Goal: Task Accomplishment & Management: Manage account settings

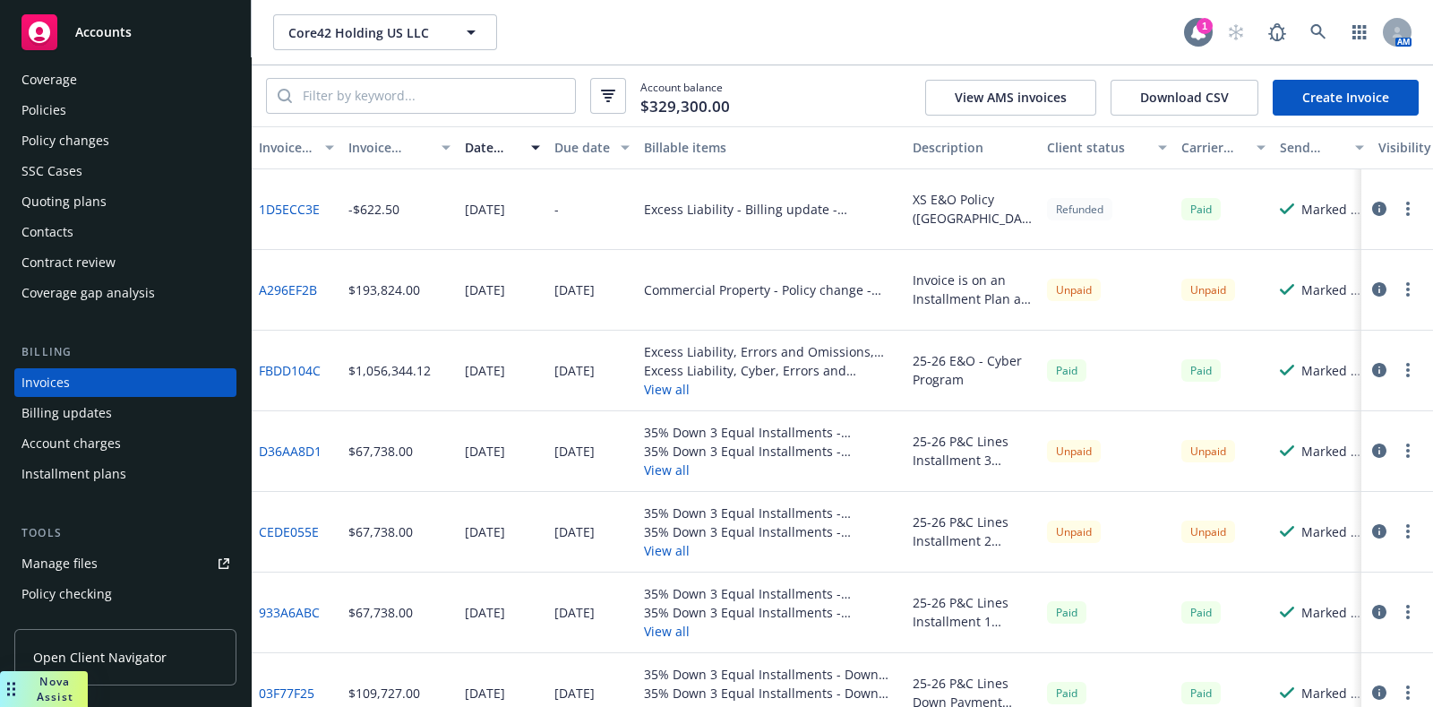
click at [1202, 34] on icon at bounding box center [1198, 32] width 14 height 16
click at [111, 187] on div "Quoting plans" at bounding box center [125, 201] width 208 height 29
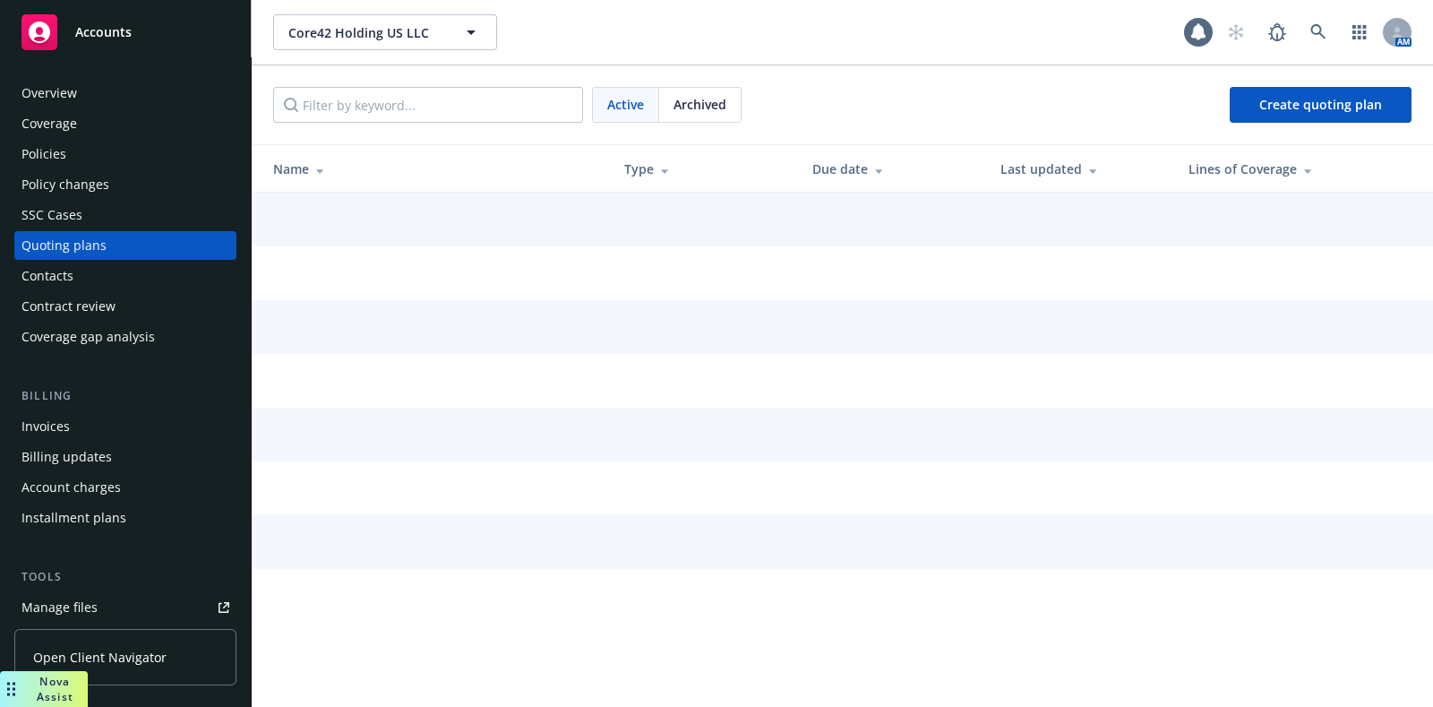
click at [129, 105] on div "Overview" at bounding box center [125, 93] width 208 height 29
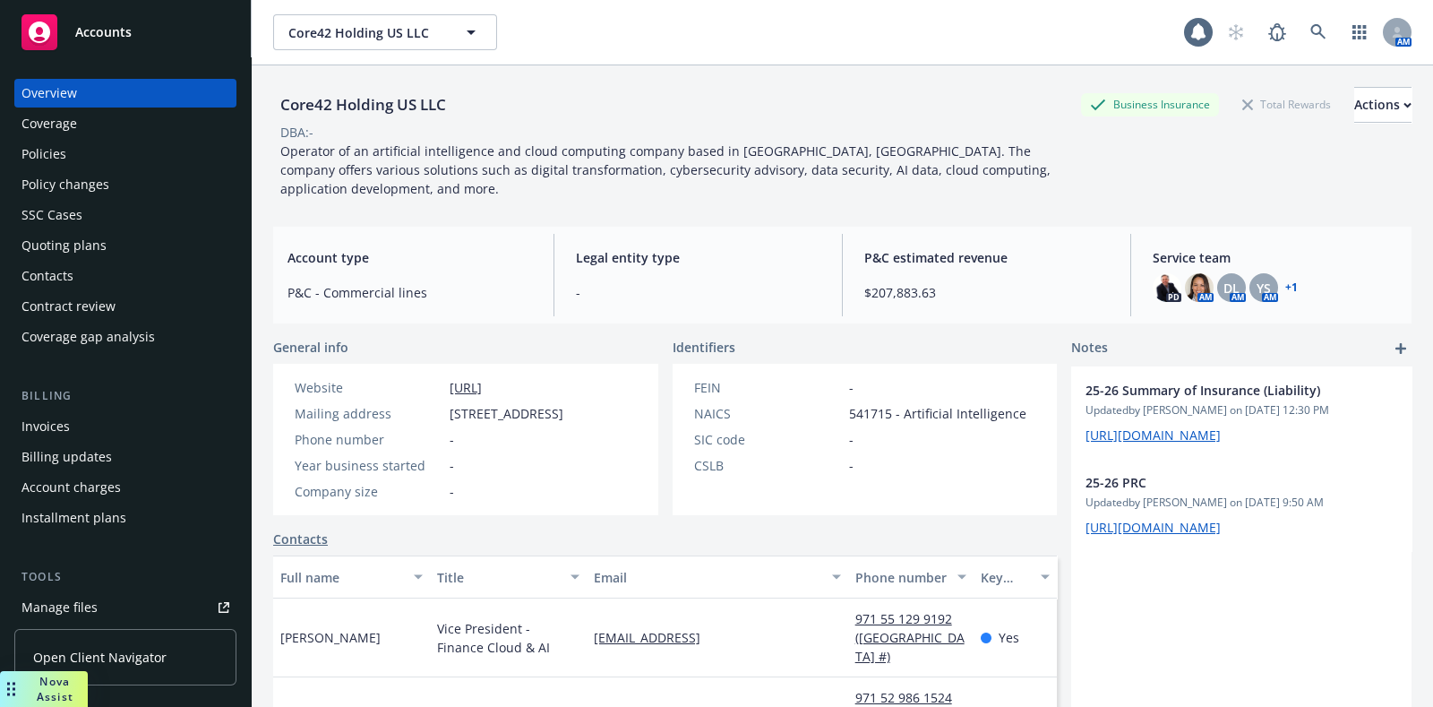
click at [119, 145] on div "Policies" at bounding box center [125, 154] width 208 height 29
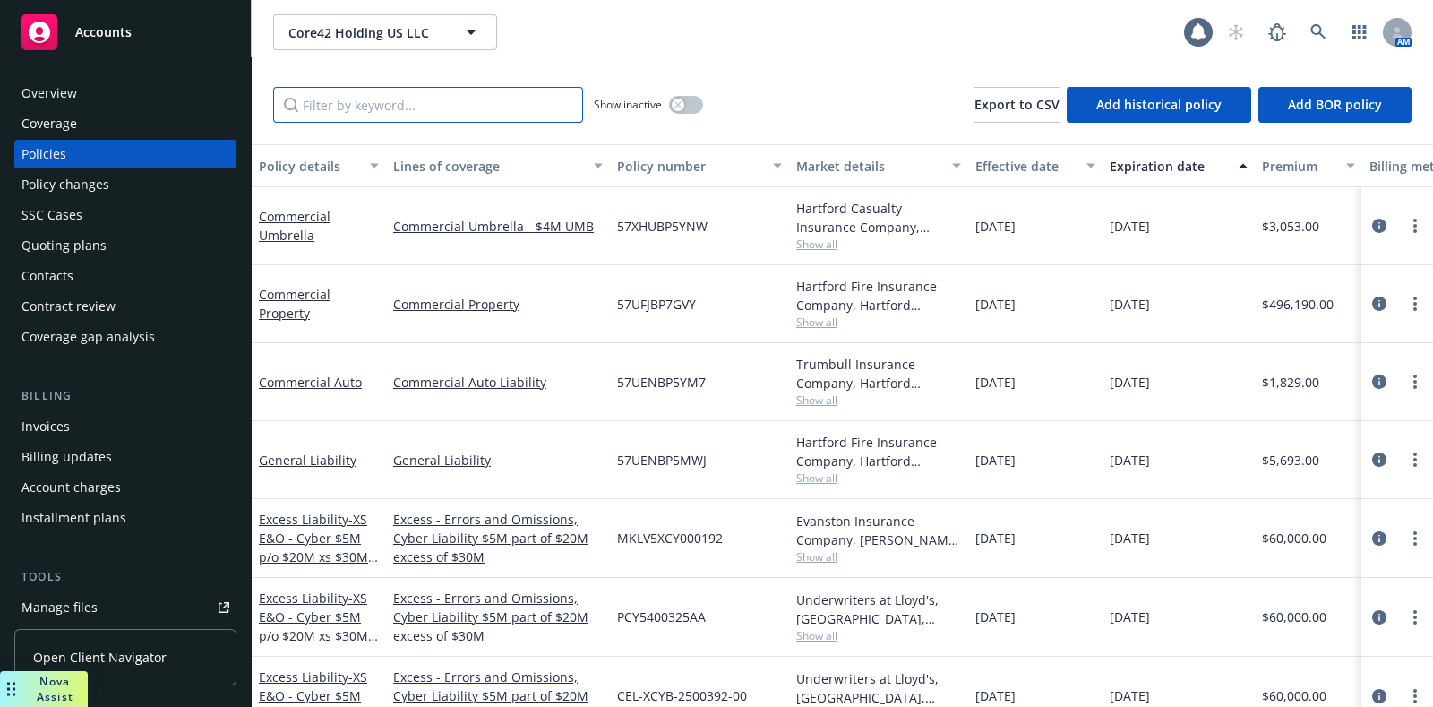
click at [342, 115] on input "Filter by keyword..." at bounding box center [428, 105] width 310 height 36
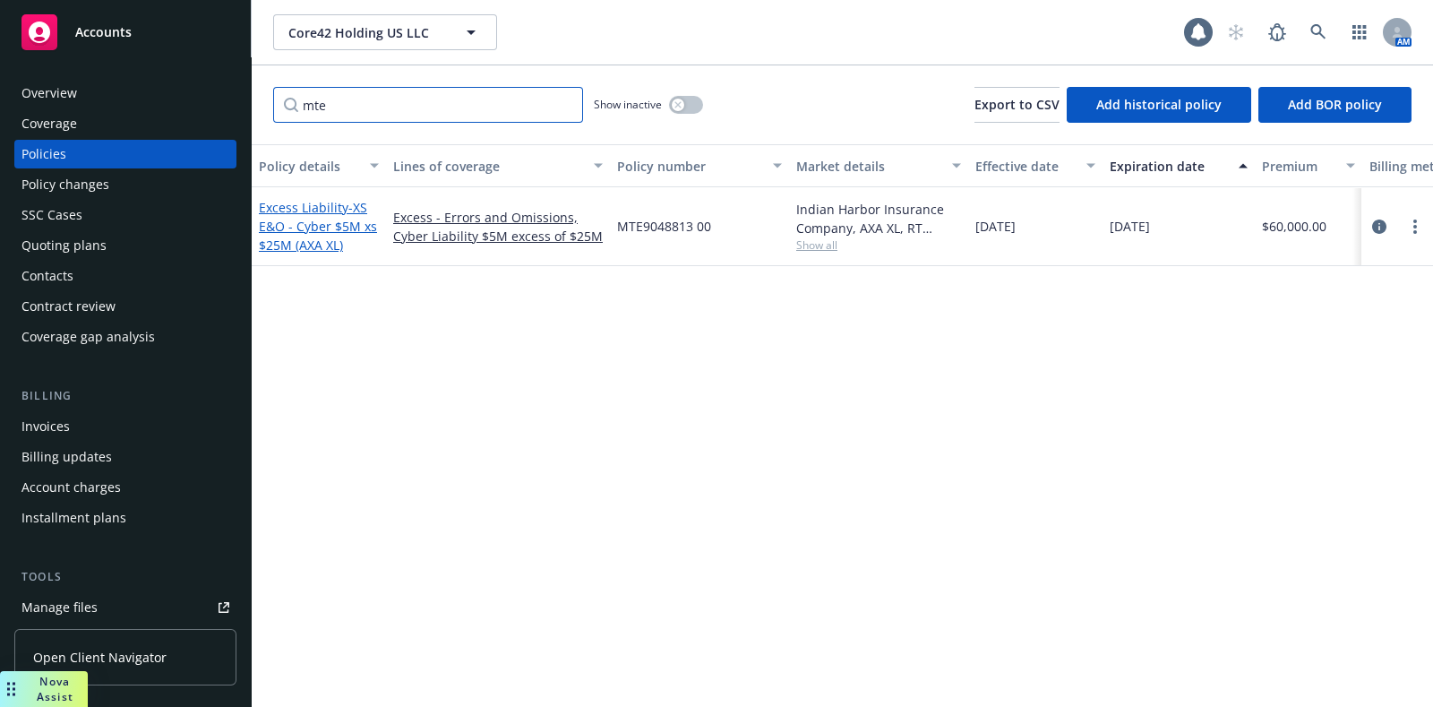
type input "mte"
click at [309, 248] on span "- XS E&O - Cyber $5M xs $25M (AXA XL)" at bounding box center [318, 226] width 118 height 55
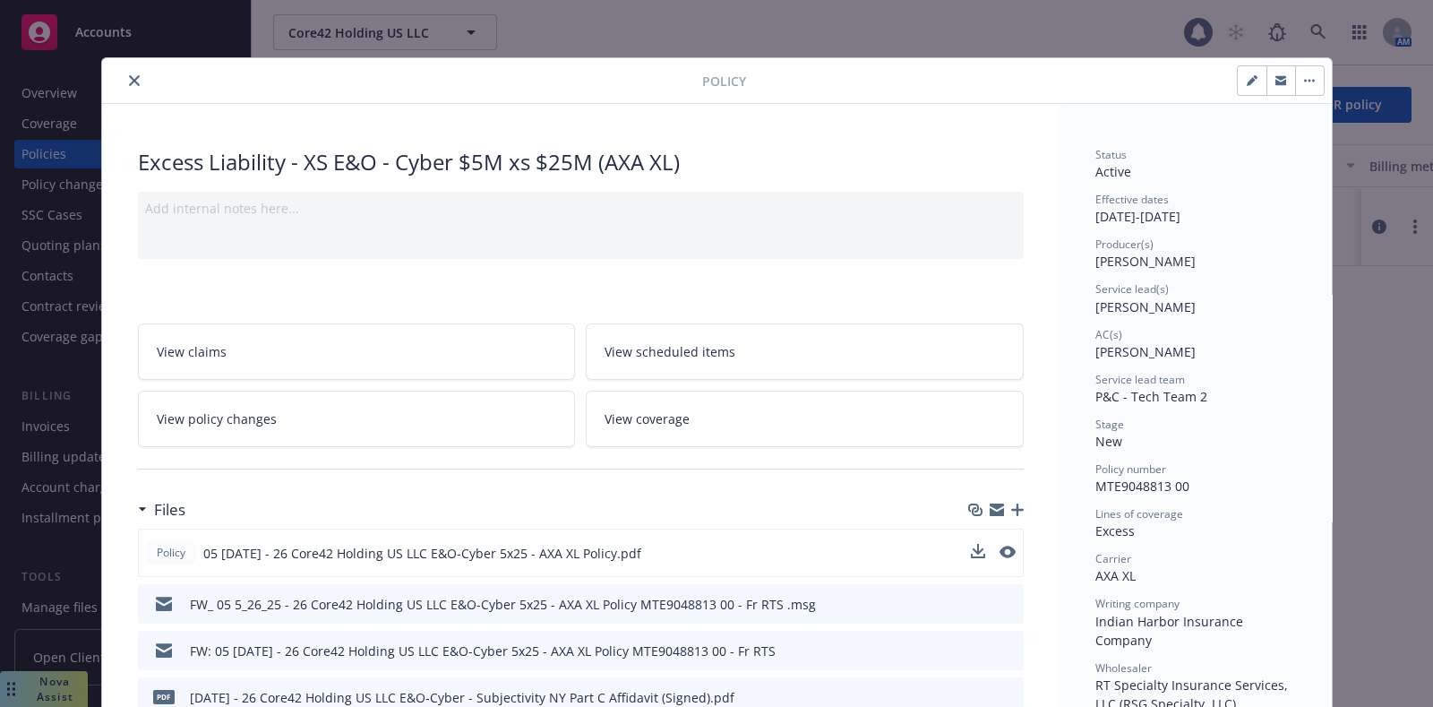
scroll to position [186, 0]
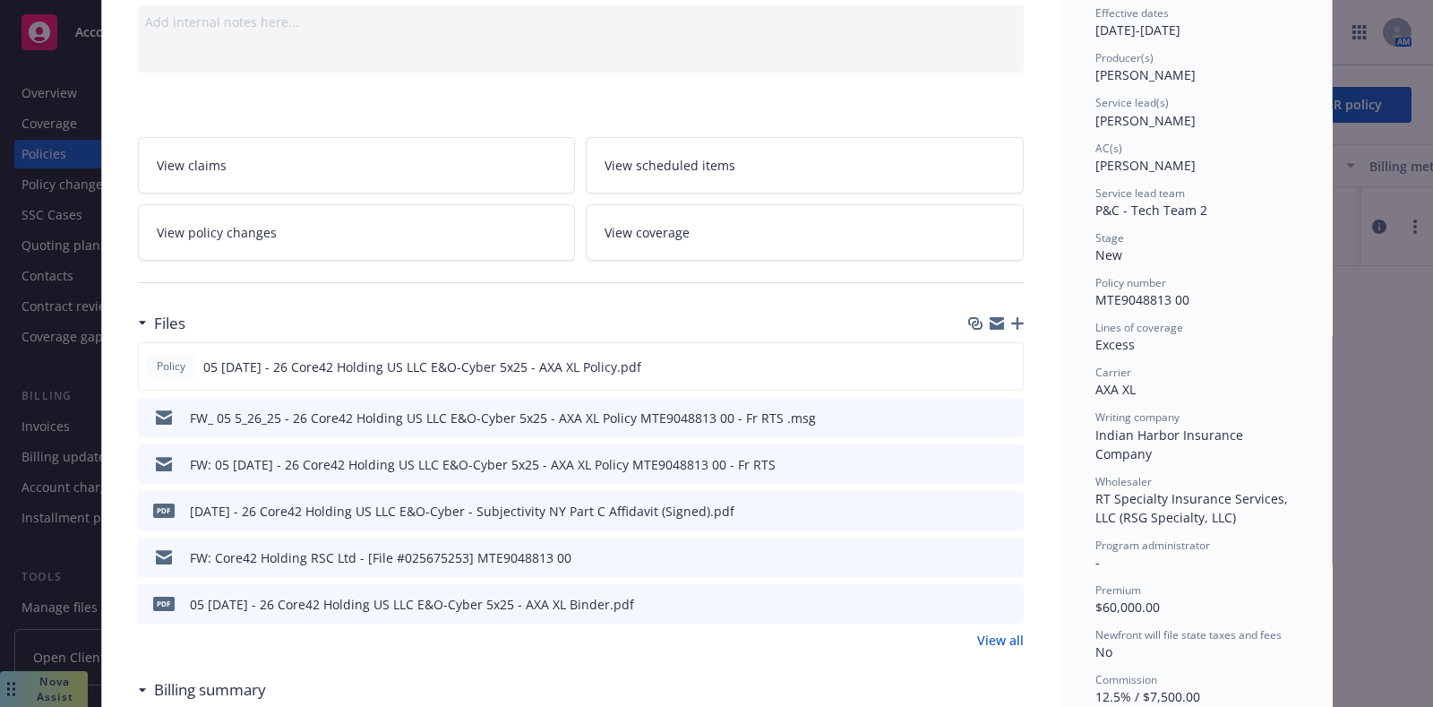
click at [989, 636] on link "View all" at bounding box center [1000, 639] width 47 height 19
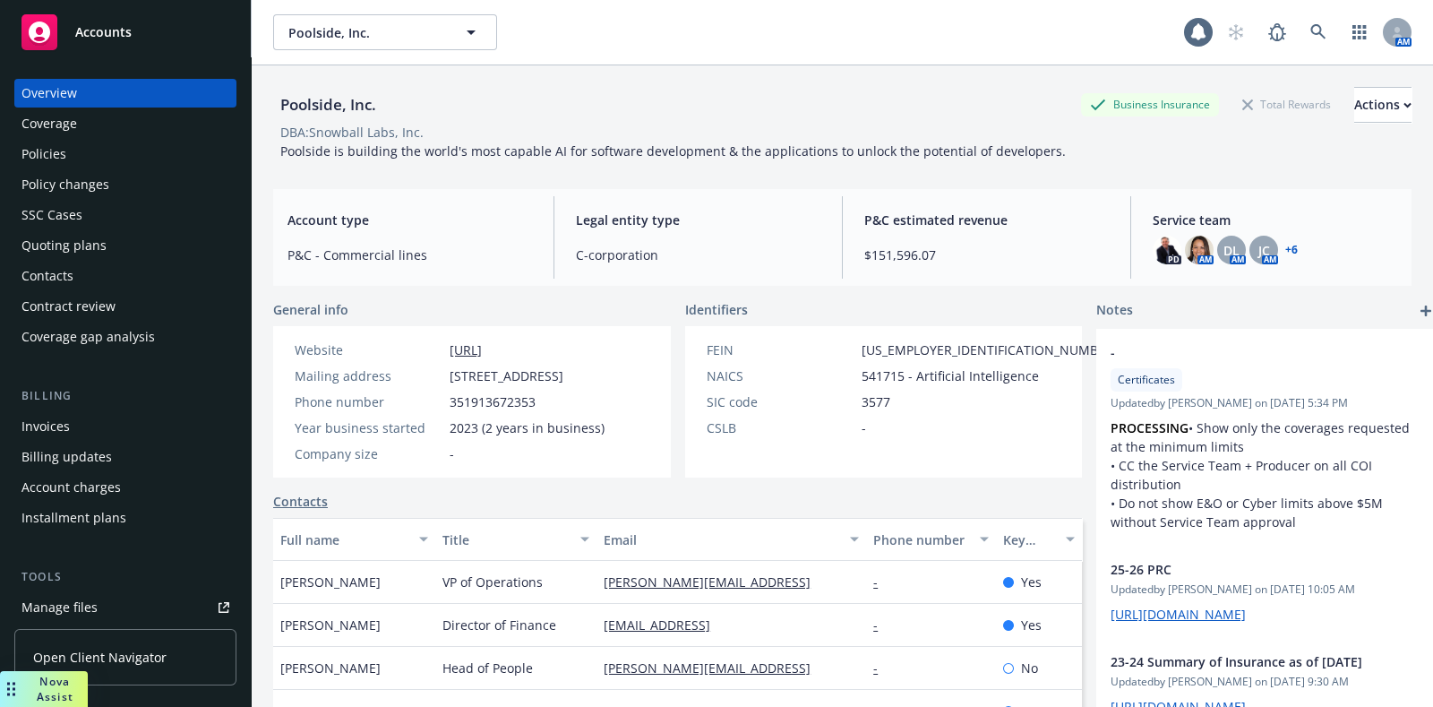
click at [36, 159] on div "Policies" at bounding box center [43, 154] width 45 height 29
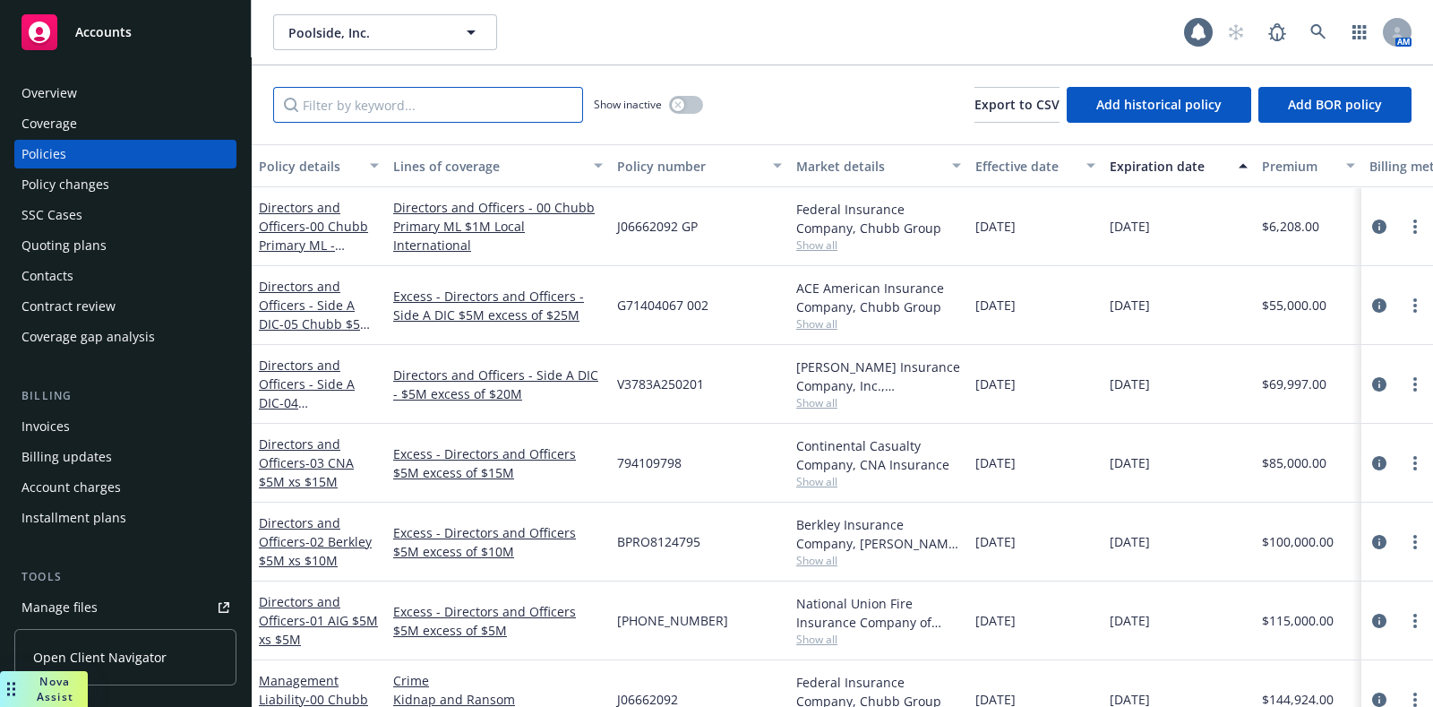
click at [347, 97] on input "Filter by keyword..." at bounding box center [428, 105] width 310 height 36
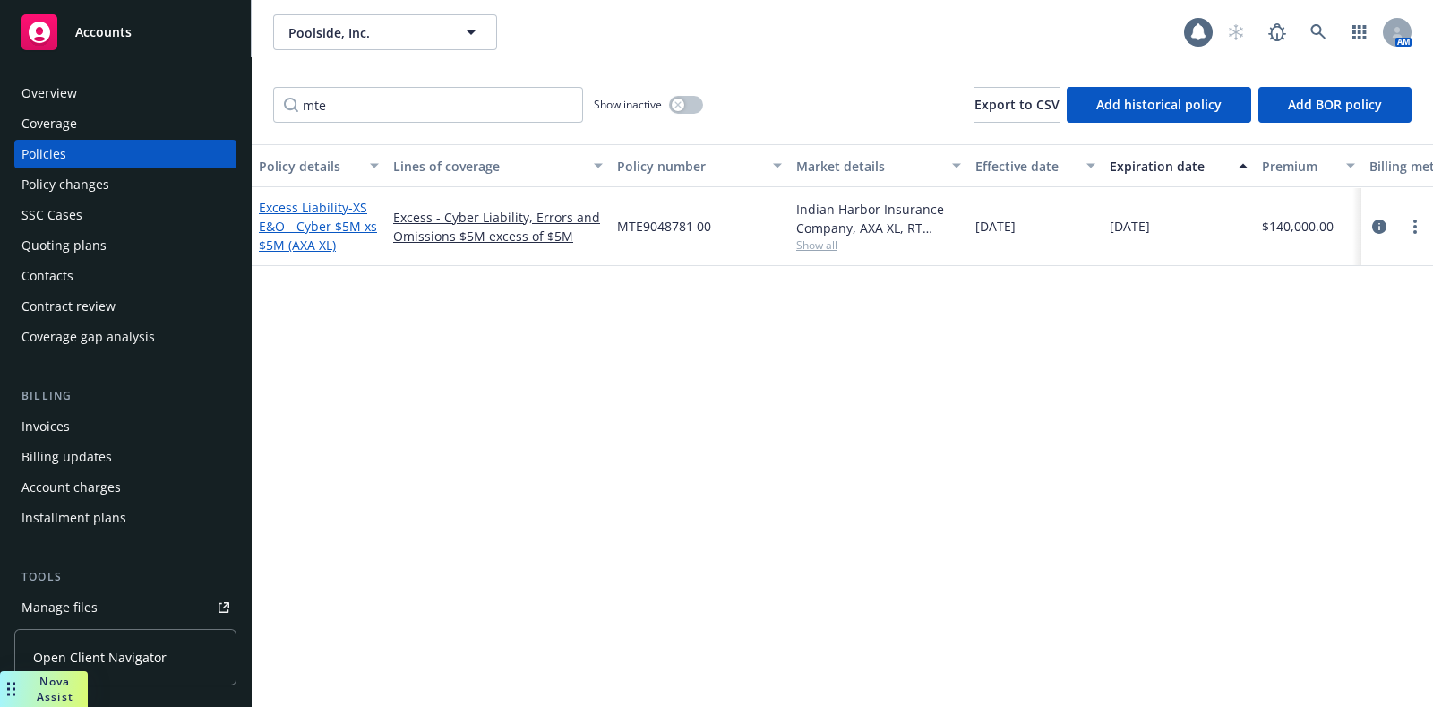
click at [320, 201] on link "Excess Liability - XS E&O - Cyber $5M xs $5M (AXA XL)" at bounding box center [318, 226] width 118 height 55
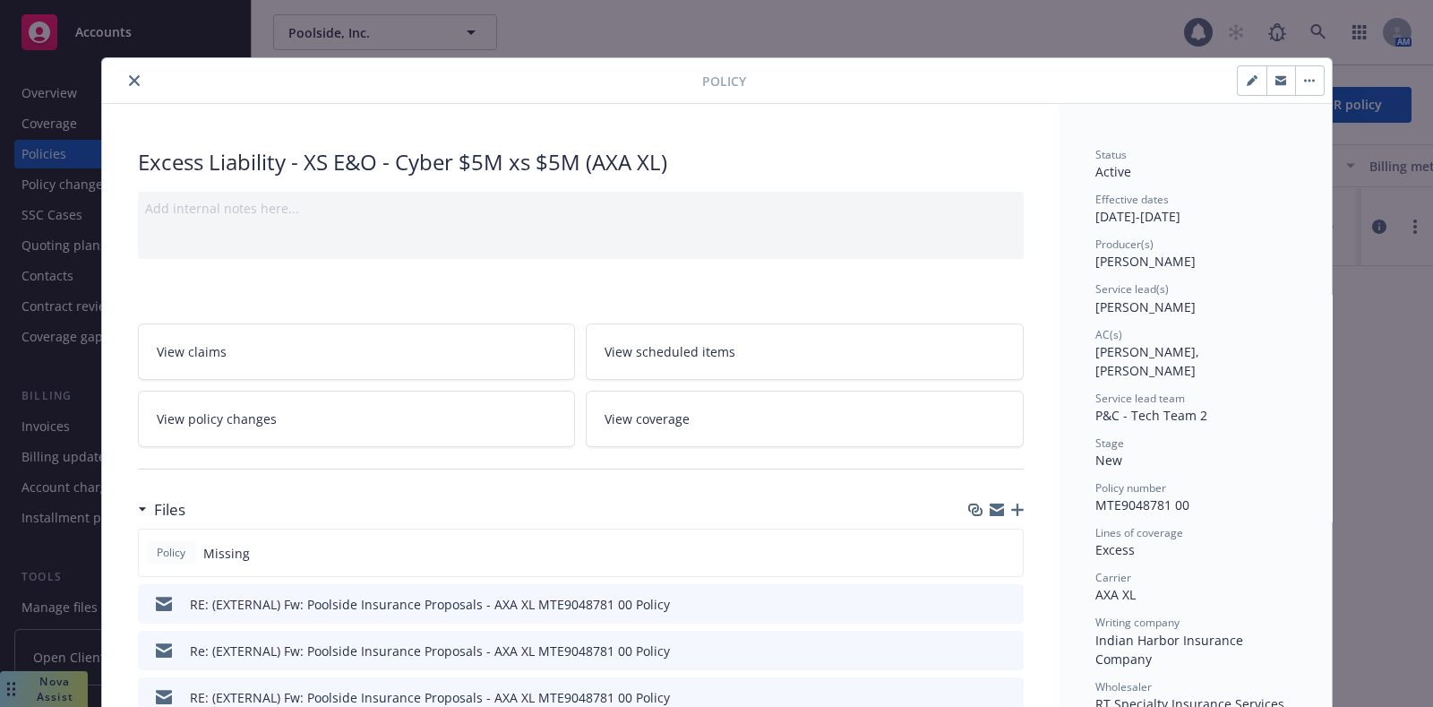
click at [295, 167] on div "Excess Liability - XS E&O - Cyber $5M xs $5M (AXA XL)" at bounding box center [581, 162] width 886 height 30
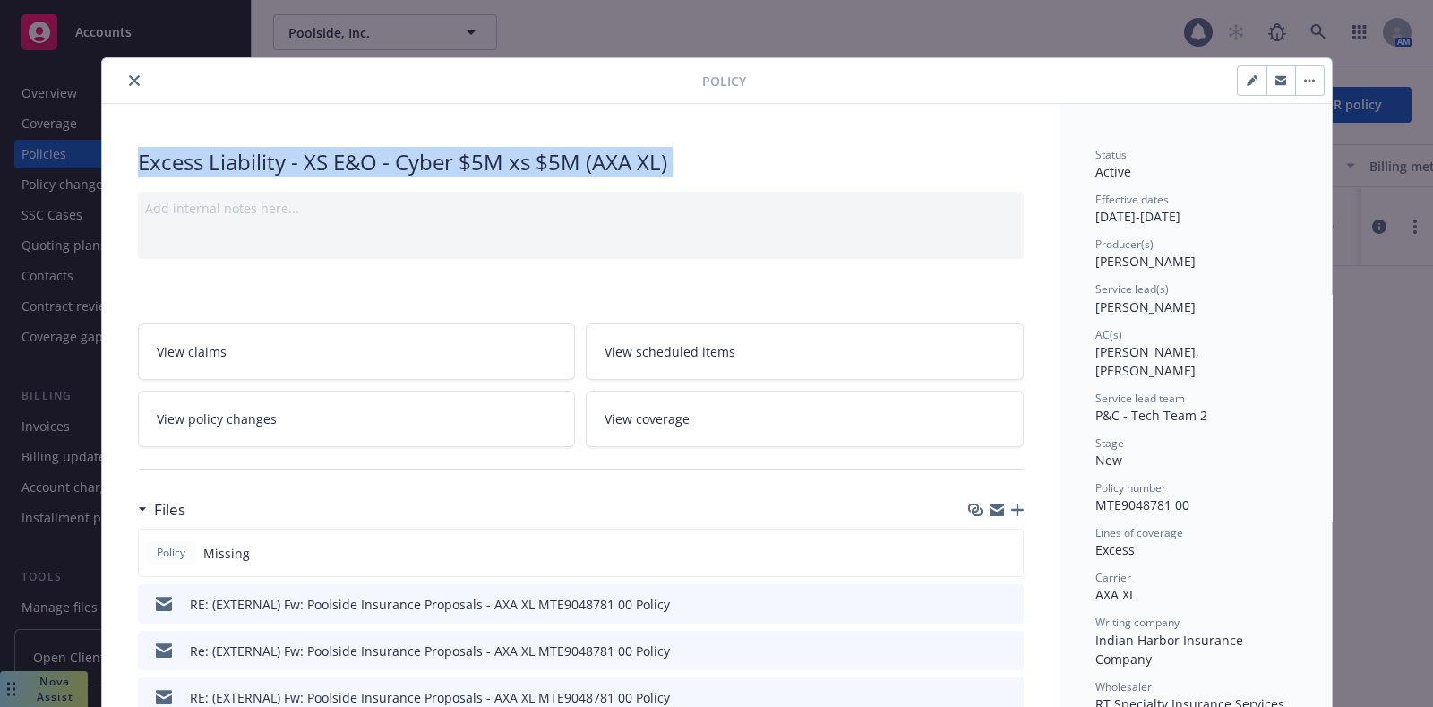
click at [295, 167] on div "Excess Liability - XS E&O - Cyber $5M xs $5M (AXA XL)" at bounding box center [581, 162] width 886 height 30
click at [1299, 88] on button "button" at bounding box center [1309, 80] width 29 height 29
click at [998, 604] on icon "preview file" at bounding box center [1006, 602] width 16 height 13
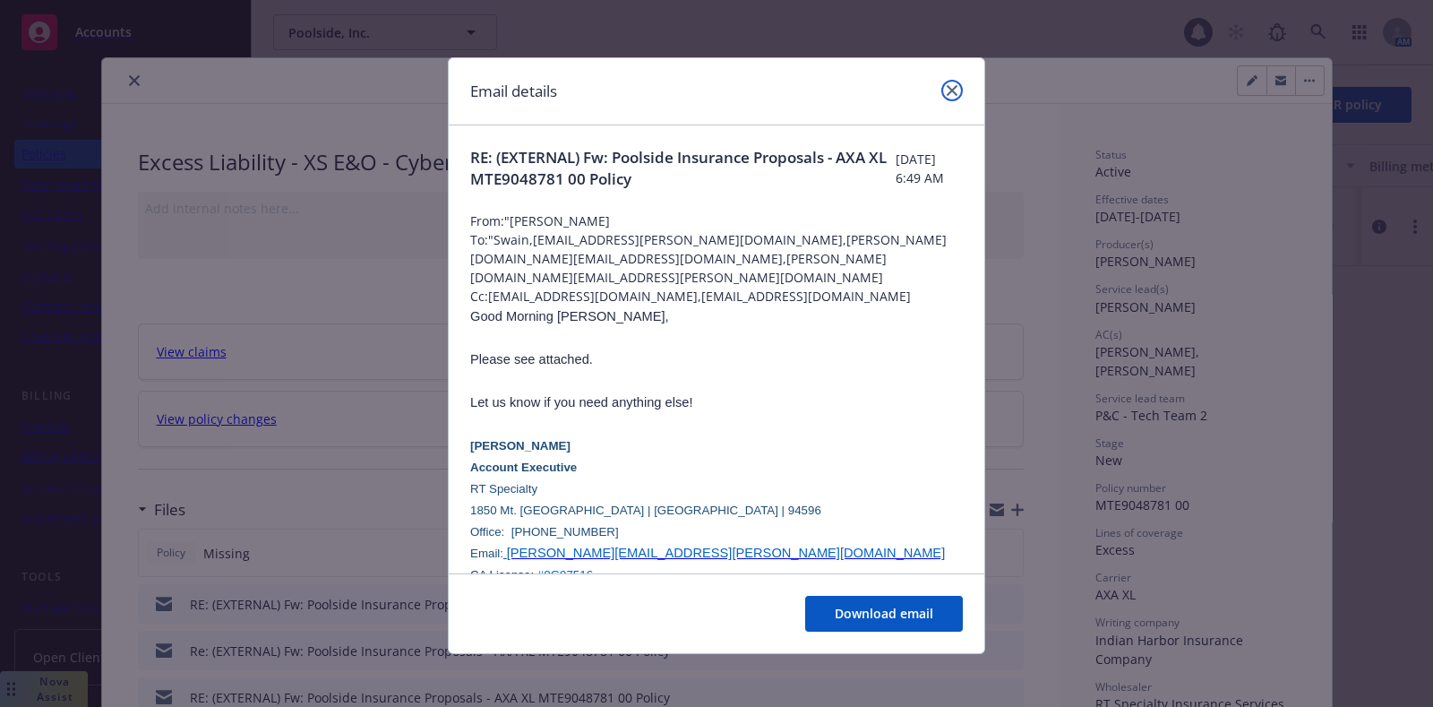
click at [950, 81] on div at bounding box center [948, 91] width 29 height 23
click at [707, 358] on p "Please see attached." at bounding box center [716, 358] width 492 height 21
click at [130, 191] on div "Email details RE: (EXTERNAL) Fw: Poolside Insurance Proposals - AXA XL MTE90487…" at bounding box center [716, 353] width 1433 height 707
click at [110, 48] on div "Email details RE: (EXTERNAL) Fw: Poolside Insurance Proposals - AXA XL MTE90487…" at bounding box center [716, 353] width 1433 height 707
click at [124, 76] on div "Email details RE: (EXTERNAL) Fw: Poolside Insurance Proposals - AXA XL MTE90487…" at bounding box center [716, 353] width 1433 height 707
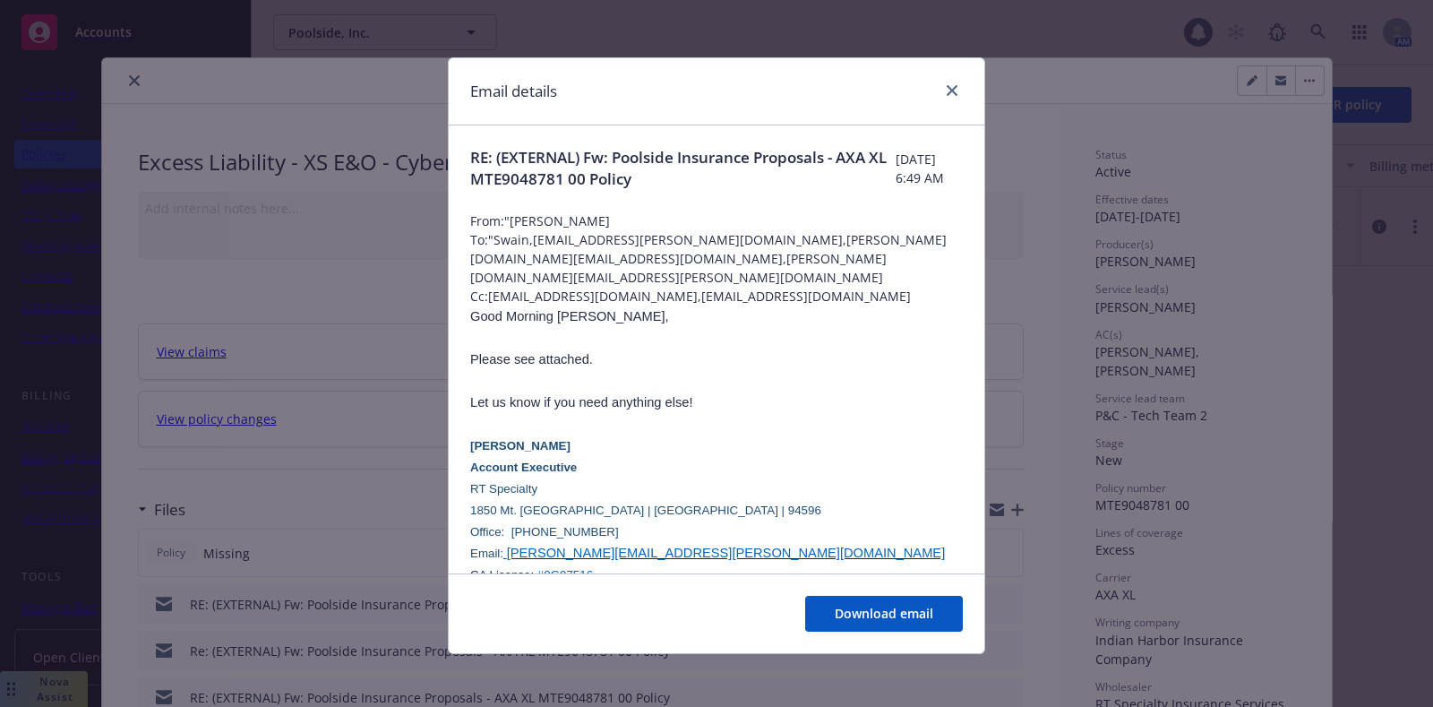
click at [934, 100] on div at bounding box center [948, 91] width 29 height 23
click at [952, 94] on div at bounding box center [948, 91] width 29 height 23
click at [946, 87] on icon "close" at bounding box center [951, 90] width 11 height 11
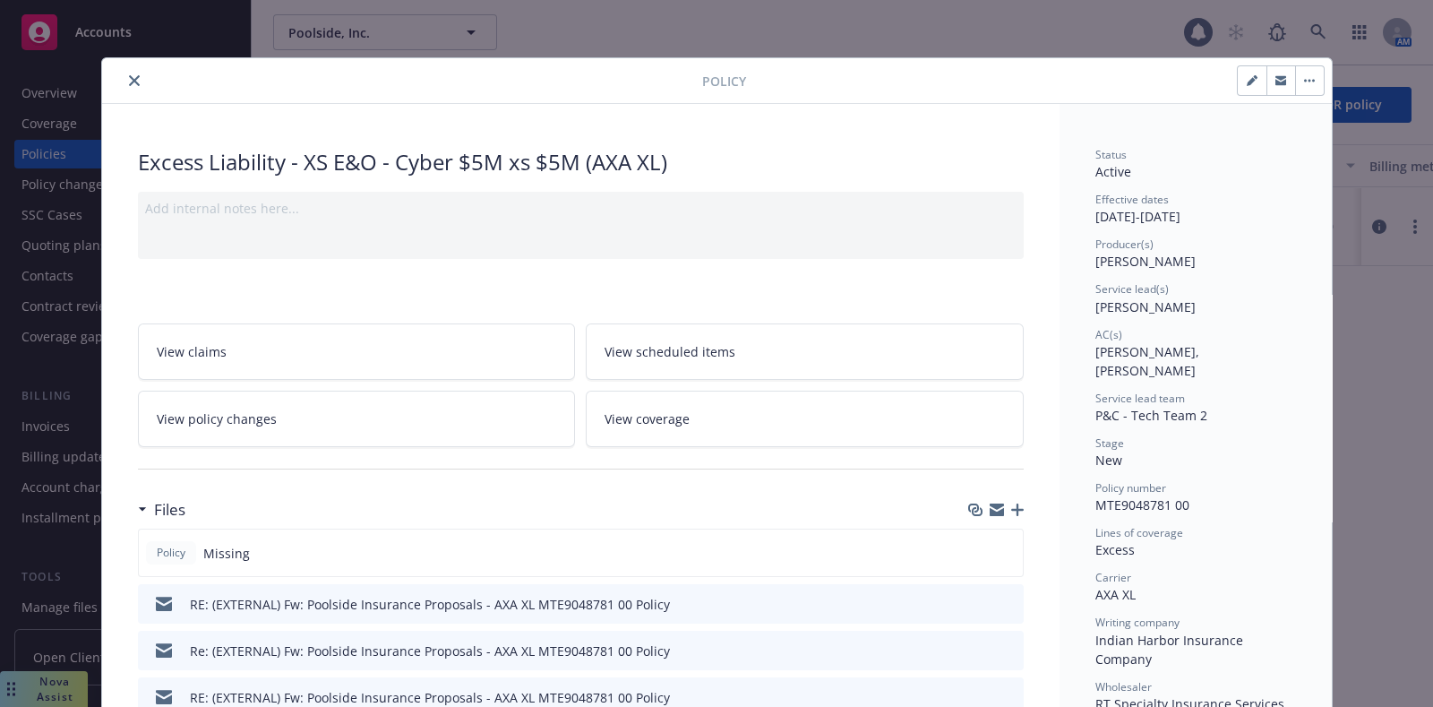
drag, startPoint x: 124, startPoint y: 72, endPoint x: 139, endPoint y: 72, distance: 14.3
click at [124, 72] on button "close" at bounding box center [134, 80] width 21 height 21
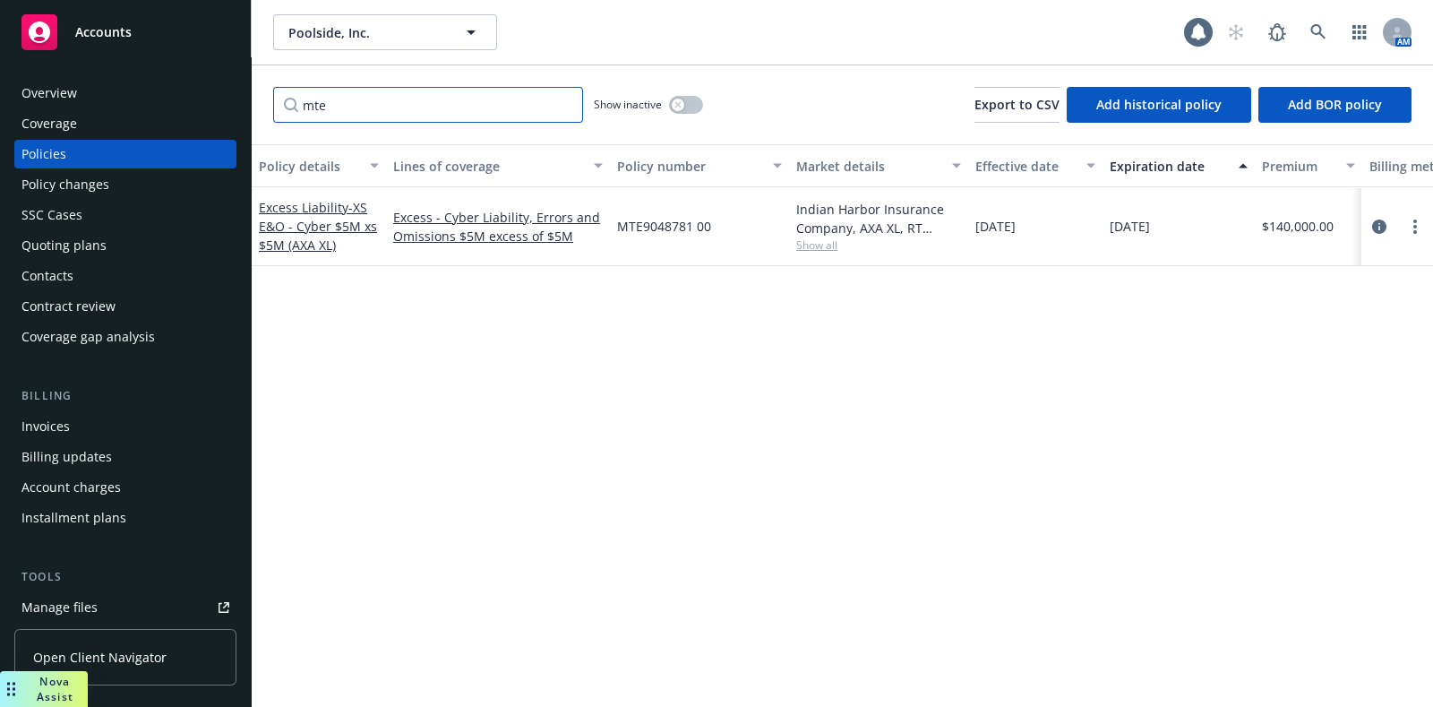
click at [300, 118] on input "mte" at bounding box center [428, 105] width 310 height 36
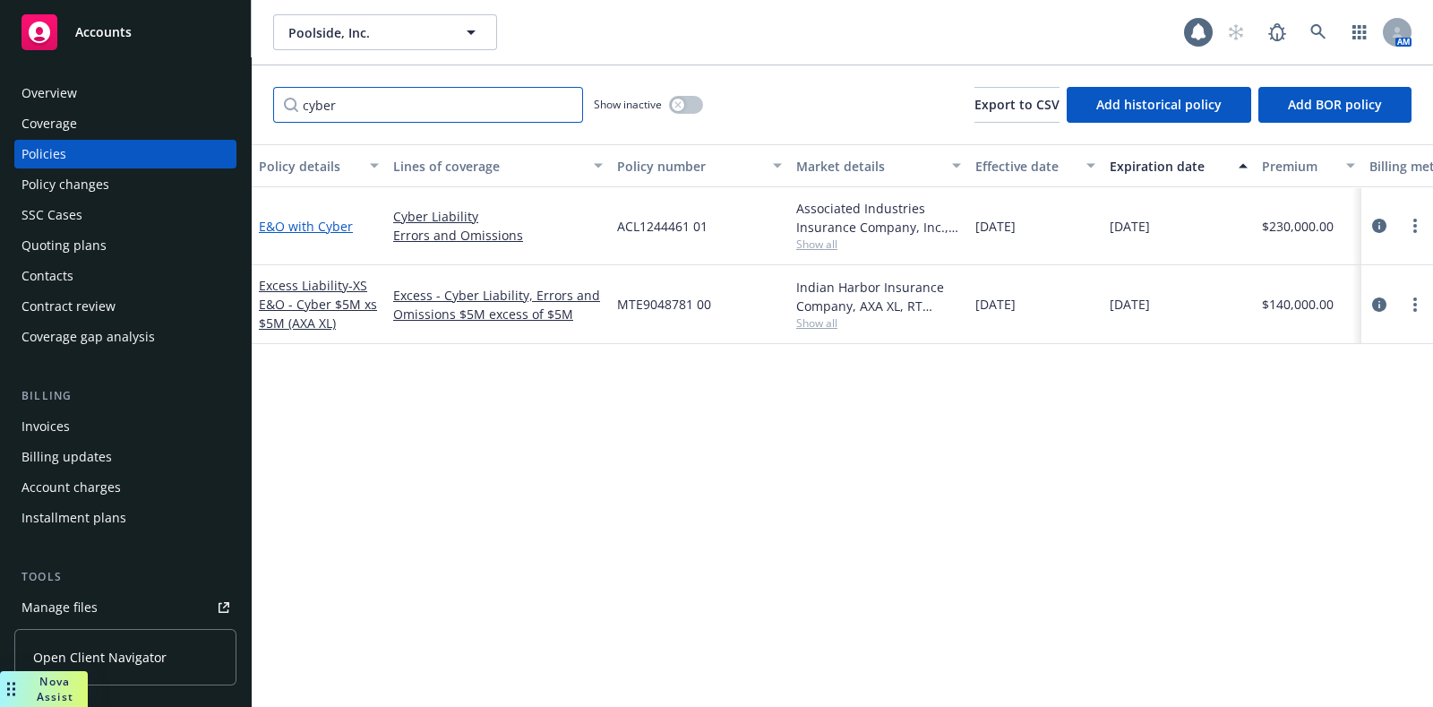
type input "cyber"
click at [317, 221] on link "E&O with Cyber" at bounding box center [306, 226] width 94 height 17
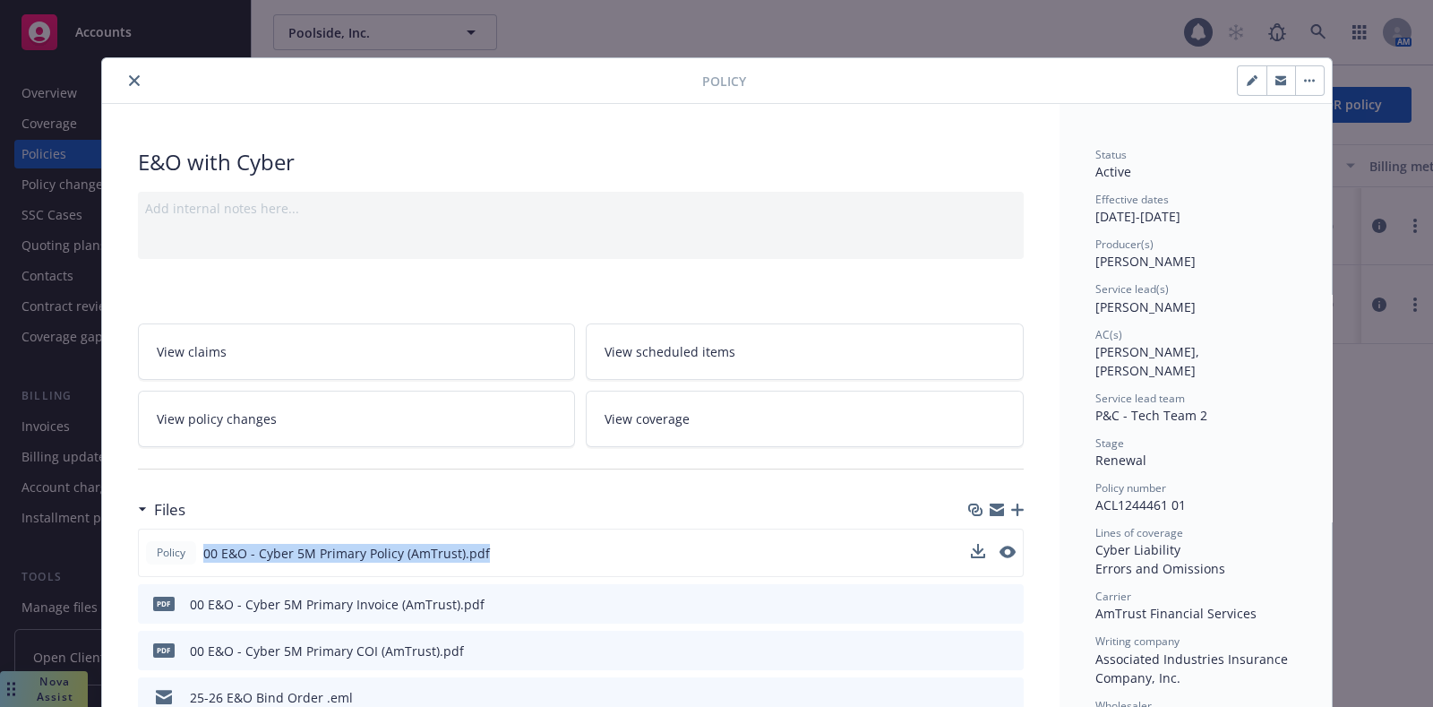
drag, startPoint x: 477, startPoint y: 551, endPoint x: 185, endPoint y: 542, distance: 292.1
click at [185, 542] on div "Policy 00 E&O - Cyber 5M Primary Policy (AmTrust).pdf" at bounding box center [581, 552] width 886 height 48
copy div "00 E&O - Cyber 5M Primary Policy (AmTrust).pdf"
click at [124, 74] on button "close" at bounding box center [134, 80] width 21 height 21
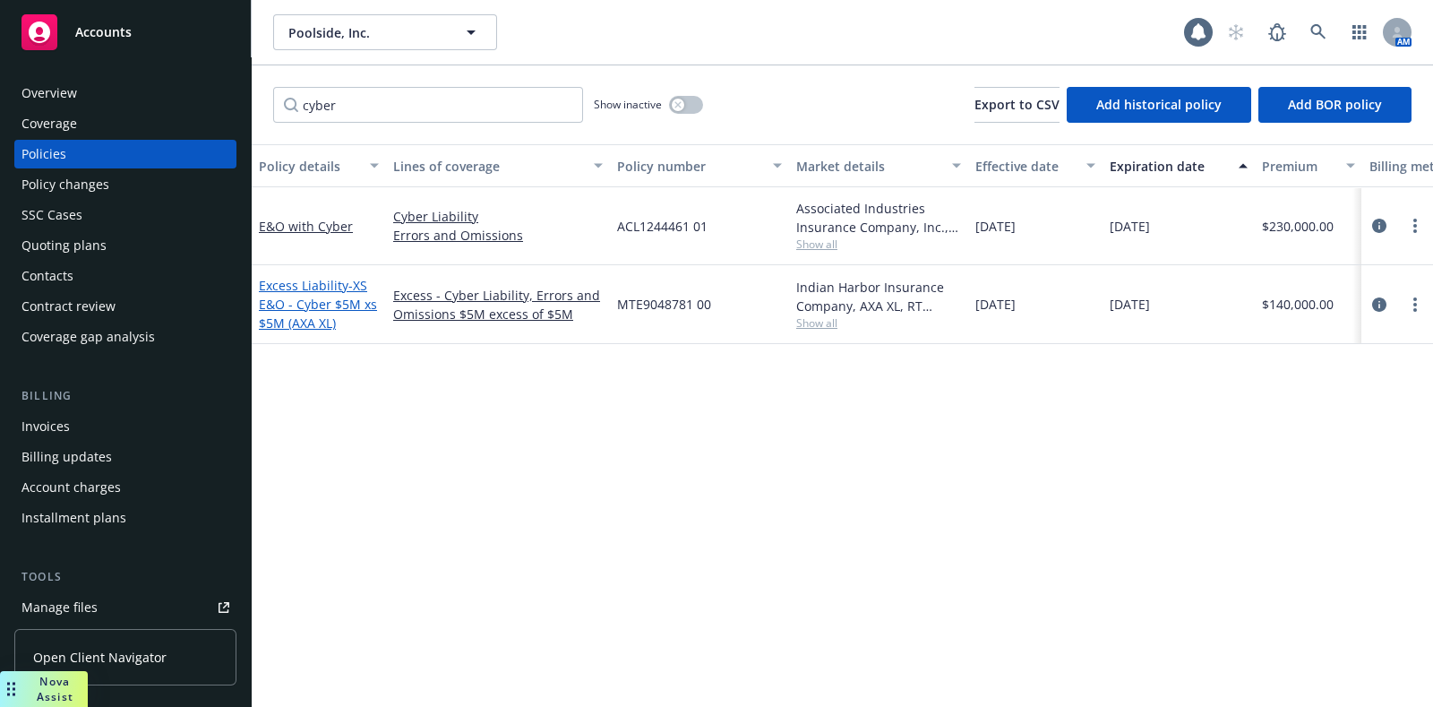
click at [332, 278] on link "Excess Liability - XS E&O - Cyber $5M xs $5M (AXA XL)" at bounding box center [318, 304] width 118 height 55
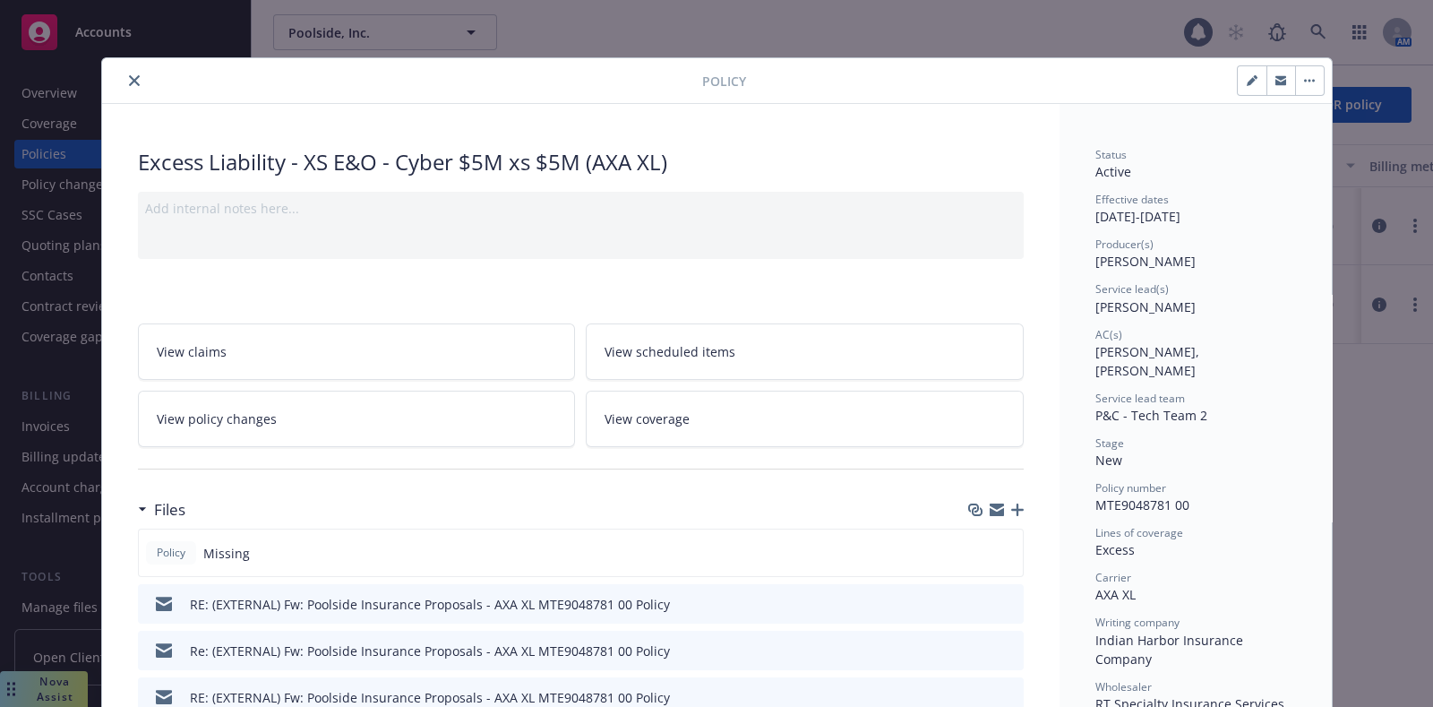
scroll to position [53, 0]
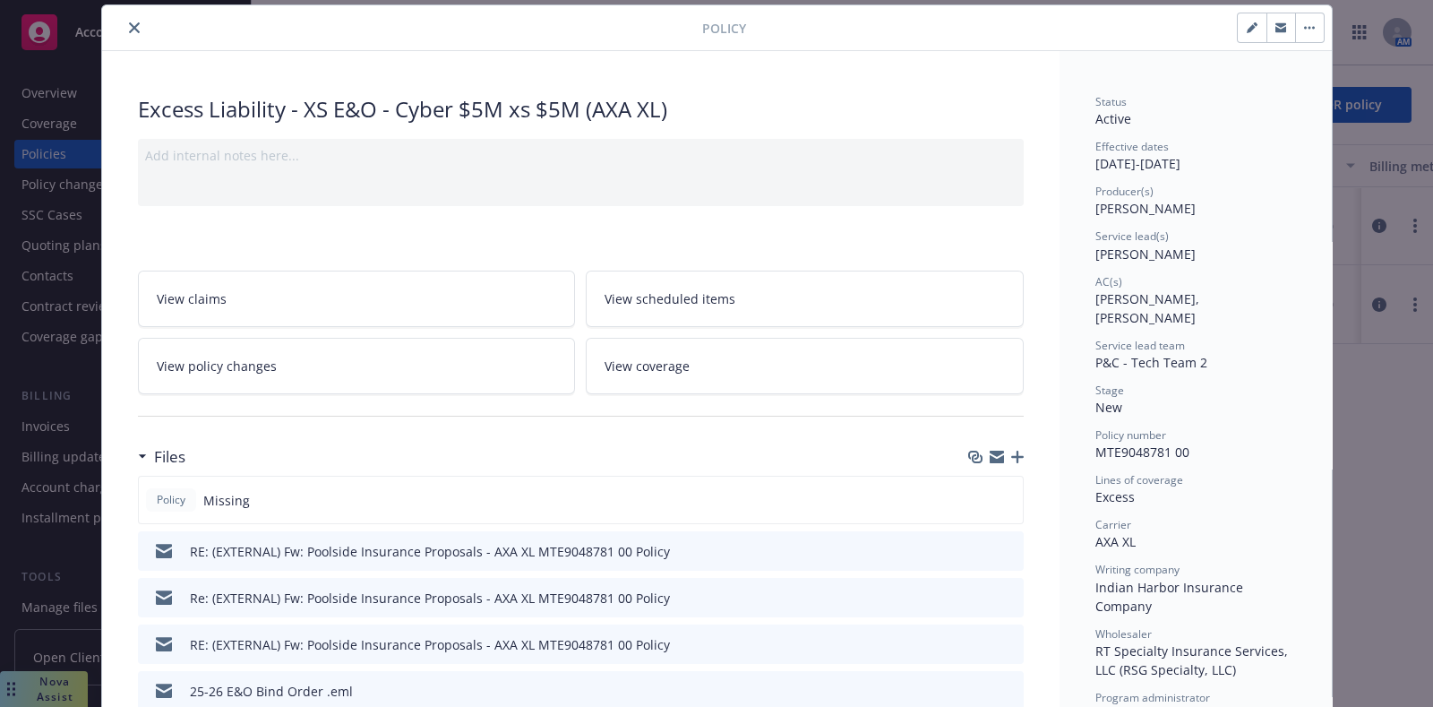
click at [1011, 459] on icon "button" at bounding box center [1017, 456] width 13 height 13
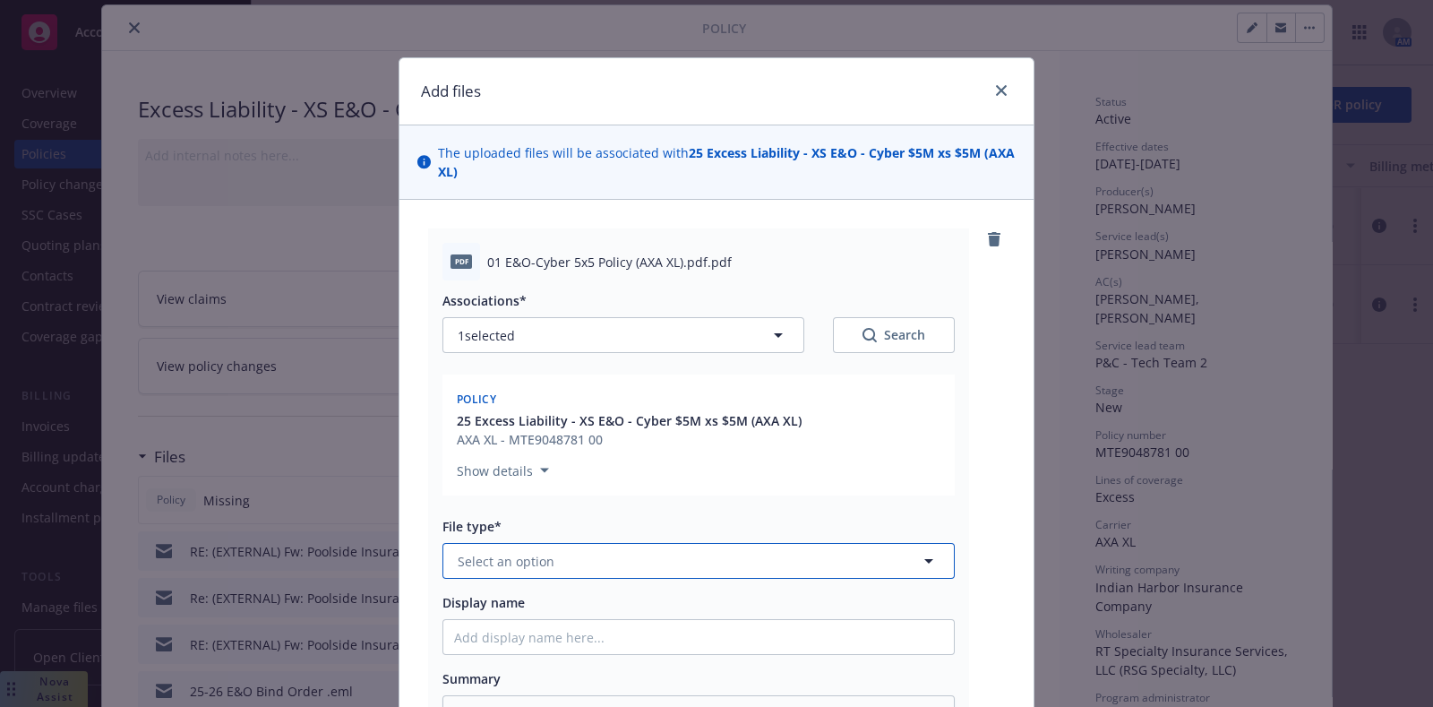
click at [555, 569] on button "Select an option" at bounding box center [698, 561] width 512 height 36
type input "poli"
click at [563, 628] on div "Policy" at bounding box center [698, 610] width 510 height 47
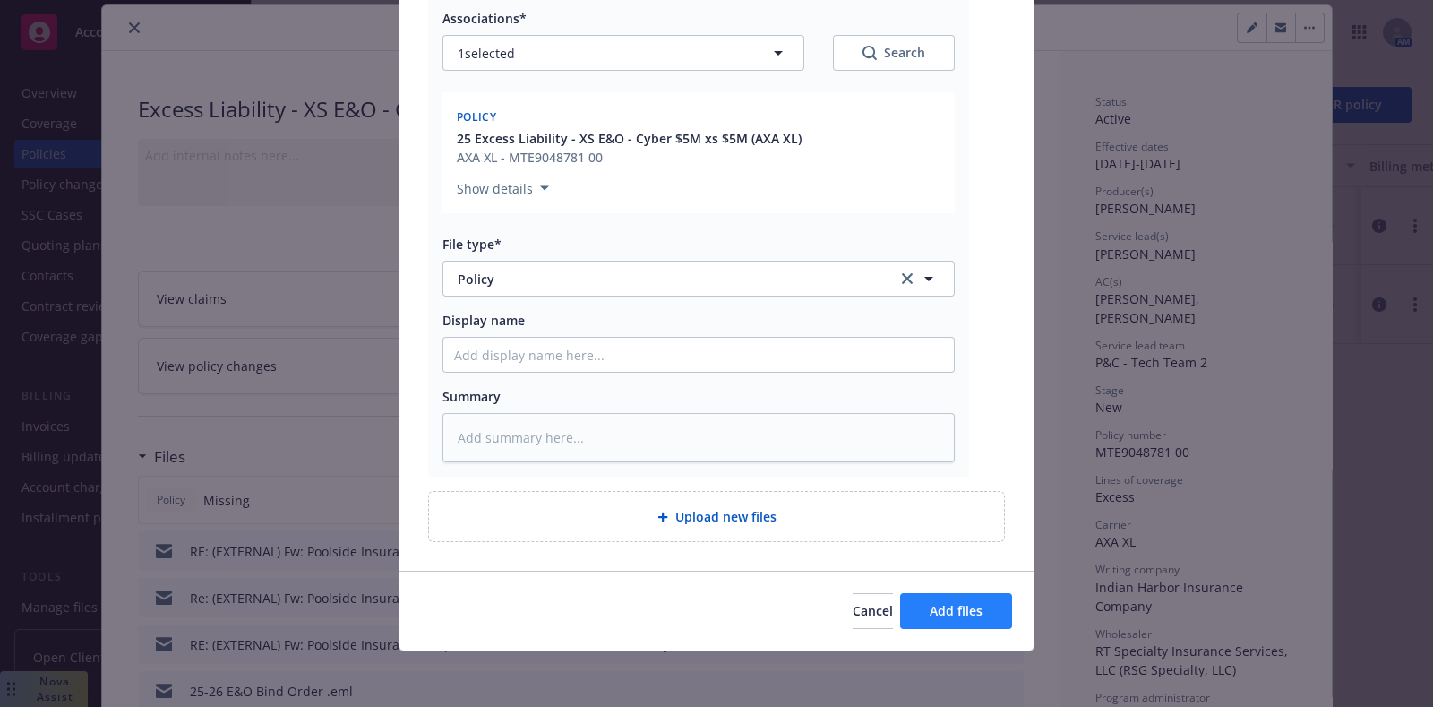
click at [907, 593] on div "Cancel Add files" at bounding box center [716, 610] width 634 height 80
click at [918, 599] on button "Add files" at bounding box center [956, 611] width 112 height 36
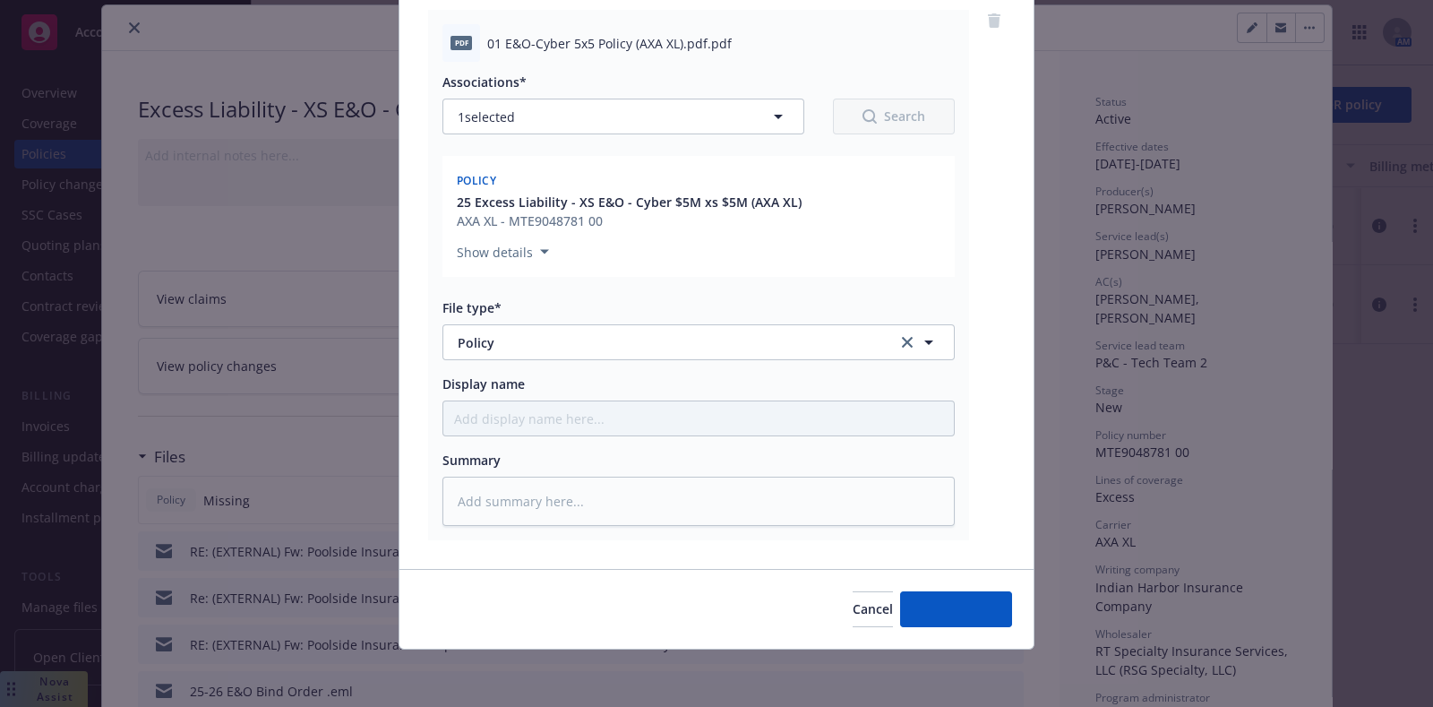
scroll to position [217, 0]
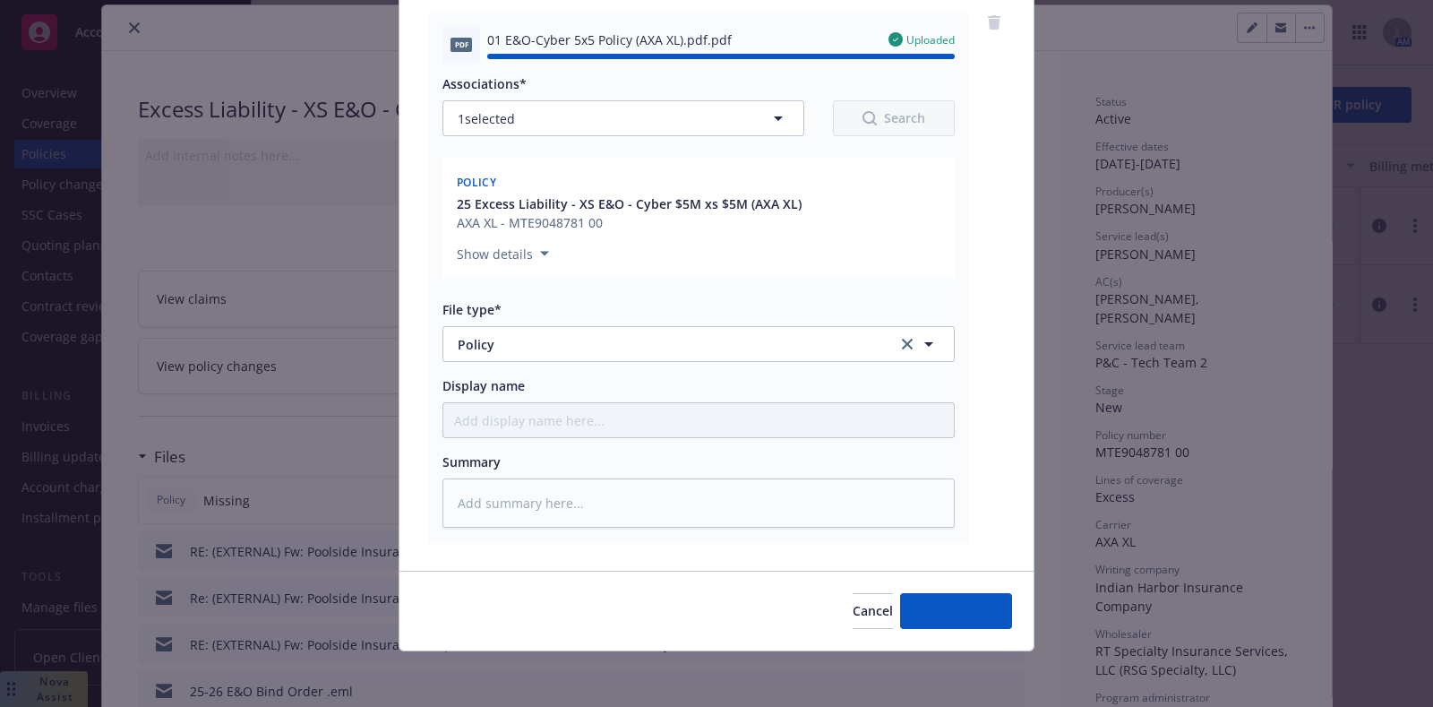
type textarea "x"
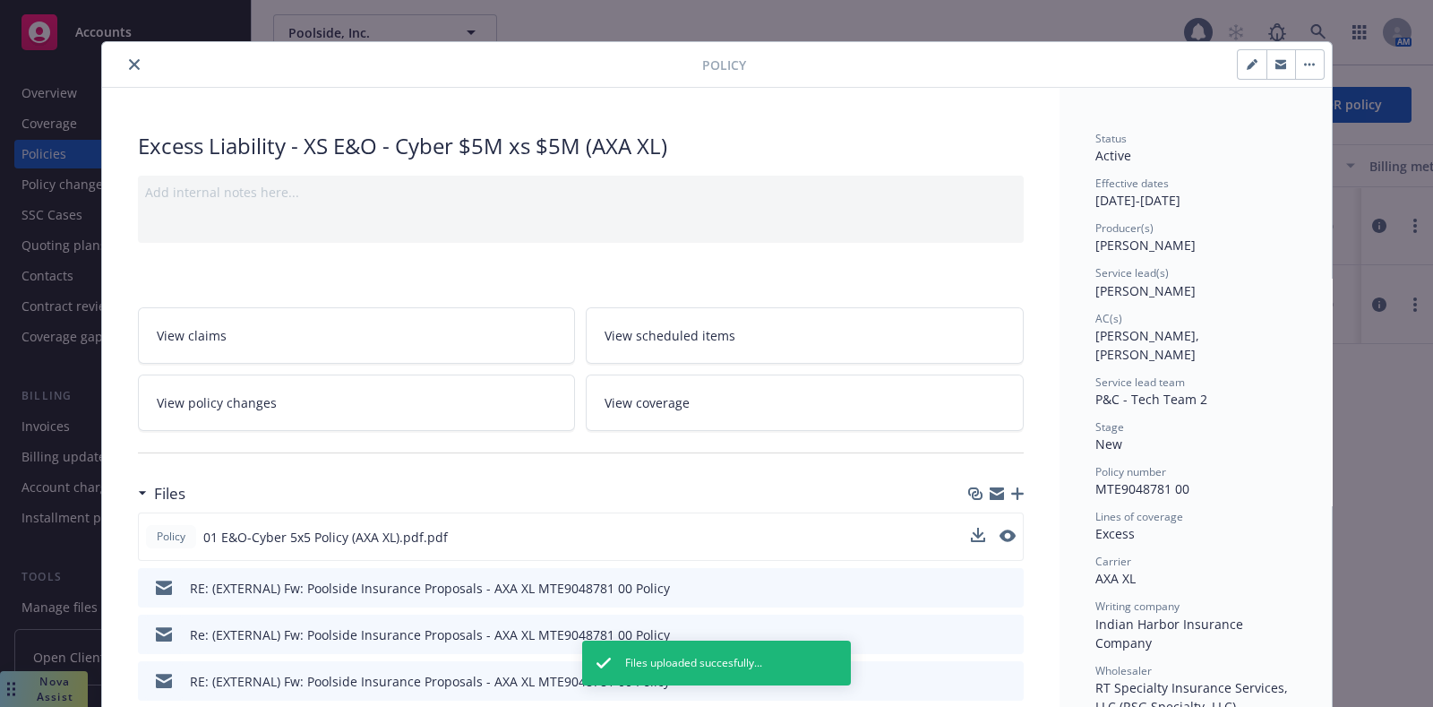
scroll to position [0, 0]
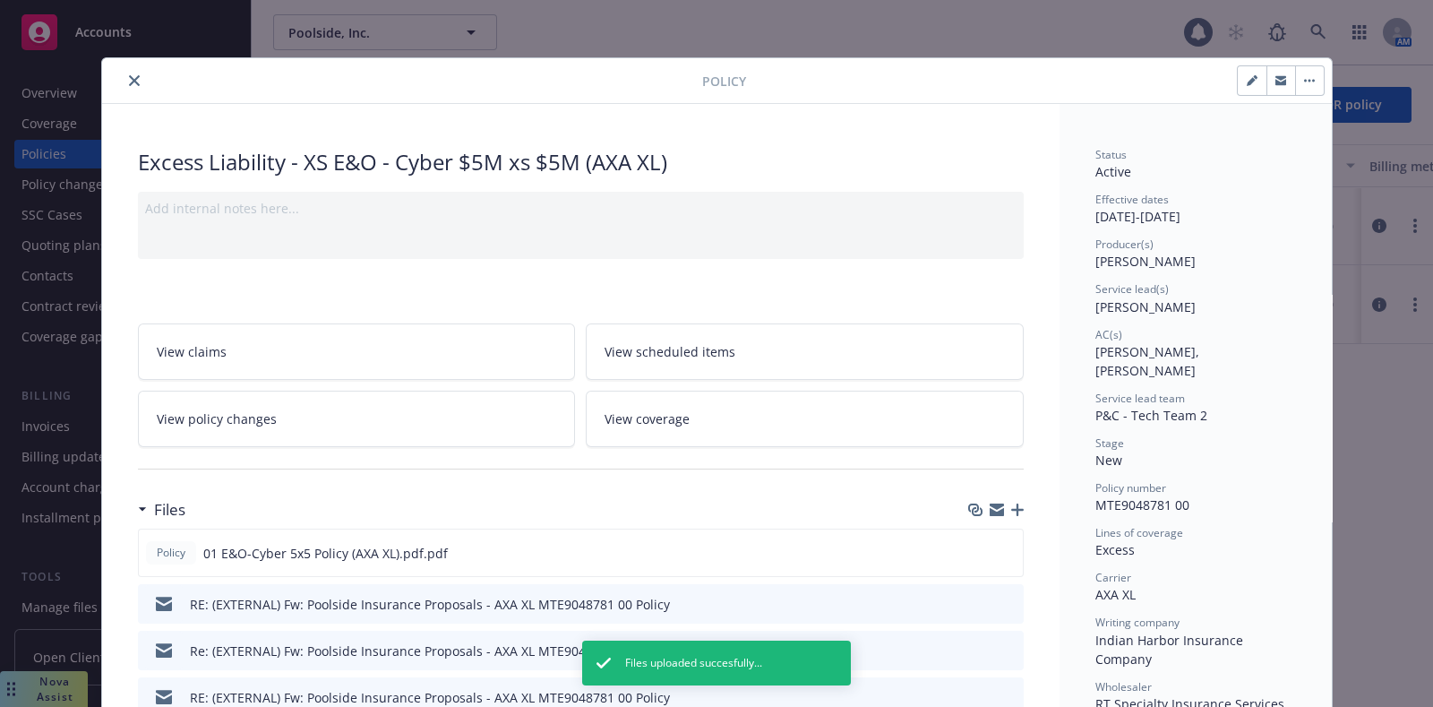
click at [129, 80] on icon "close" at bounding box center [134, 80] width 11 height 11
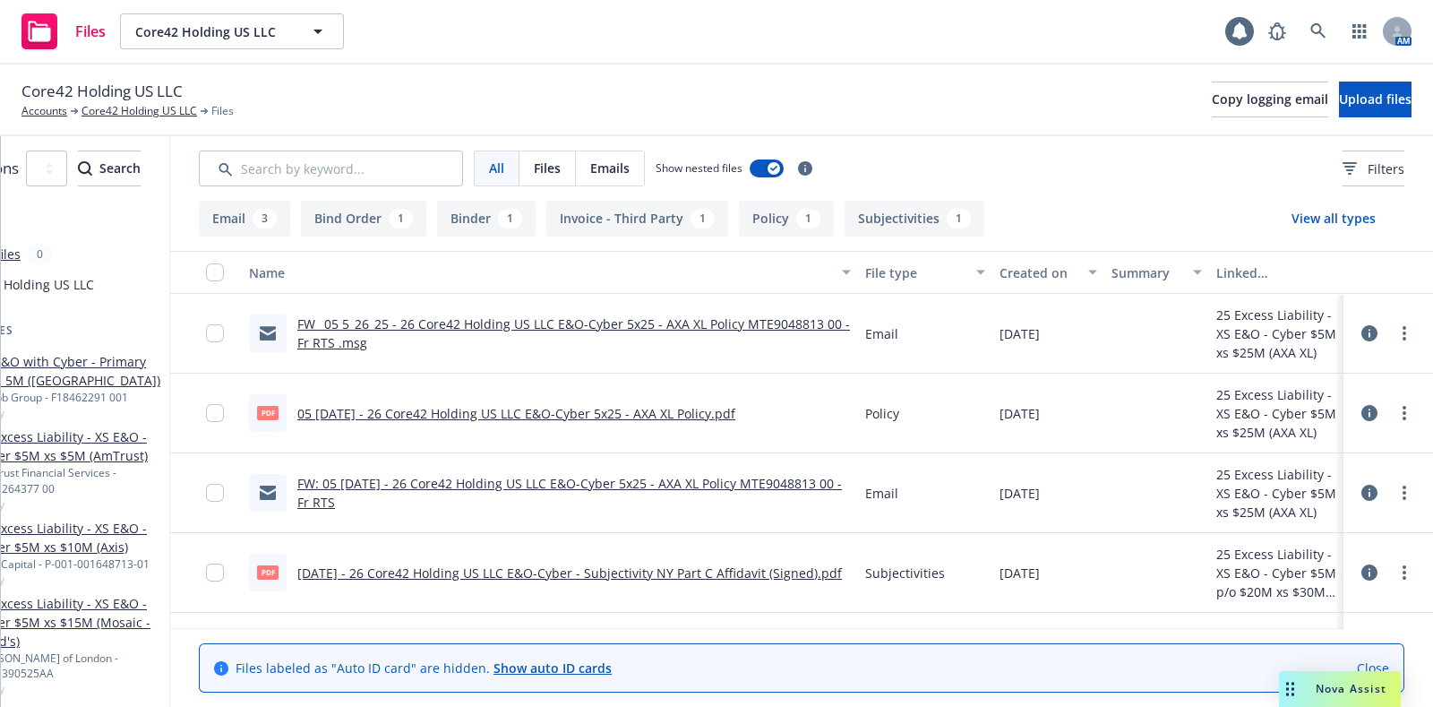
scroll to position [0, 191]
click at [1361, 333] on icon at bounding box center [1369, 333] width 16 height 16
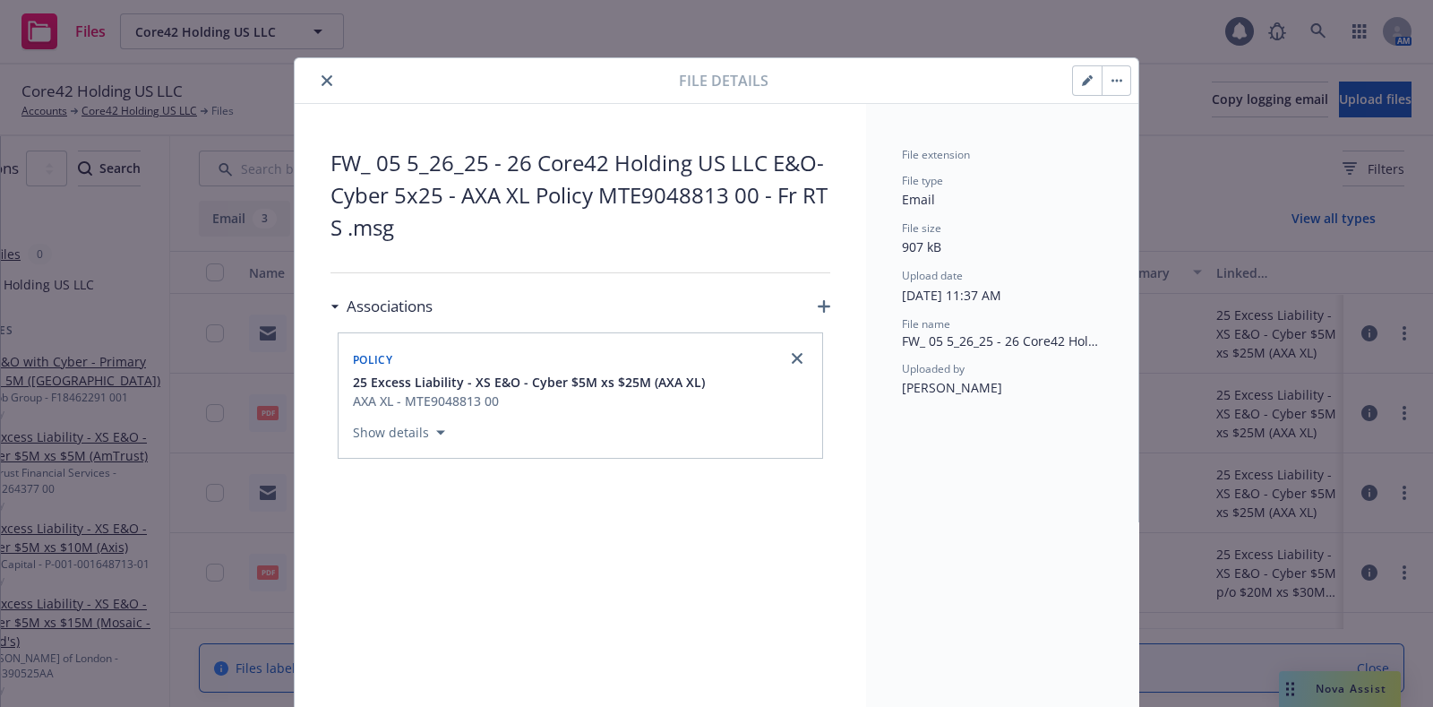
click at [316, 81] on button "close" at bounding box center [326, 80] width 21 height 21
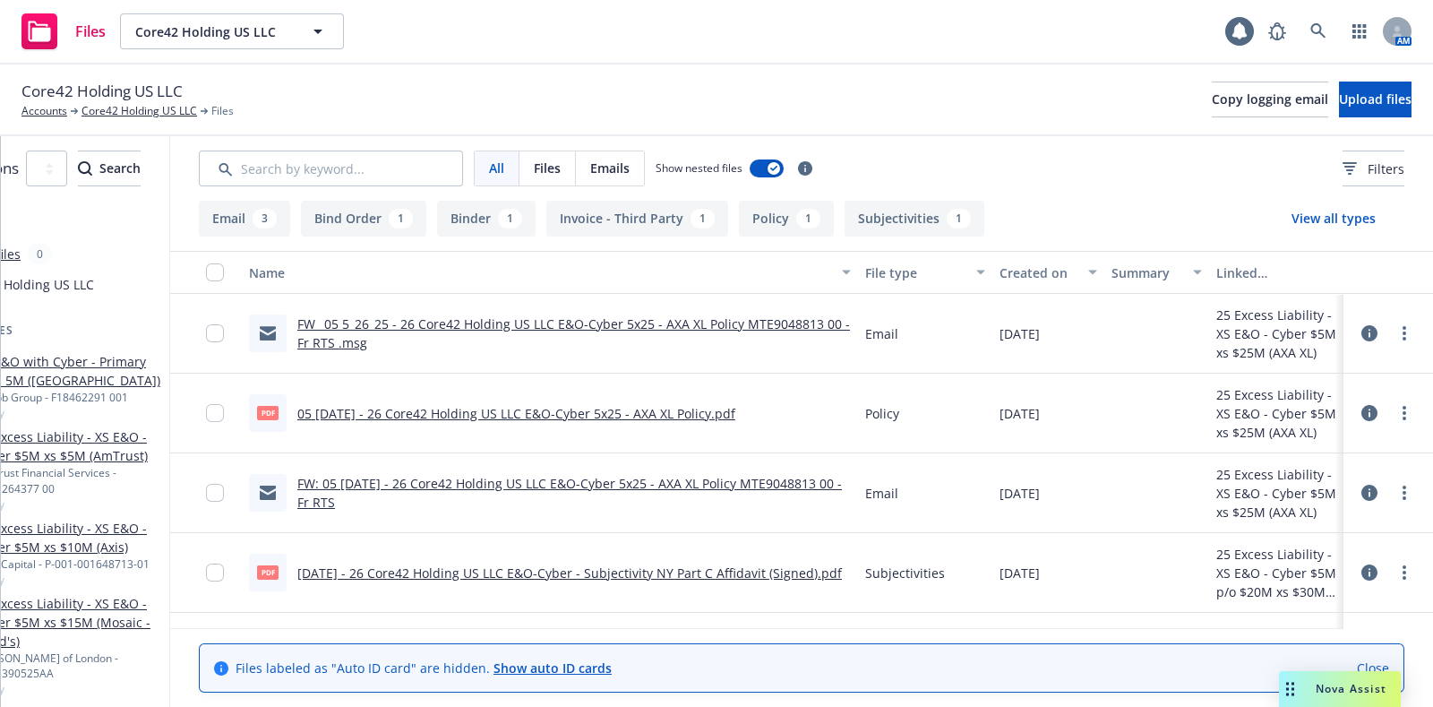
click at [528, 323] on link "FW_ 05 5_26_25 - 26 Core42 Holding US LLC E&O-Cyber 5x25 - AXA XL Policy MTE904…" at bounding box center [573, 333] width 552 height 36
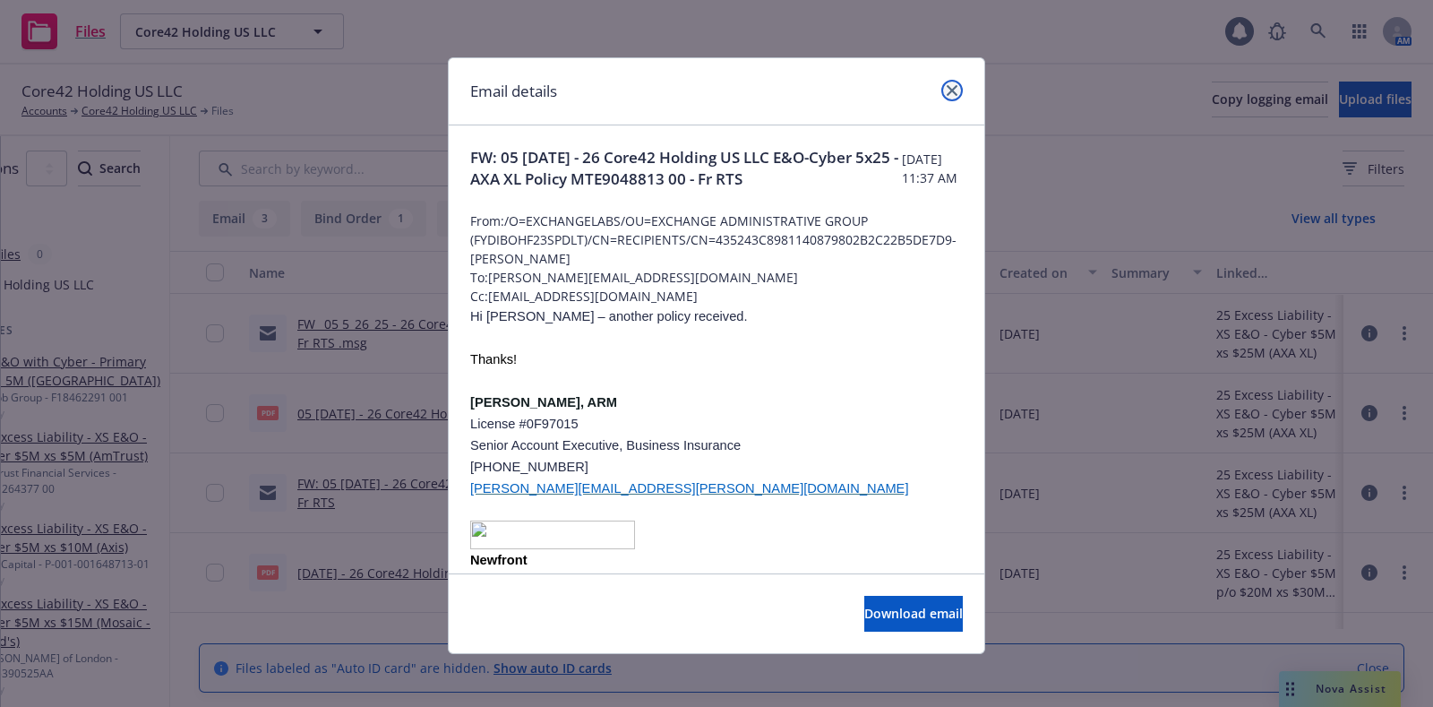
click at [946, 91] on icon "close" at bounding box center [951, 90] width 11 height 11
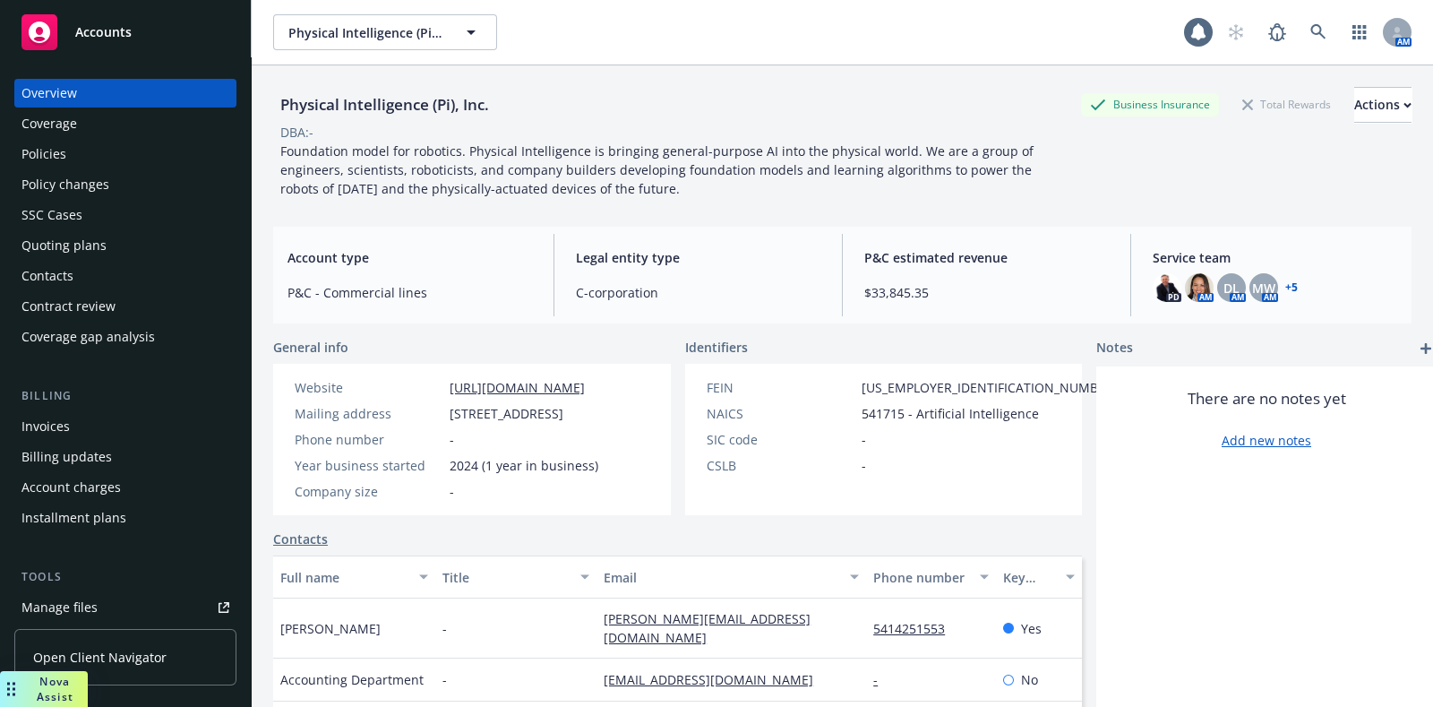
click at [99, 153] on div "Policies" at bounding box center [125, 154] width 208 height 29
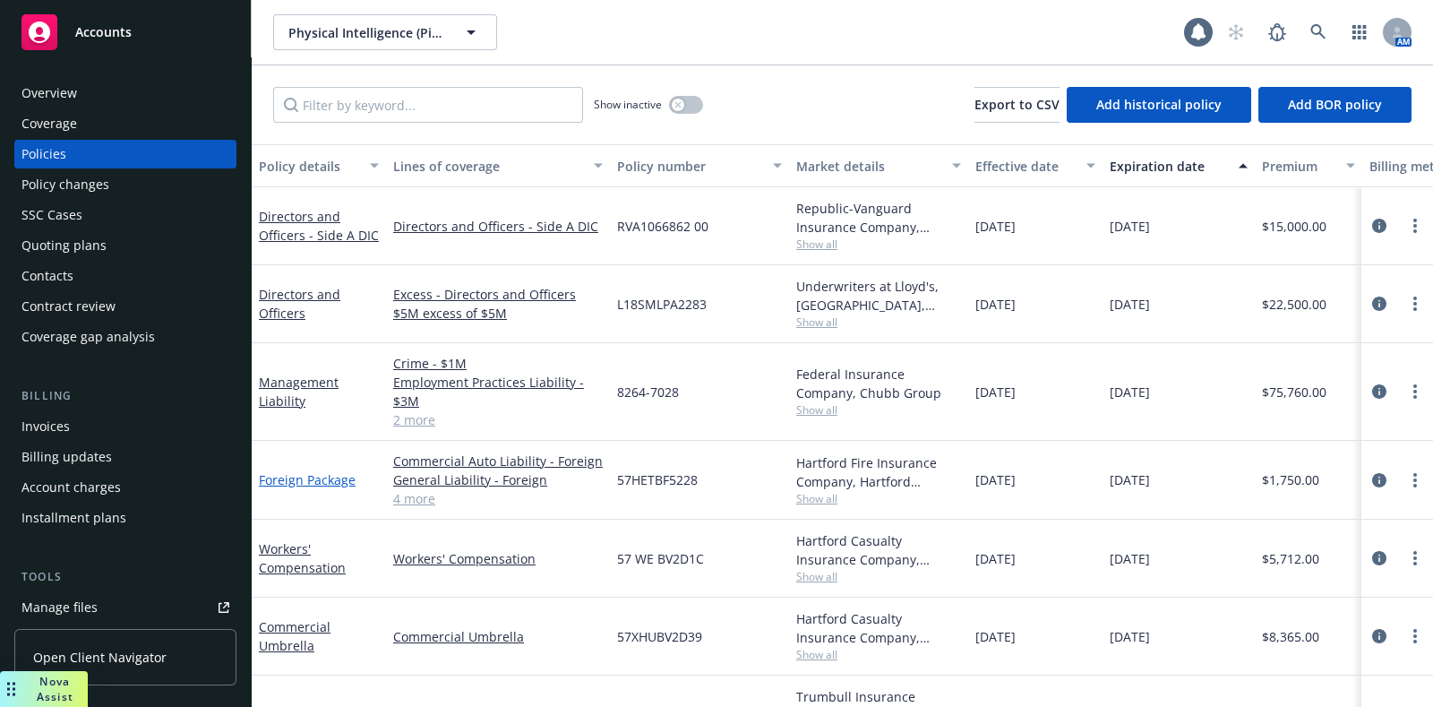
click at [322, 476] on link "Foreign Package" at bounding box center [307, 479] width 97 height 17
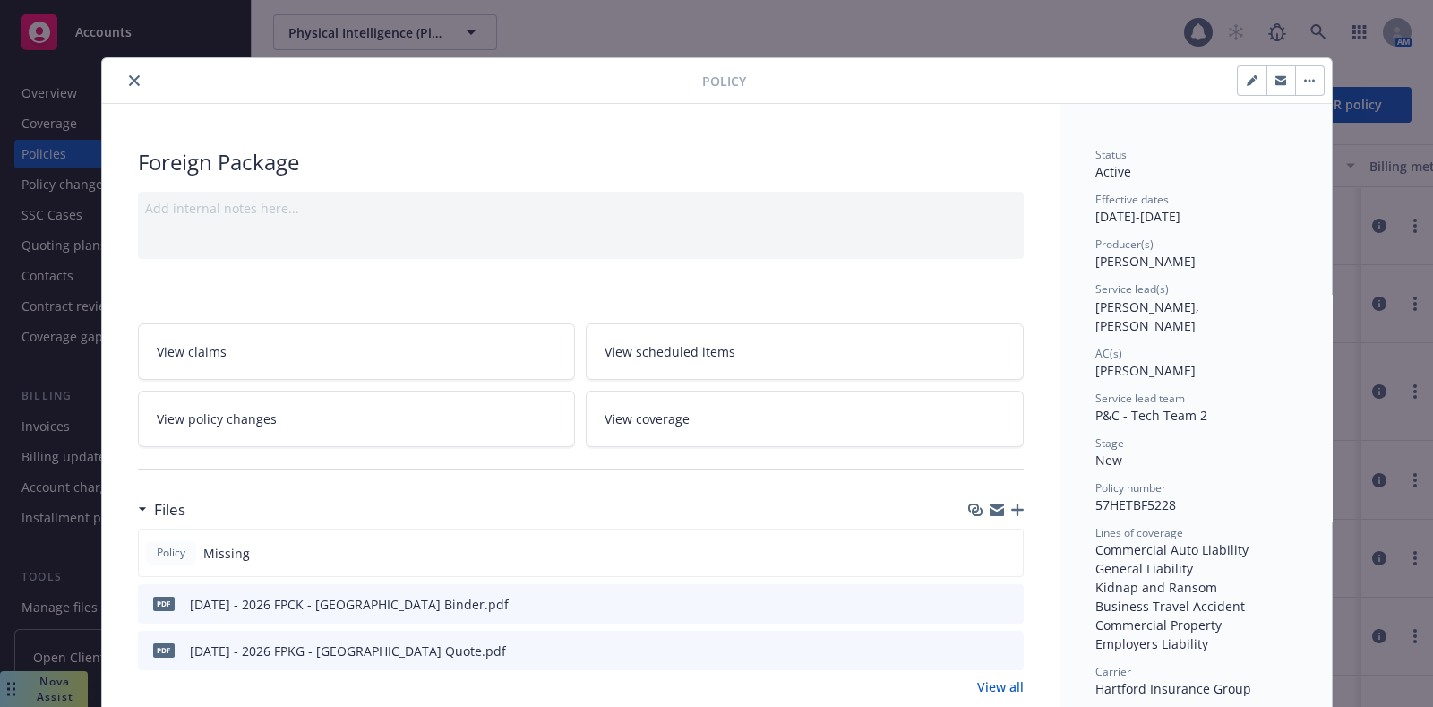
scroll to position [186, 0]
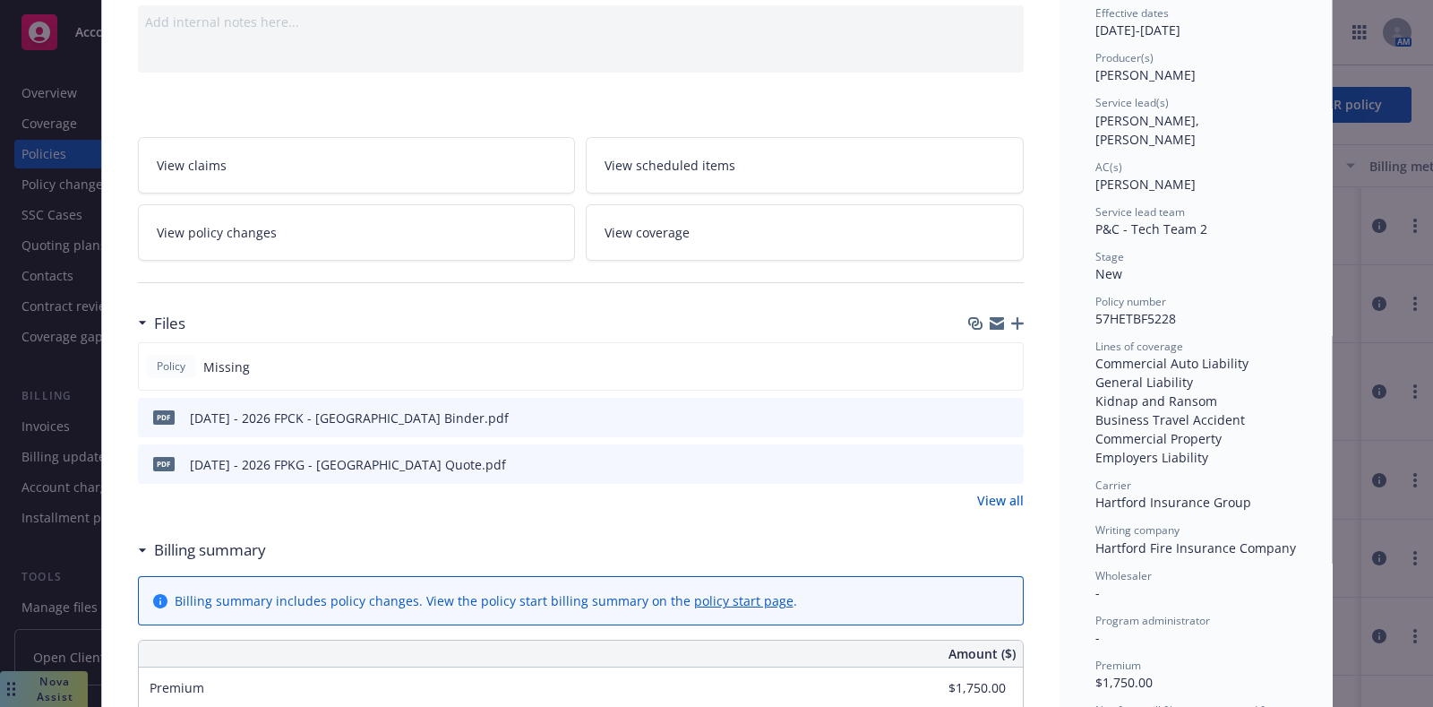
click at [45, 284] on div "Policy Foreign Package Add internal notes here... View claims View scheduled it…" at bounding box center [716, 353] width 1433 height 707
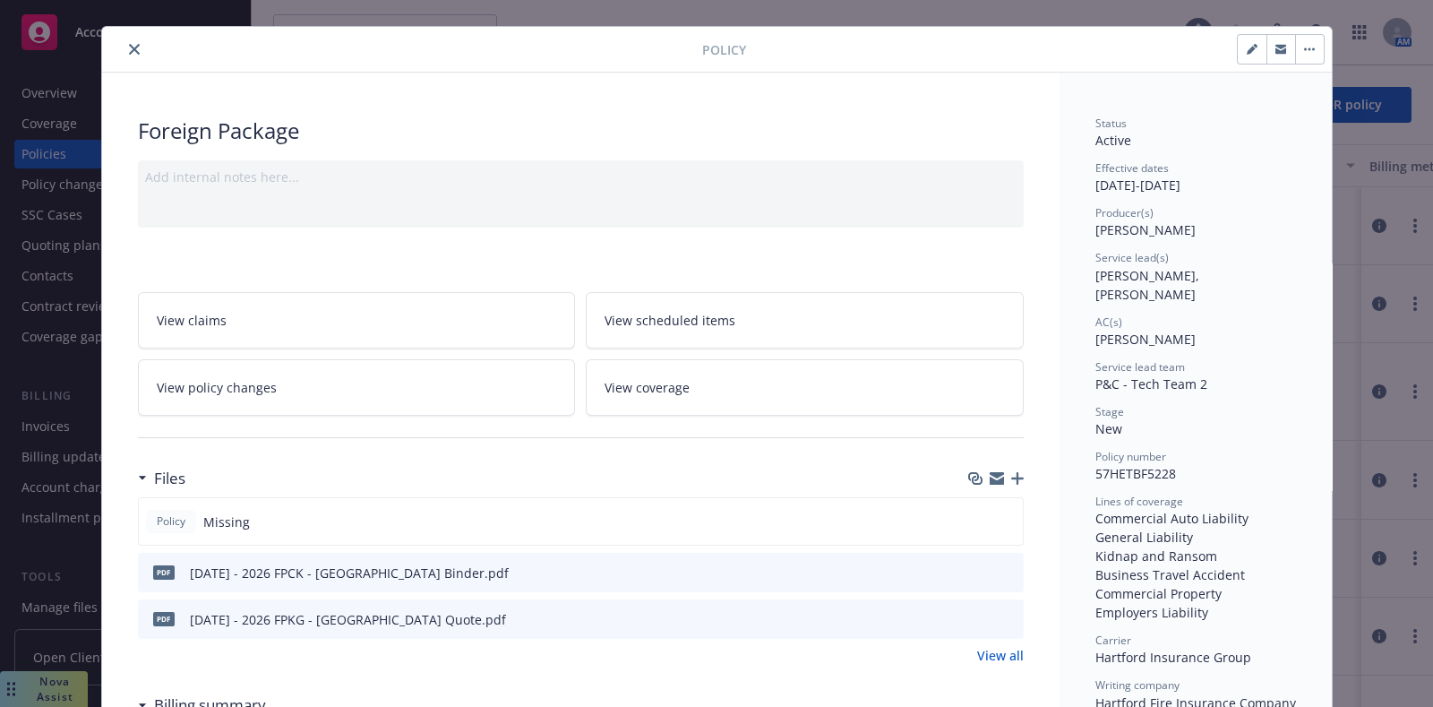
scroll to position [0, 0]
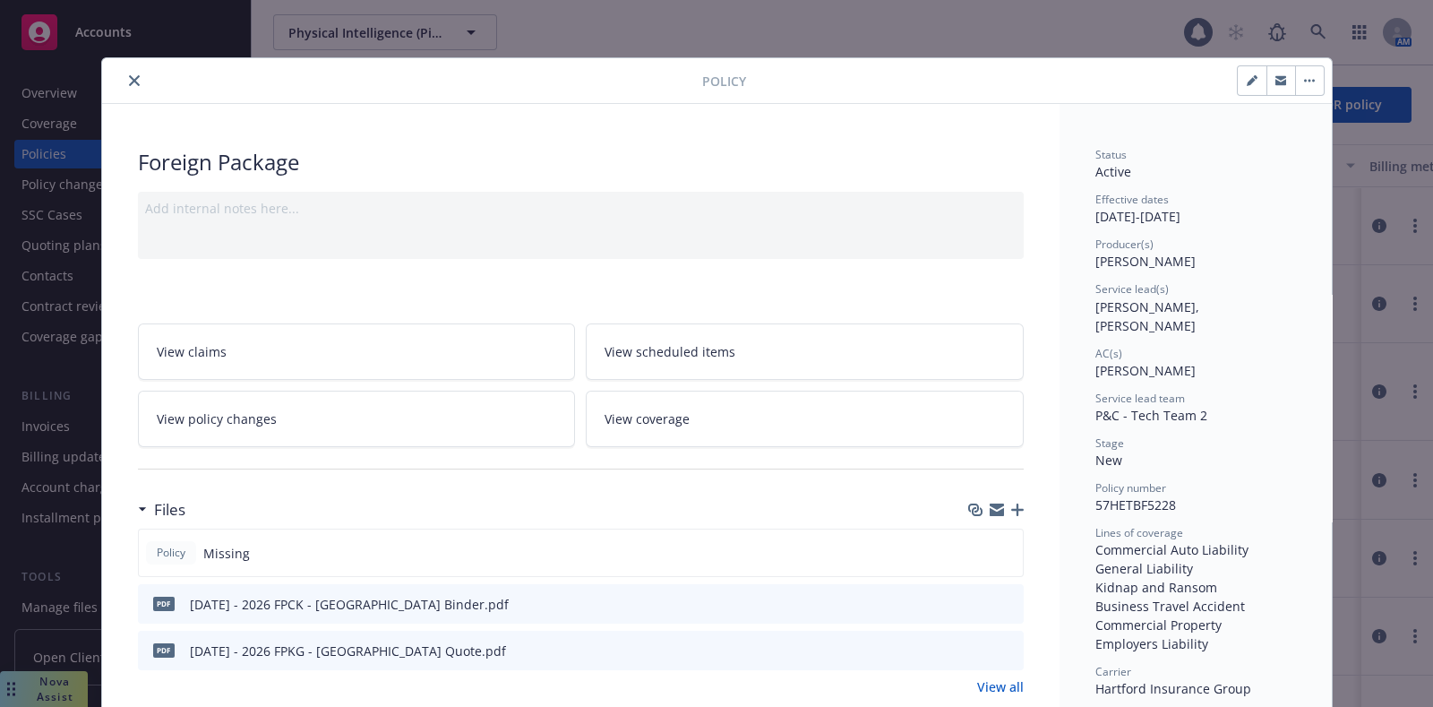
click at [124, 73] on button "close" at bounding box center [134, 80] width 21 height 21
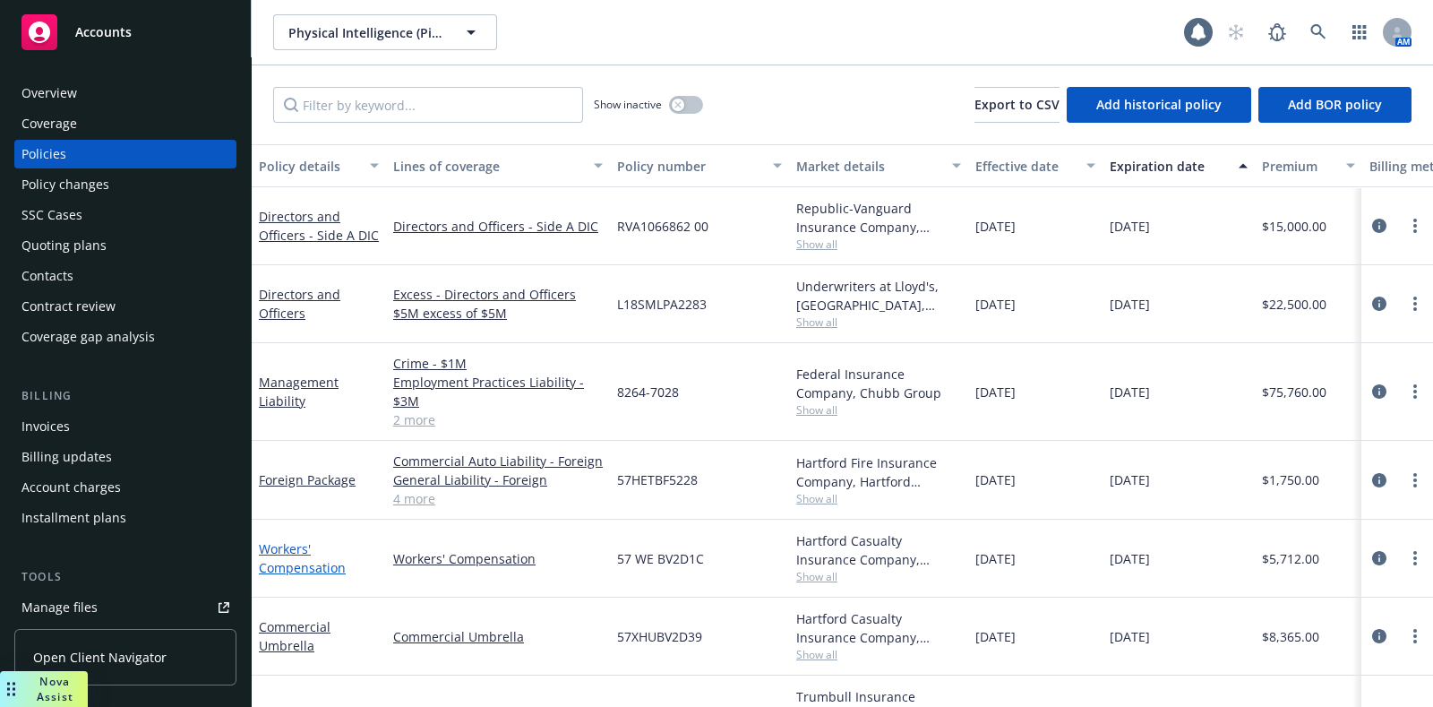
click at [293, 565] on link "Workers' Compensation" at bounding box center [302, 558] width 87 height 36
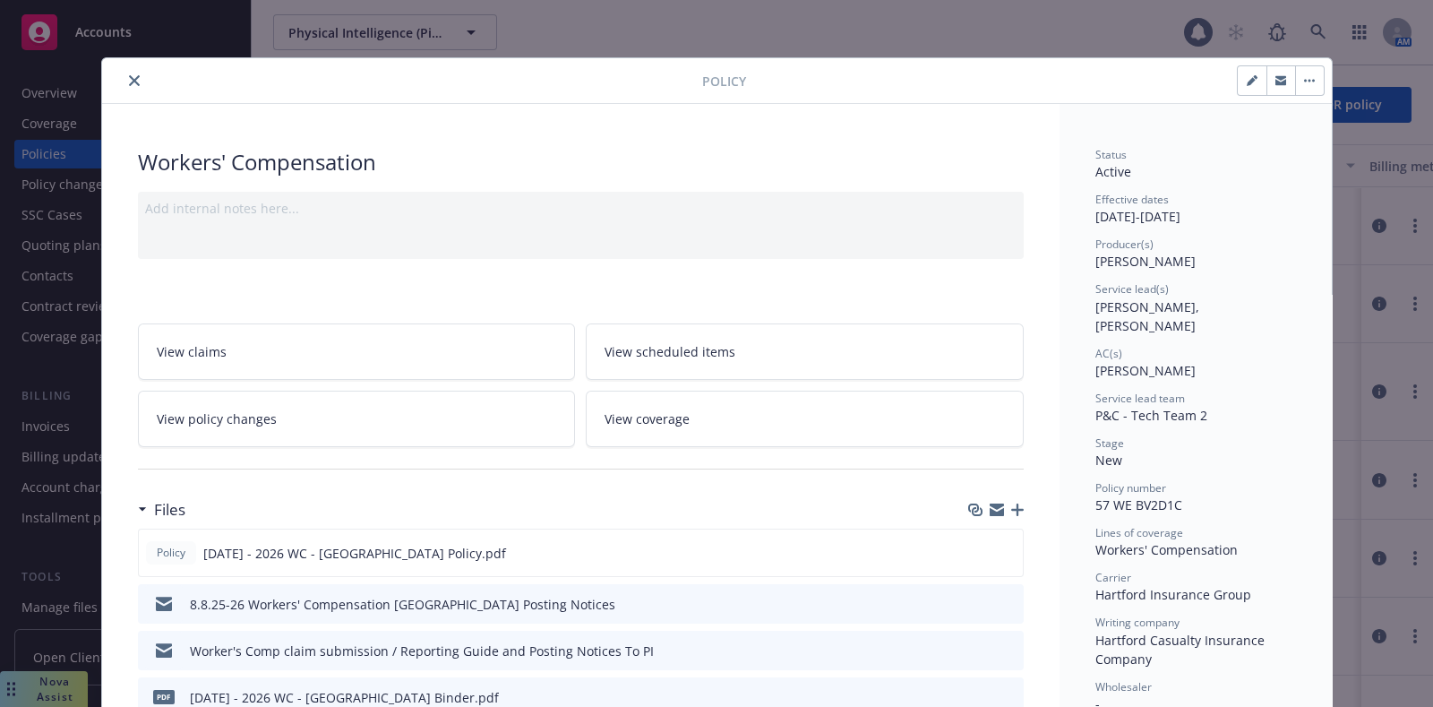
scroll to position [186, 0]
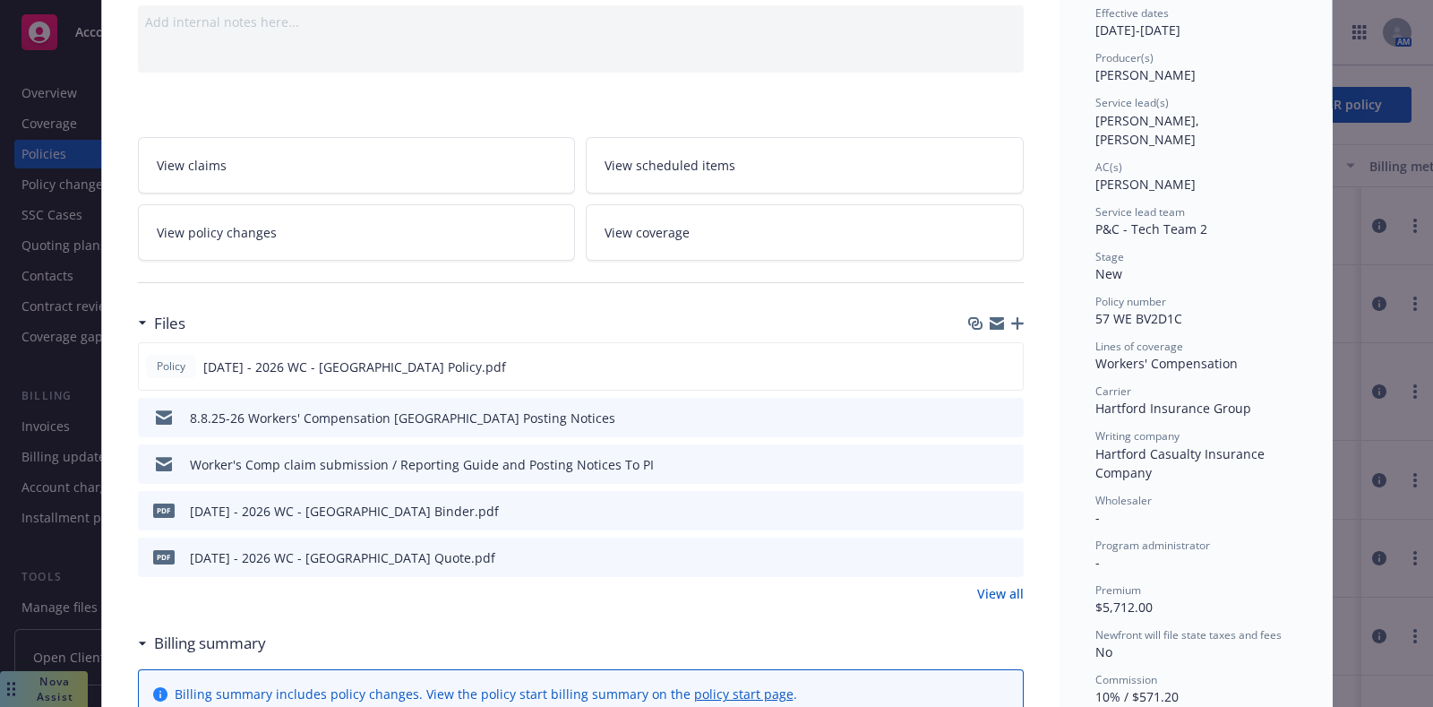
click at [989, 586] on link "View all" at bounding box center [1000, 593] width 47 height 19
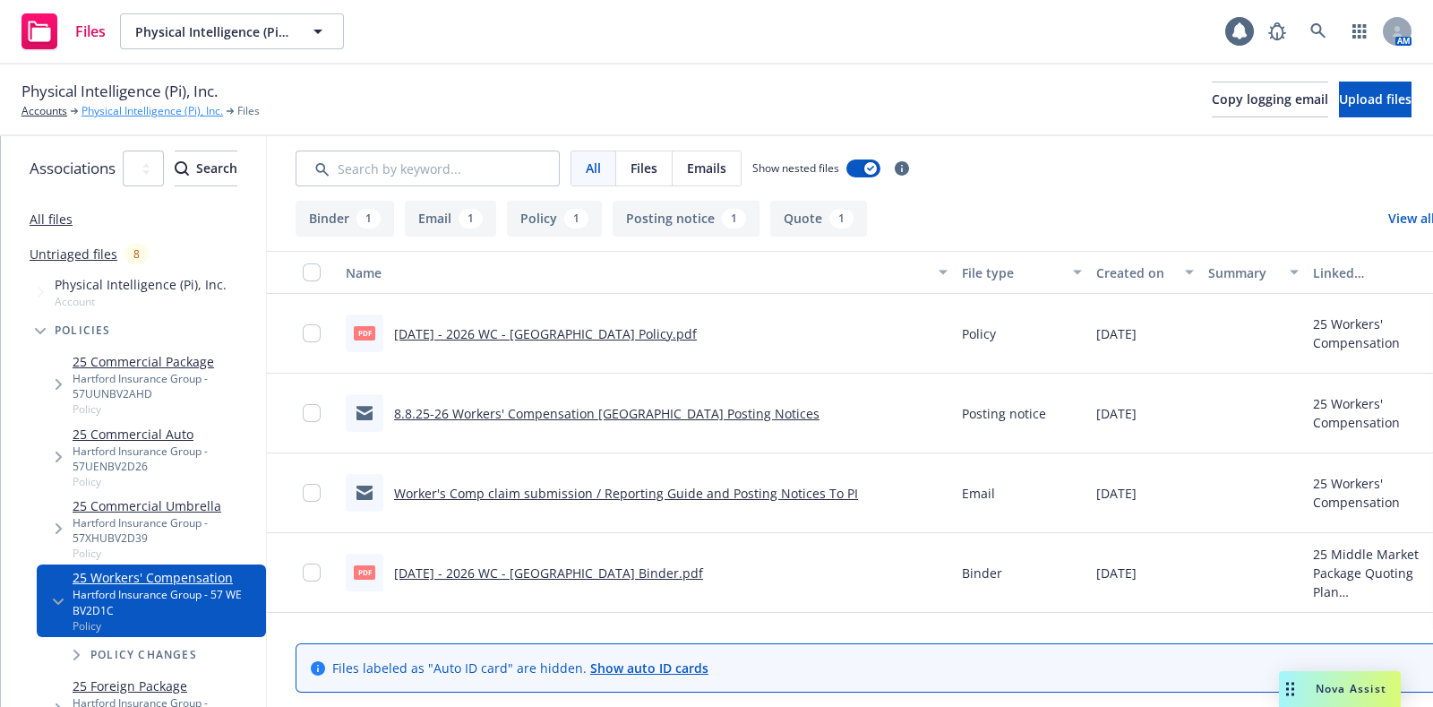
click at [149, 115] on link "Physical Intelligence (Pi), Inc." at bounding box center [151, 111] width 141 height 16
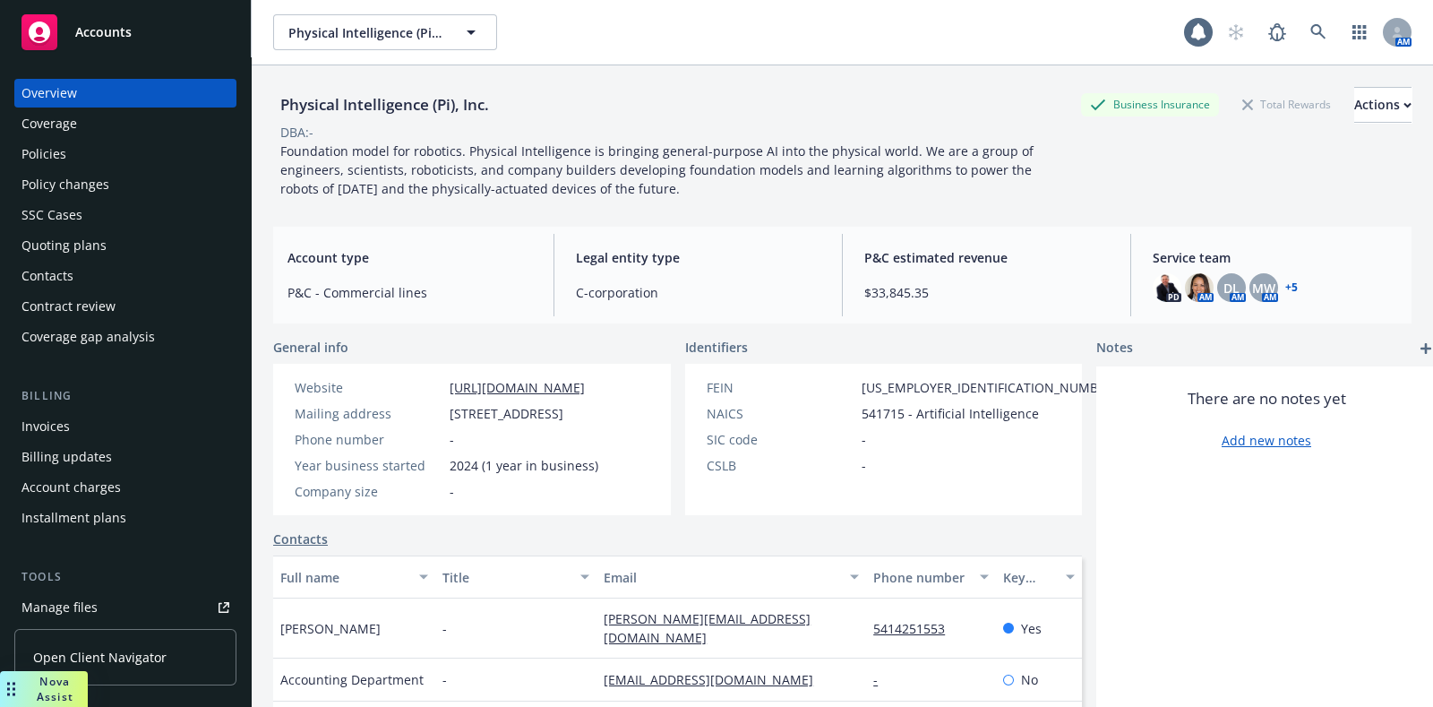
click at [124, 149] on div "Policies" at bounding box center [125, 154] width 208 height 29
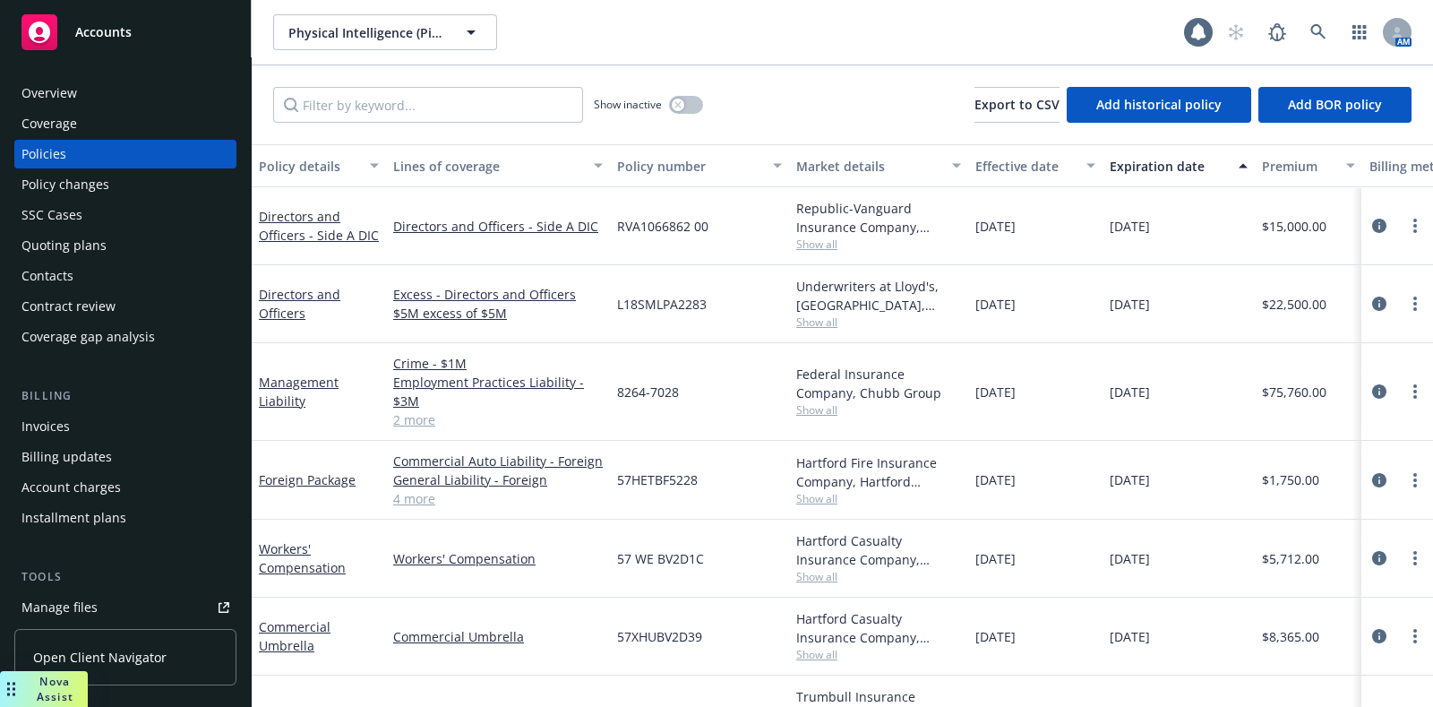
scroll to position [141, 0]
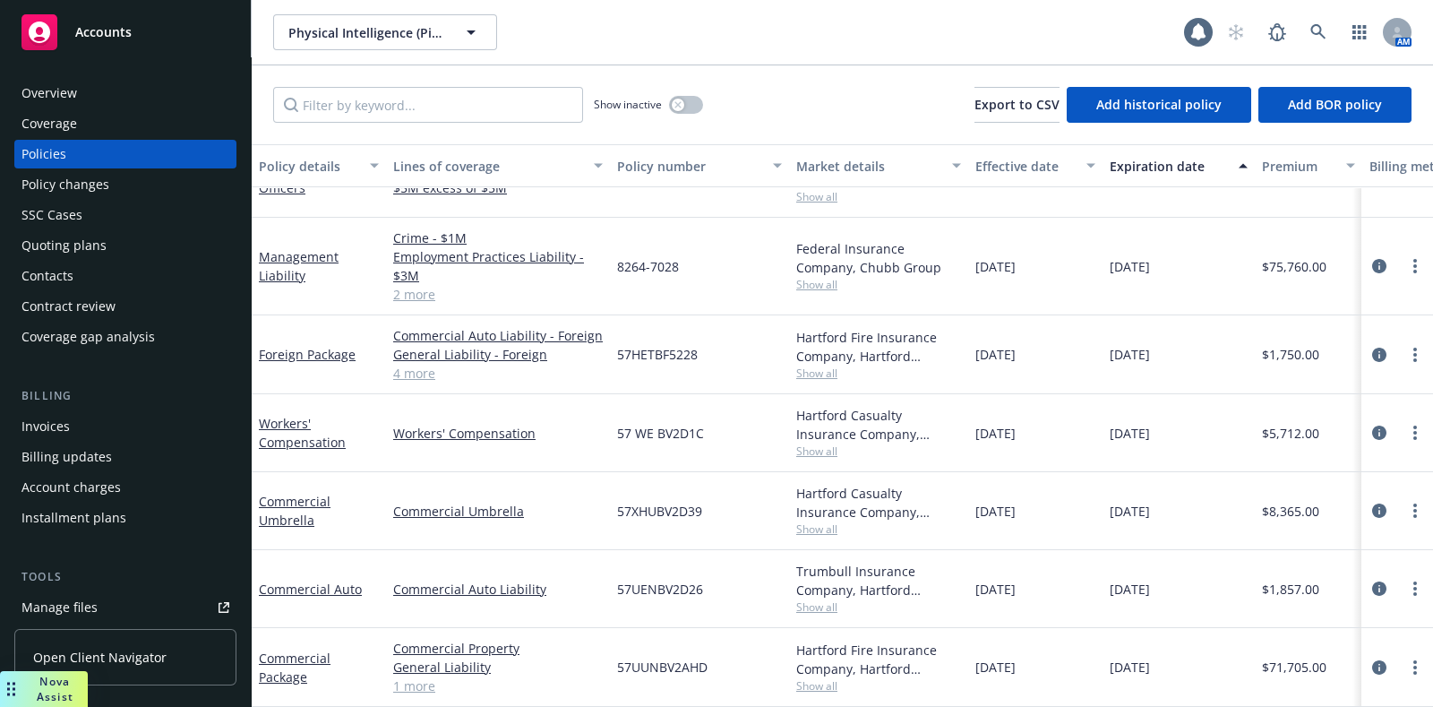
click at [295, 582] on div "Commercial Auto" at bounding box center [319, 589] width 134 height 78
click at [299, 580] on link "Commercial Auto" at bounding box center [310, 588] width 103 height 17
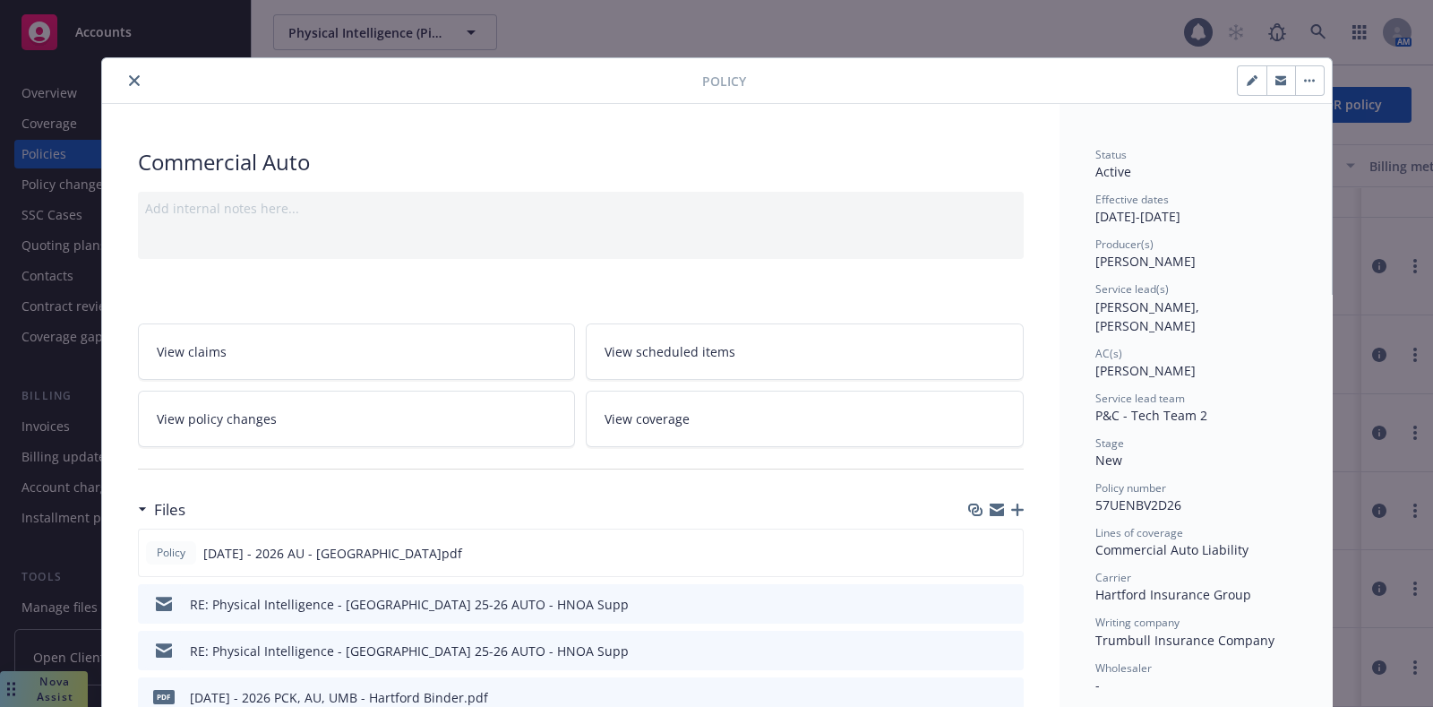
click at [61, 475] on div "Policy Commercial Auto Add internal notes here... View claims View scheduled it…" at bounding box center [716, 353] width 1433 height 707
click at [129, 82] on icon "close" at bounding box center [134, 80] width 11 height 11
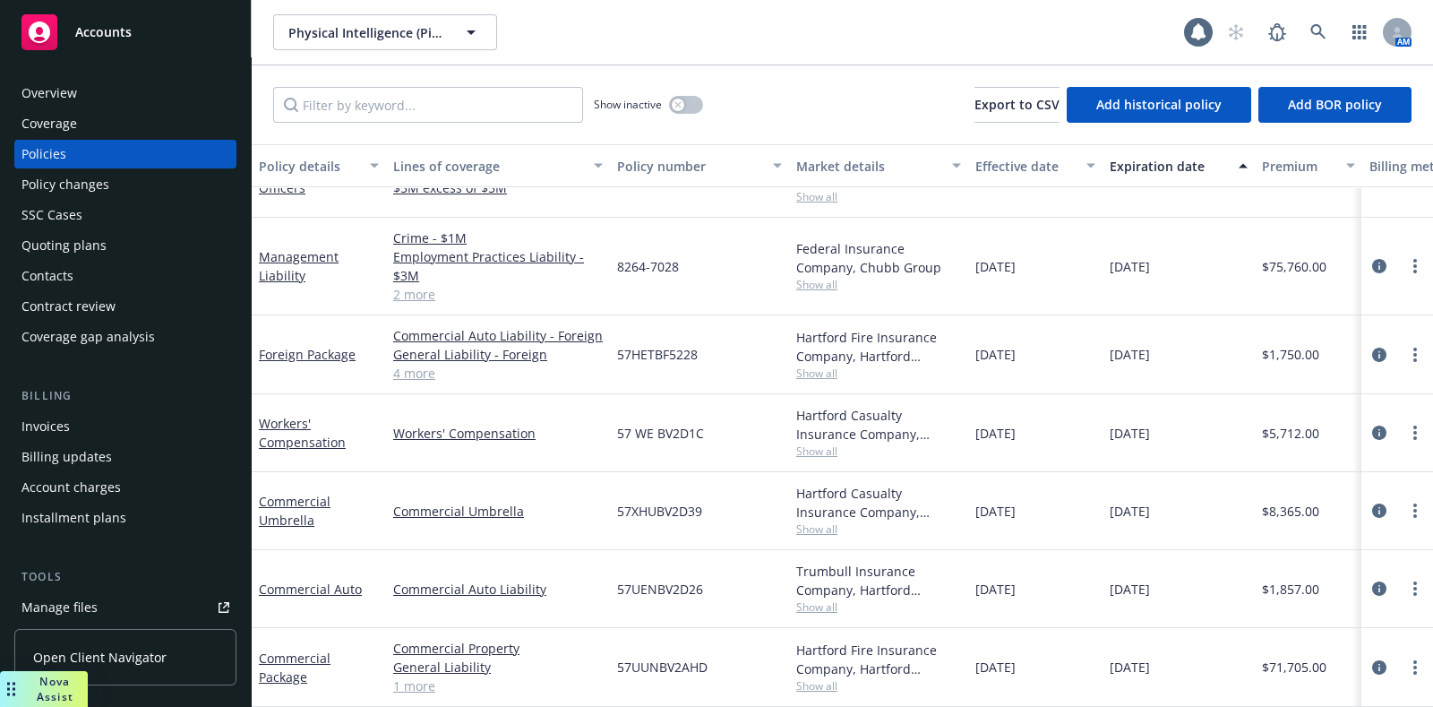
click at [132, 601] on link "Manage files" at bounding box center [125, 607] width 222 height 29
click at [287, 507] on link "Commercial Umbrella" at bounding box center [295, 510] width 72 height 36
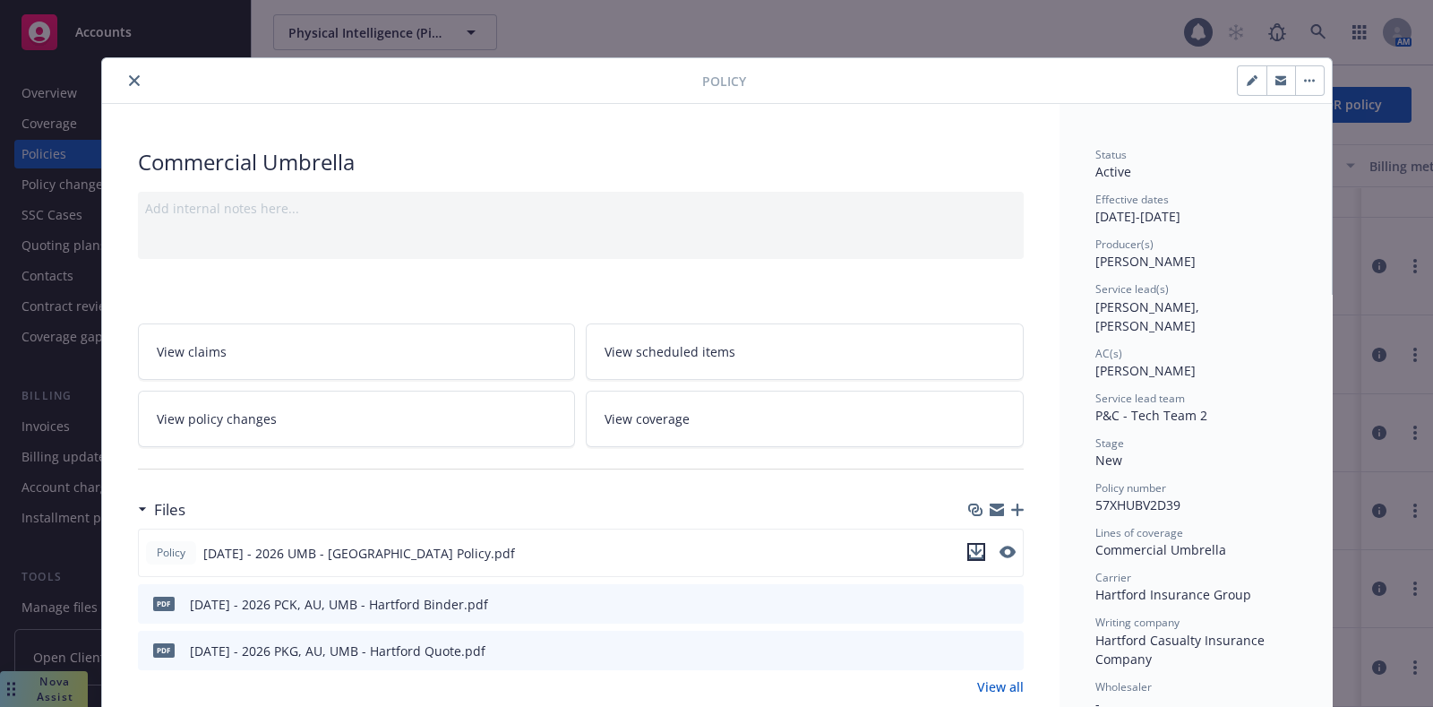
click at [969, 544] on icon "download file" at bounding box center [976, 551] width 14 height 14
click at [1158, 184] on div "Status Active Effective dates 08/08/2025 - 08/08/2026 Producer(s) Adam Johnson …" at bounding box center [1195, 587] width 201 height 880
click at [130, 81] on icon "close" at bounding box center [134, 80] width 11 height 11
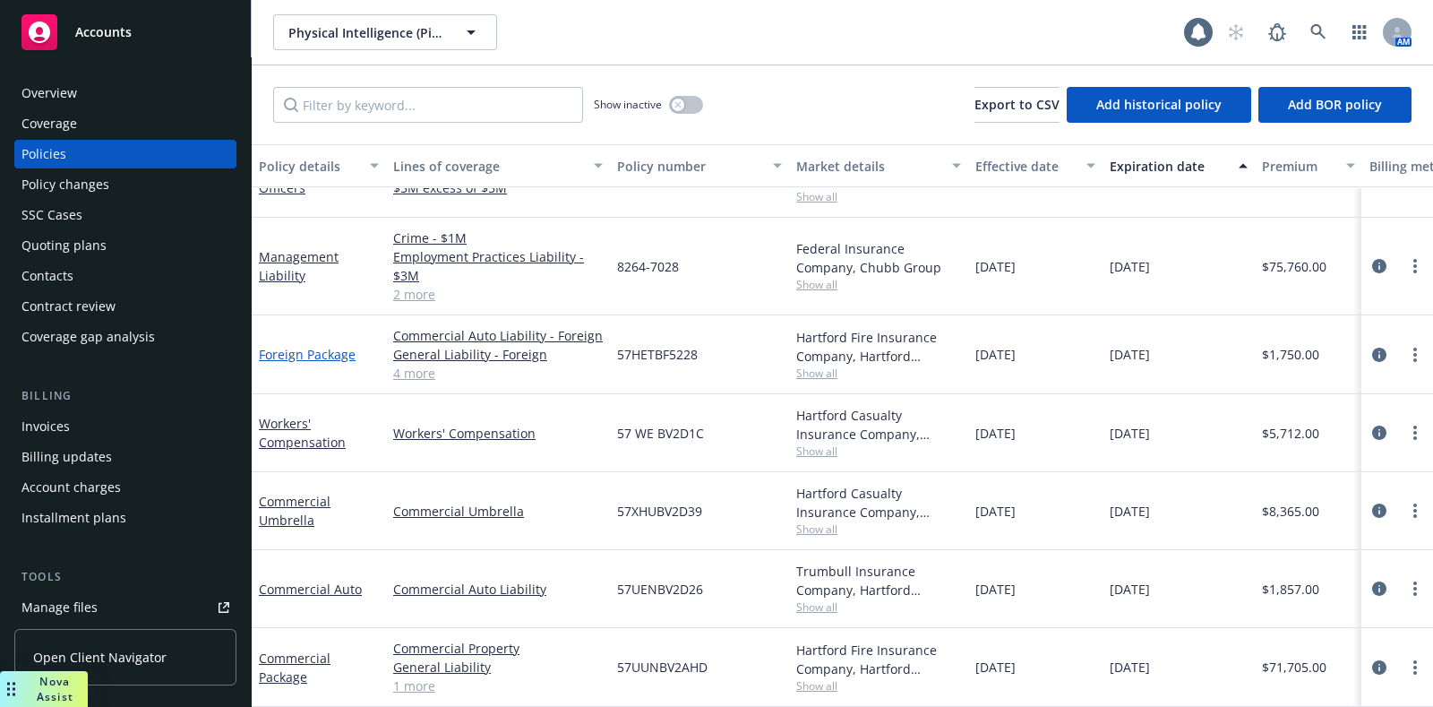
click at [305, 346] on link "Foreign Package" at bounding box center [307, 354] width 97 height 17
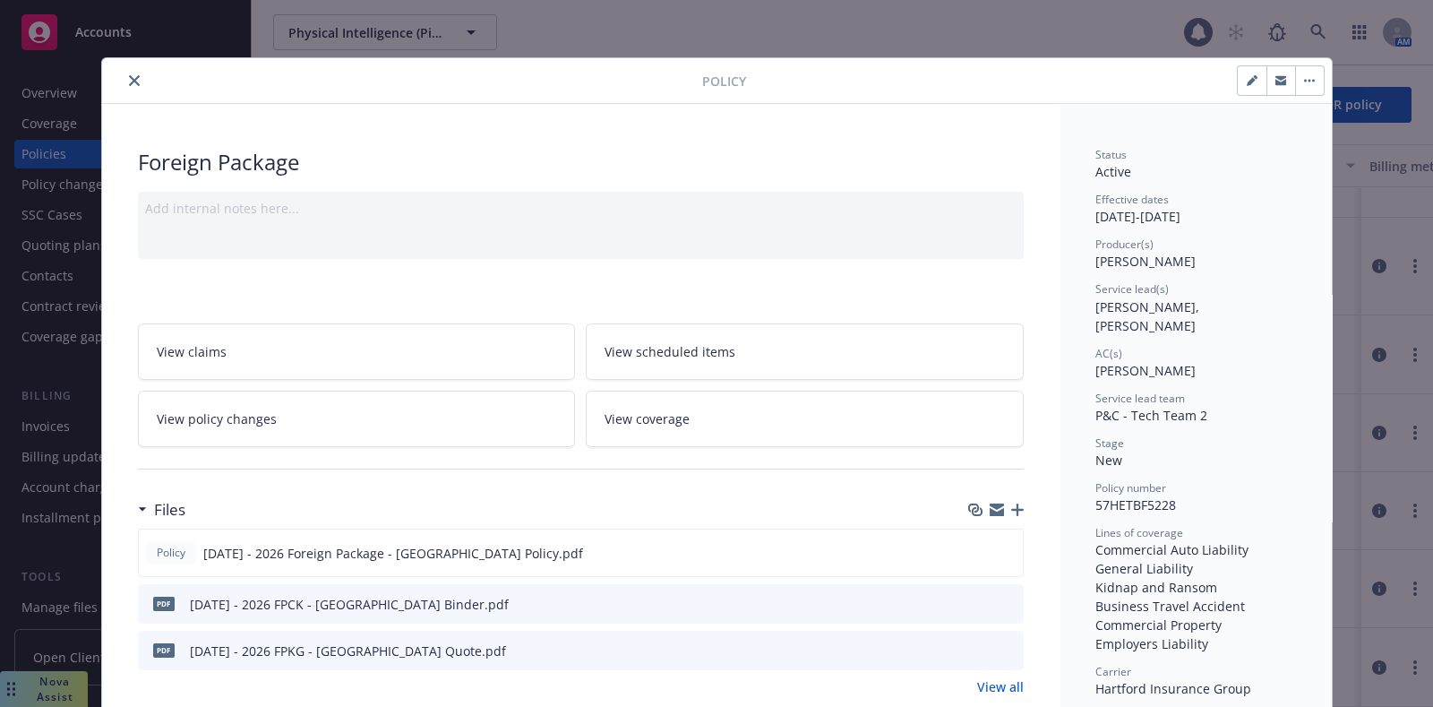
click at [1012, 678] on link "View all" at bounding box center [1000, 686] width 47 height 19
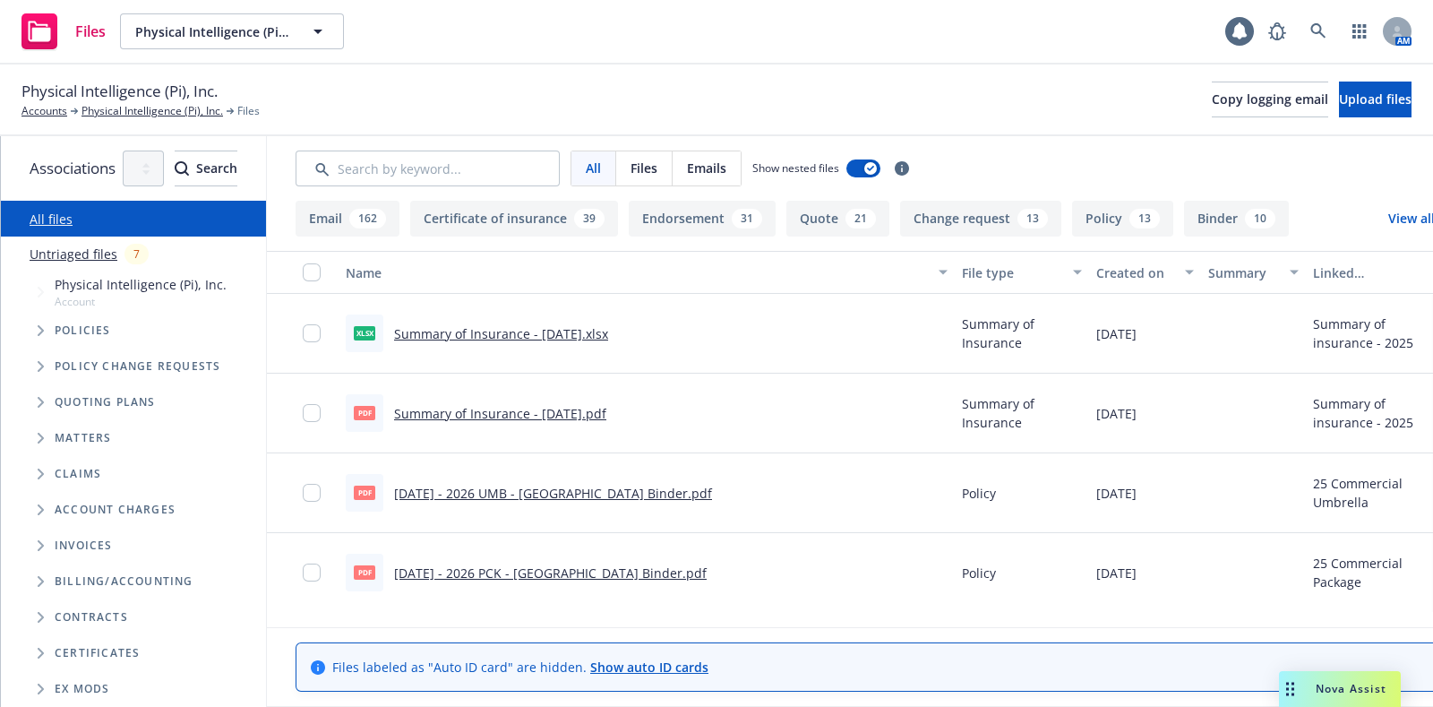
click at [1160, 226] on div "13" at bounding box center [1144, 219] width 30 height 20
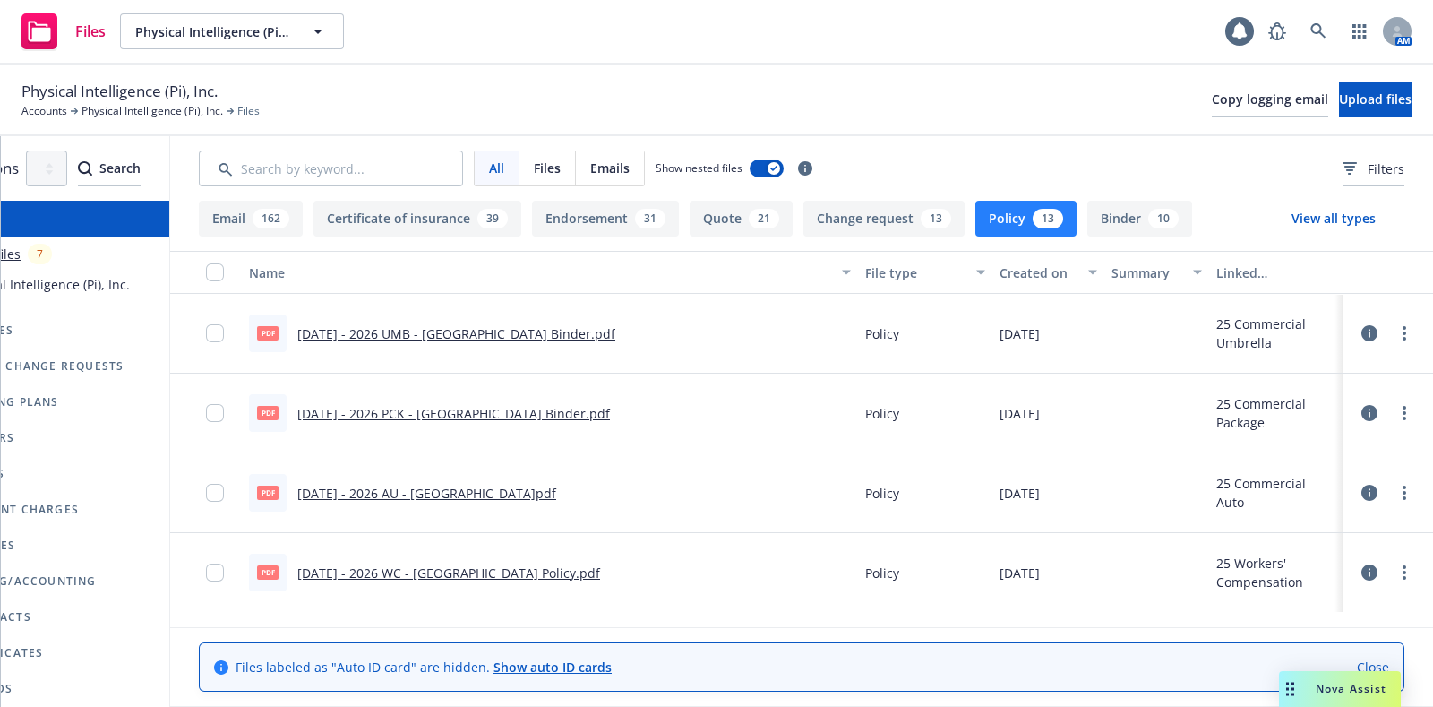
scroll to position [0, 191]
click at [1362, 484] on div at bounding box center [1388, 493] width 54 height 36
click at [1361, 496] on icon at bounding box center [1369, 492] width 16 height 16
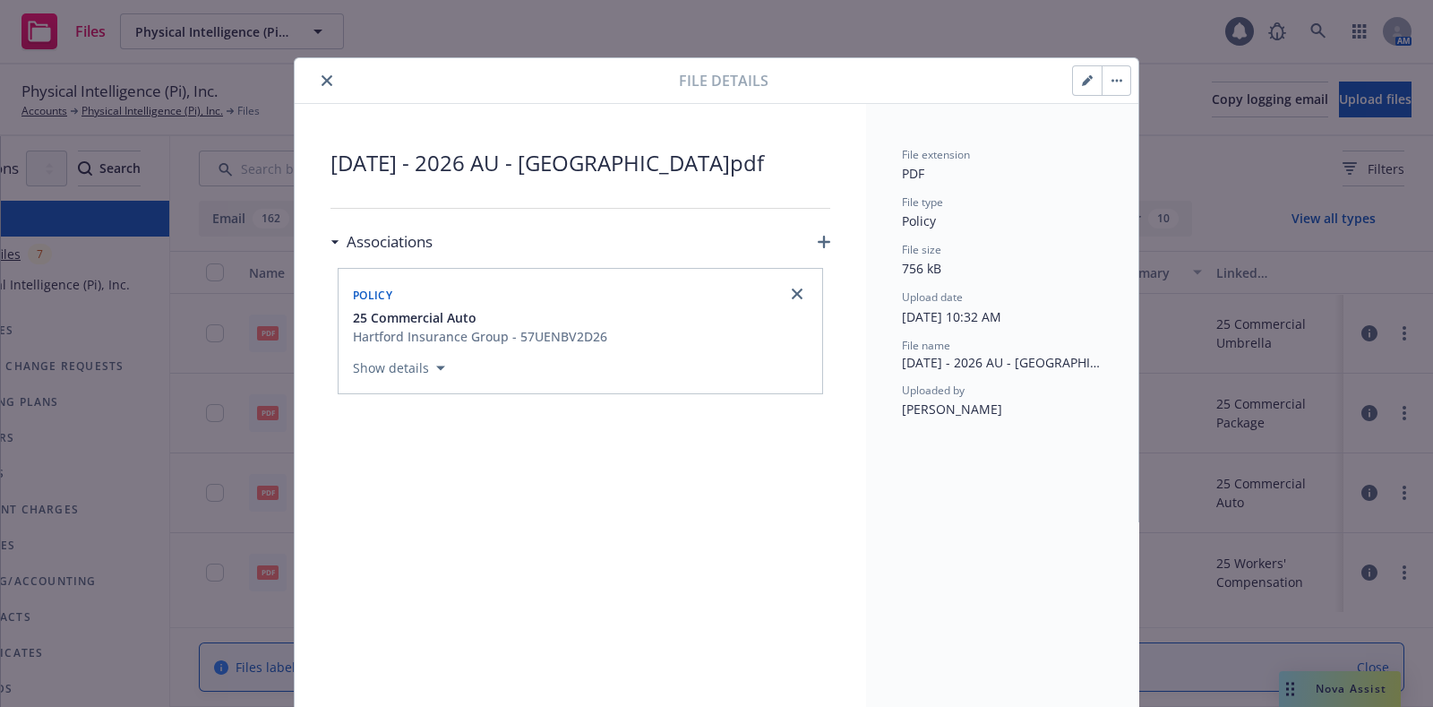
click at [1082, 82] on icon "button" at bounding box center [1087, 80] width 11 height 11
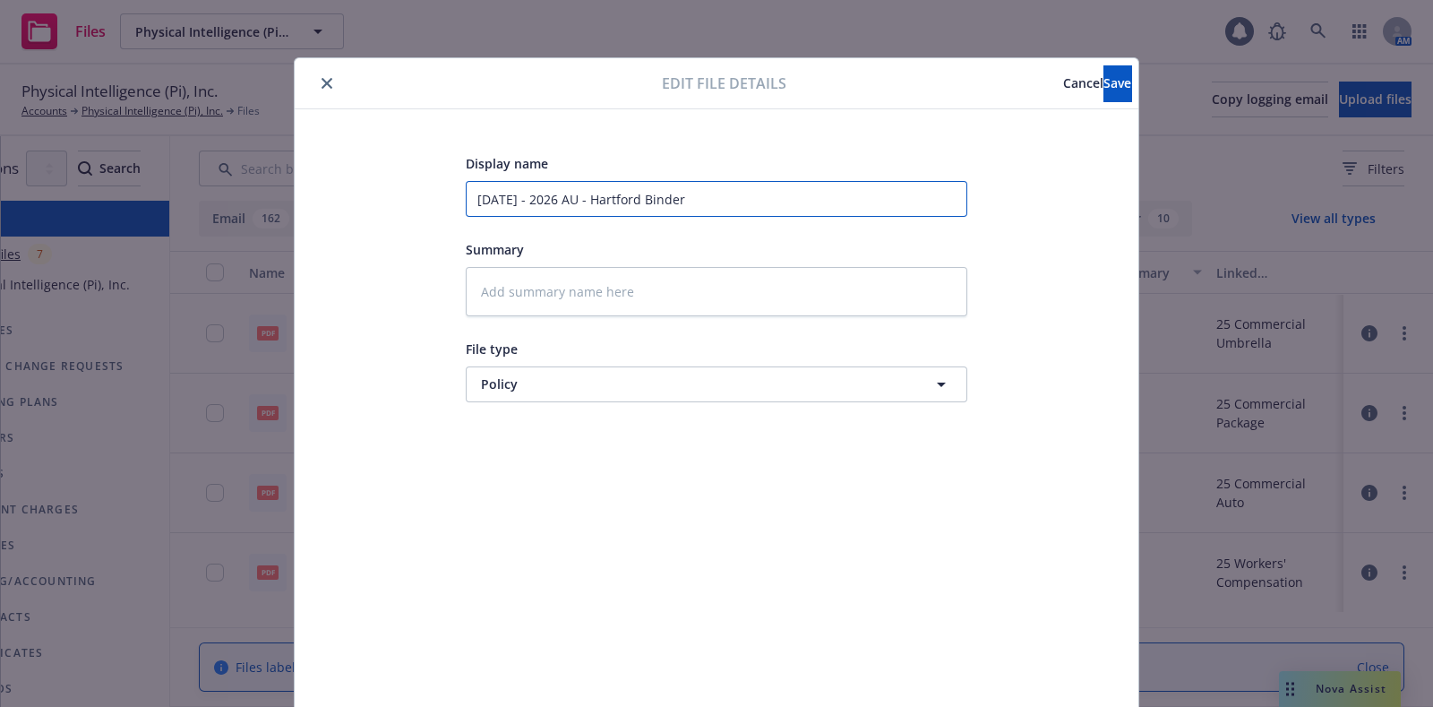
click at [630, 205] on input "8.8.2025 - 2026 AU - Hartford Binder" at bounding box center [716, 199] width 501 height 36
click at [642, 205] on input "8.8.2025 - 2026 AU - Hartford Binder" at bounding box center [716, 199] width 501 height 36
click at [642, 204] on input "8.8.2025 - 2026 AU - Hartford Binder" at bounding box center [716, 199] width 501 height 36
type textarea "x"
type input "8.8.2025 - 2026 AU - Hartford P"
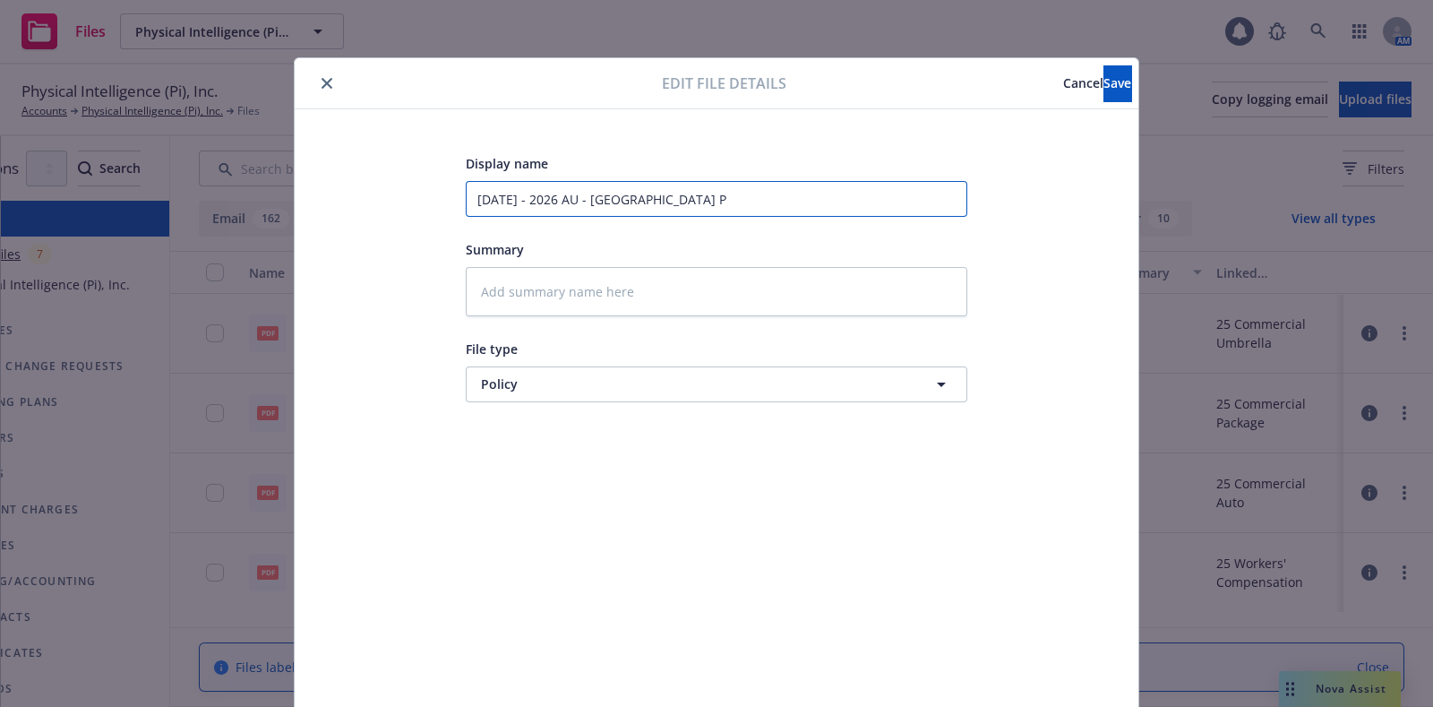
type textarea "x"
type input "8.8.2025 - 2026 AU - Hartford Po"
type textarea "x"
type input "8.8.2025 - 2026 AU - Hartford Pol"
type textarea "x"
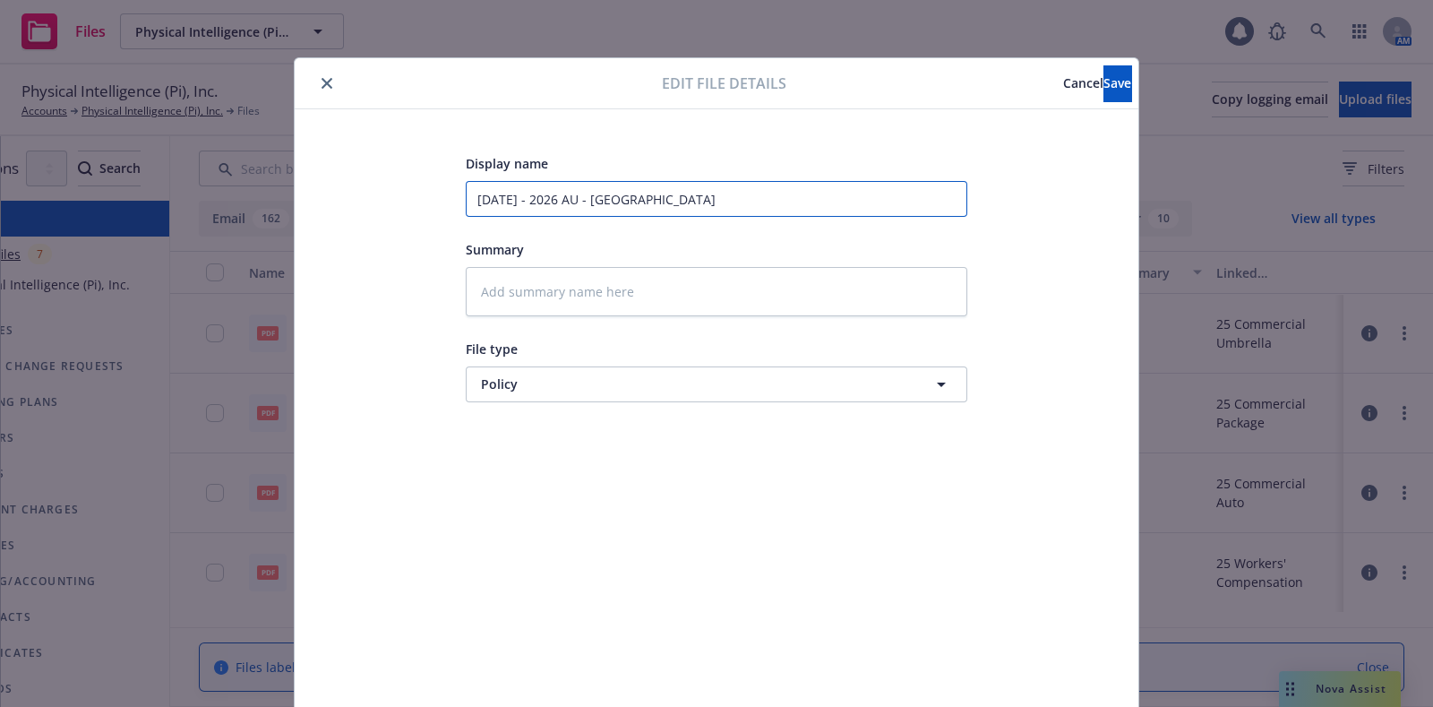
type input "8.8.2025 - 2026 AU - Hartford Poli"
type textarea "x"
type input "8.8.2025 - 2026 AU - Hartford Polic"
type textarea "x"
type input "8.8.2025 - 2026 AU - Hartford Policy"
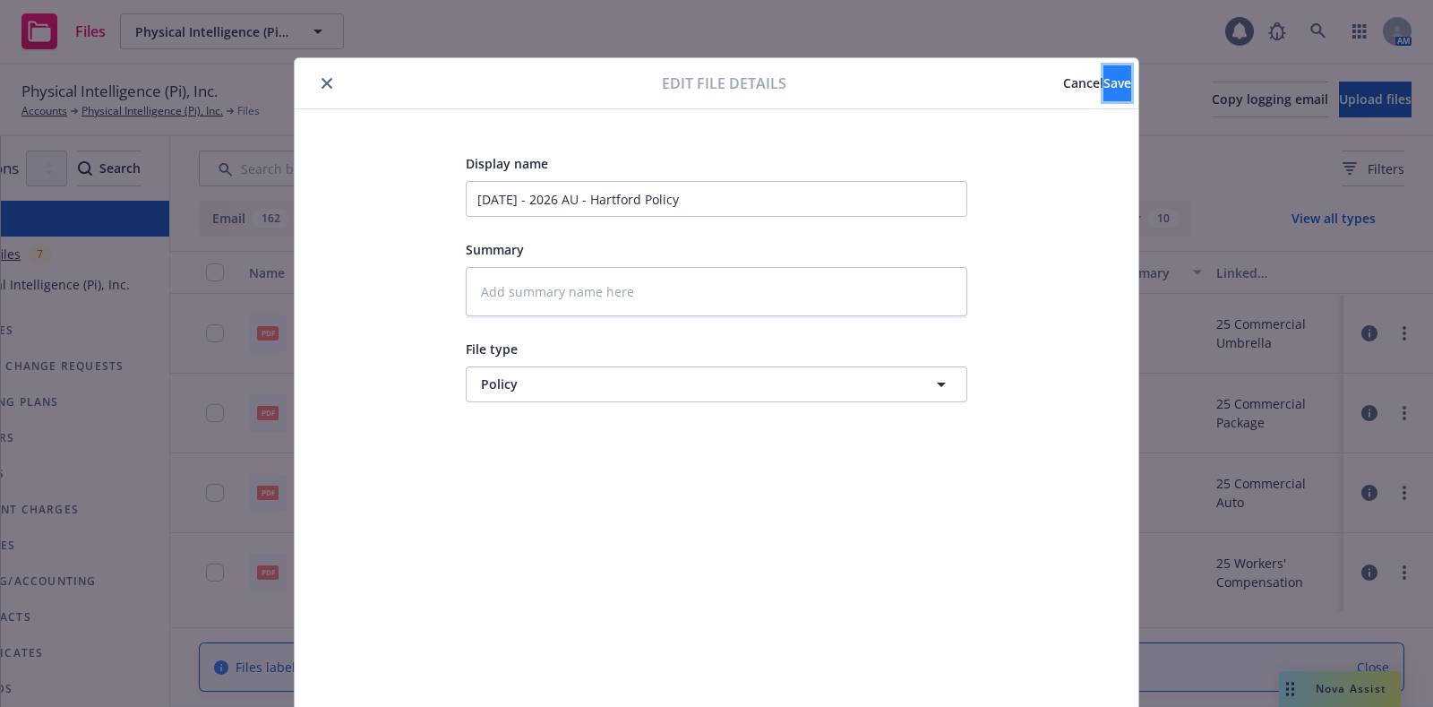
click at [1103, 95] on button "Save" at bounding box center [1117, 83] width 28 height 36
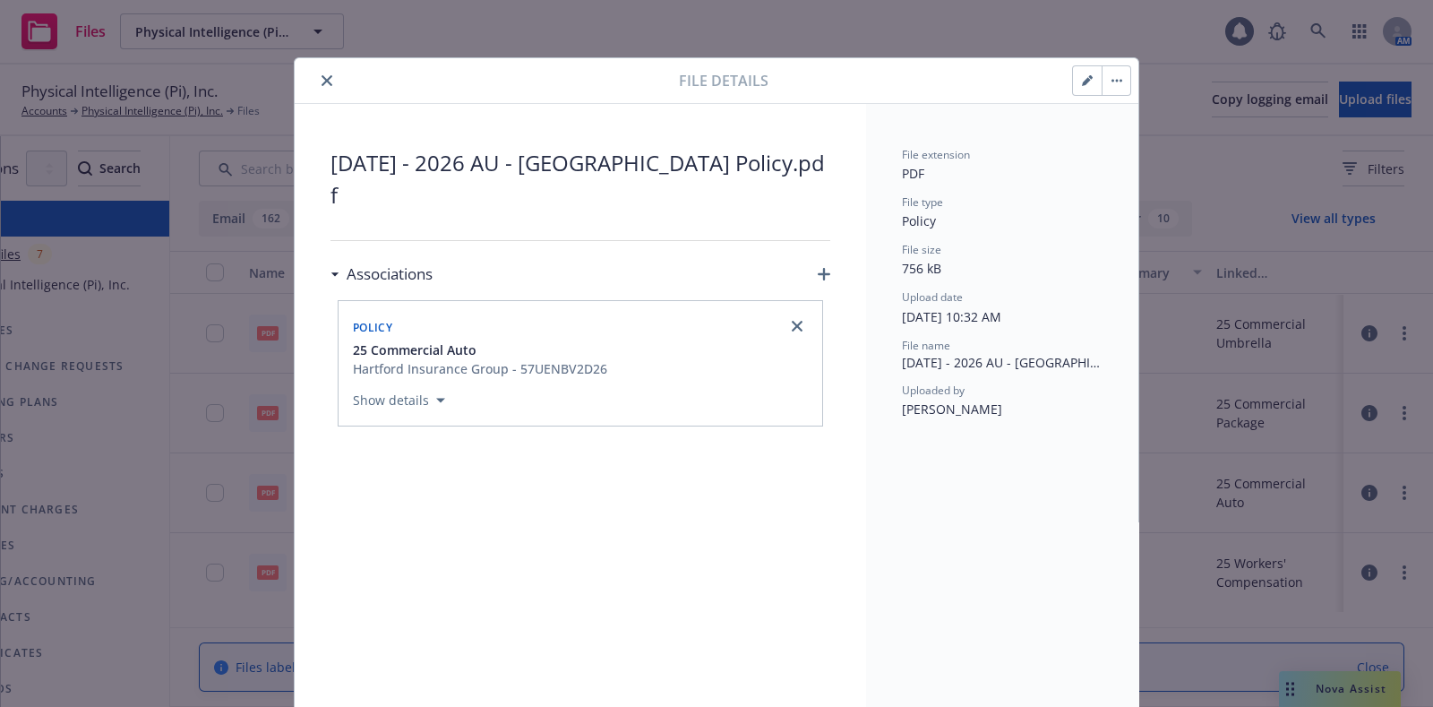
click at [321, 79] on icon "close" at bounding box center [326, 80] width 11 height 11
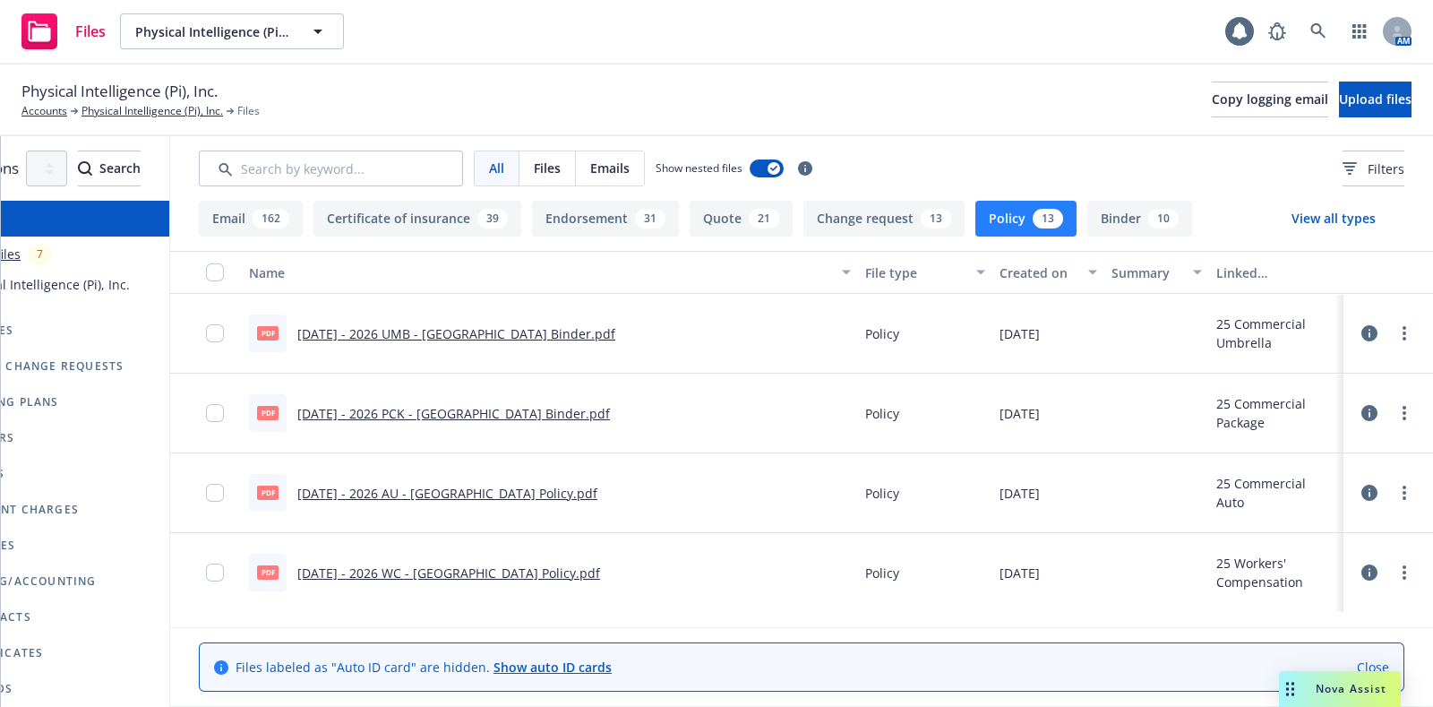
click at [1361, 407] on icon at bounding box center [1369, 413] width 16 height 16
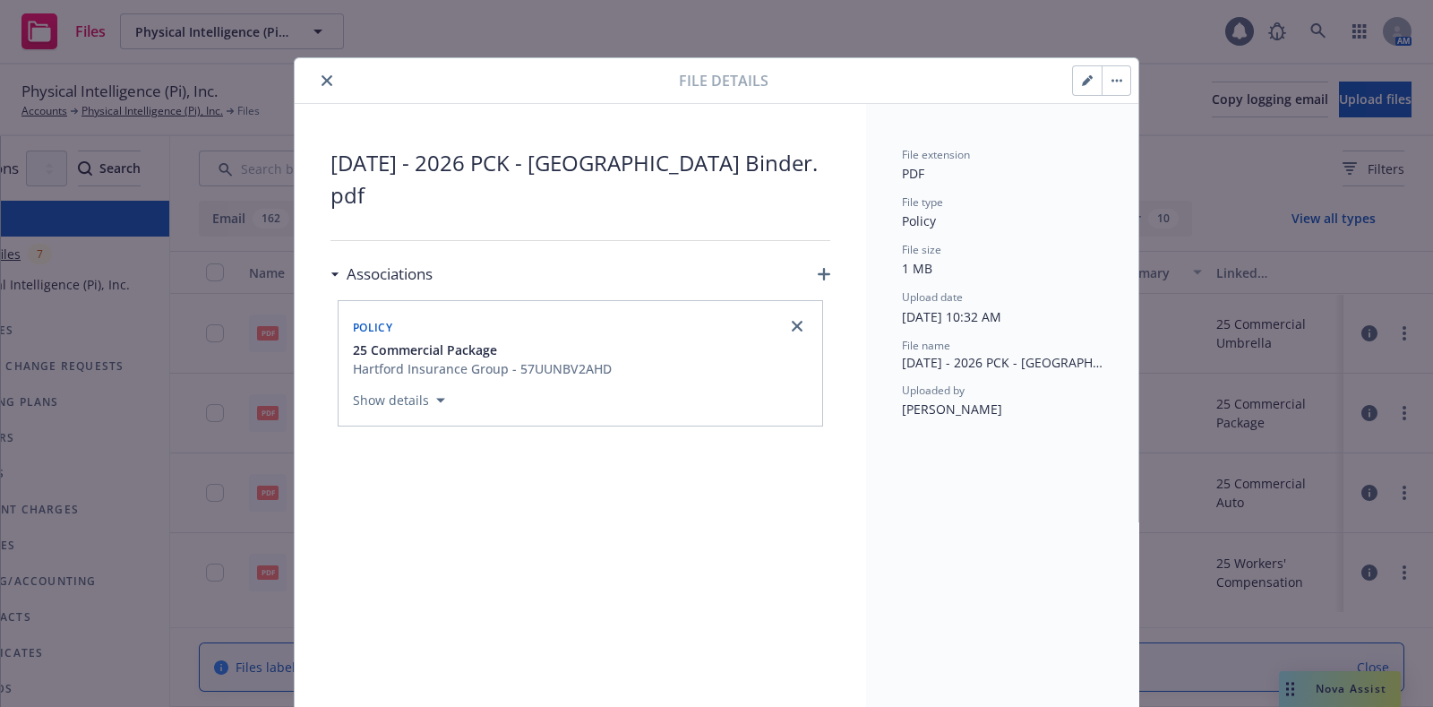
click at [1073, 84] on button "button" at bounding box center [1087, 80] width 29 height 29
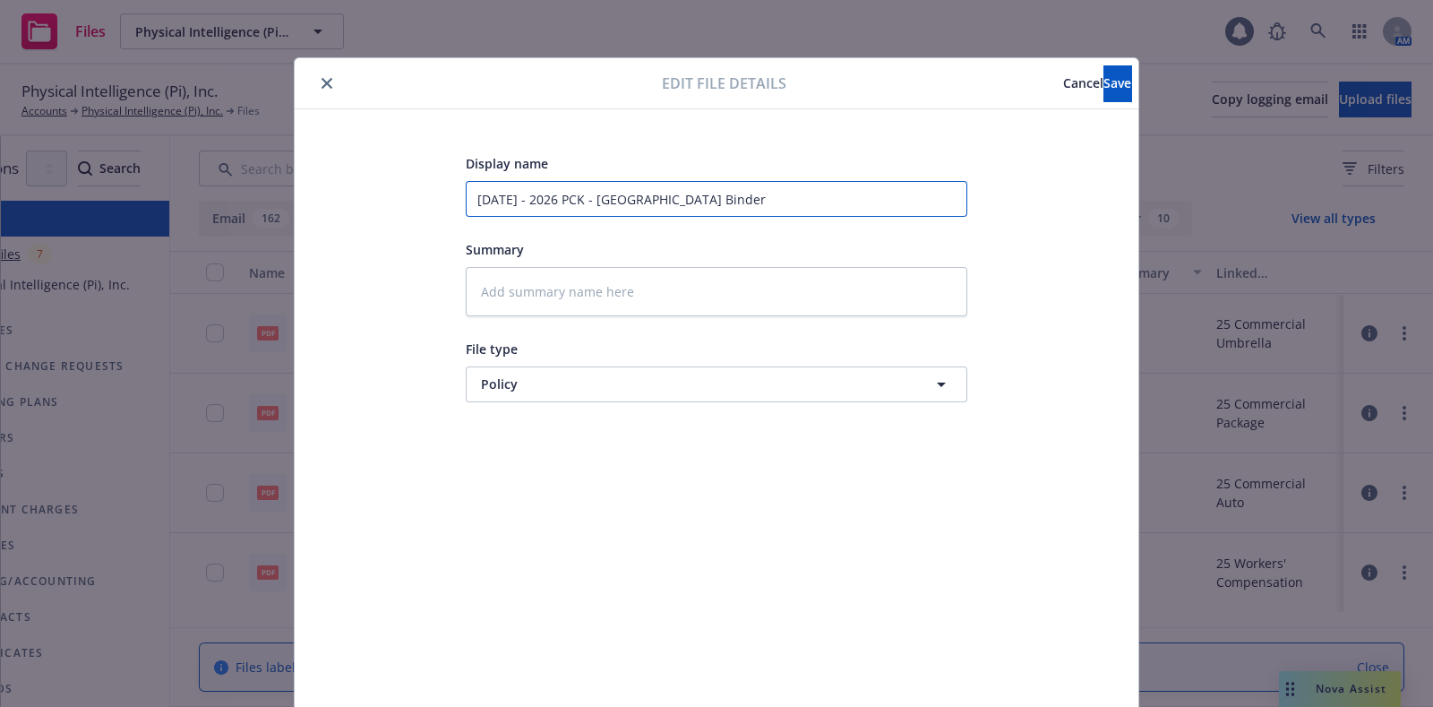
click at [652, 203] on input "8.8.2025 - 2026 PCK - Hartford Binder" at bounding box center [716, 199] width 501 height 36
type textarea "x"
type input "8.8.2025 - 2026 PCK - Hartford P"
type textarea "x"
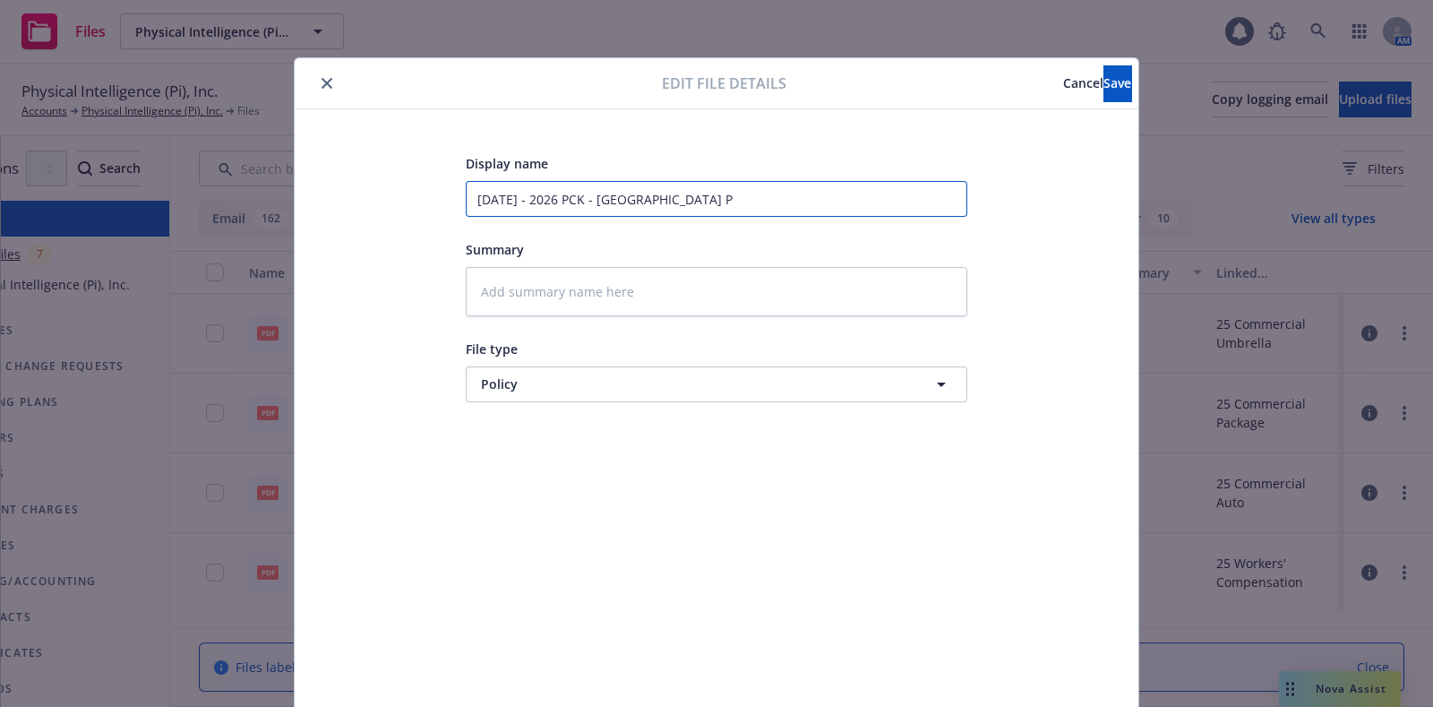
type input "8.8.2025 - 2026 PCK - Hartford Po"
type textarea "x"
type input "8.8.2025 - 2026 PCK - Hartford Pol"
type textarea "x"
type input "8.8.2025 - 2026 PCK - Hartford Poli"
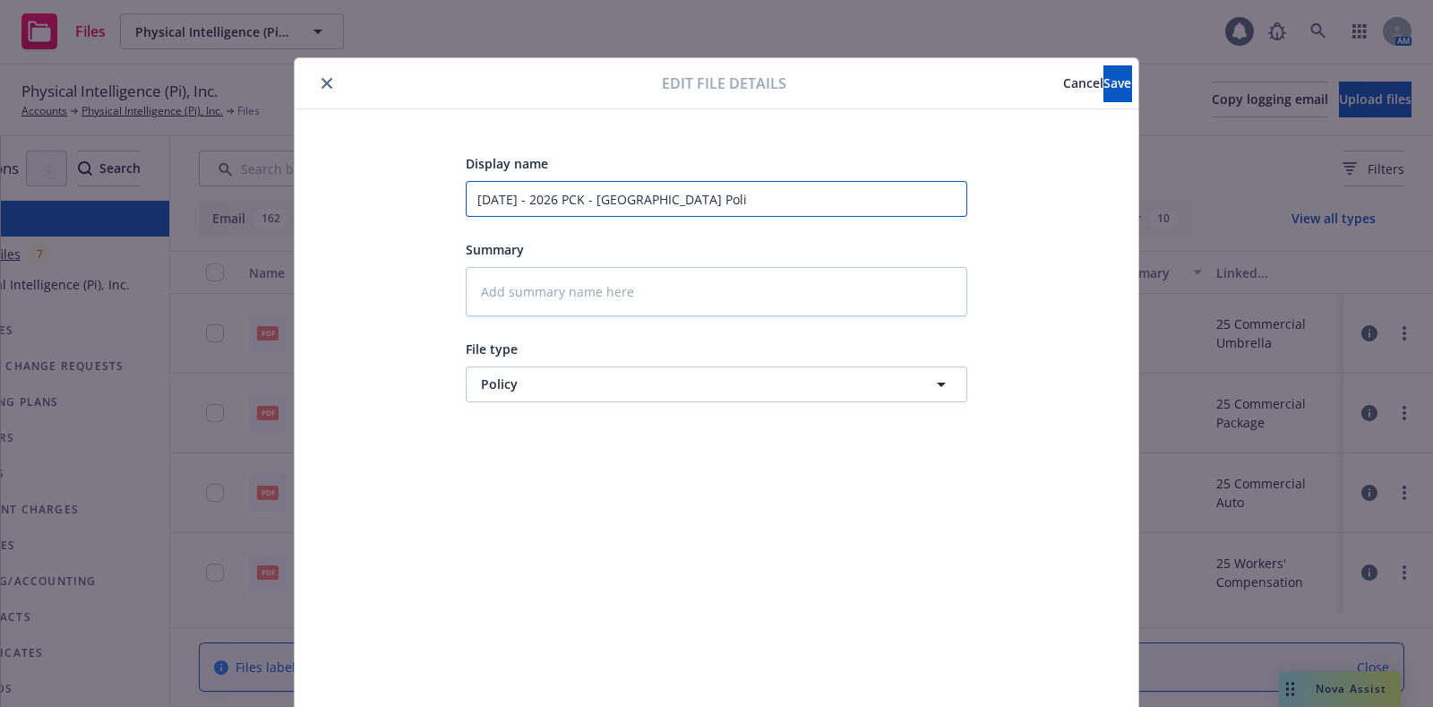
type textarea "x"
type input "8.8.2025 - 2026 PCK - Hartford Poliy"
type textarea "x"
type input "8.8.2025 - 2026 PCK - Hartford Poli"
type textarea "x"
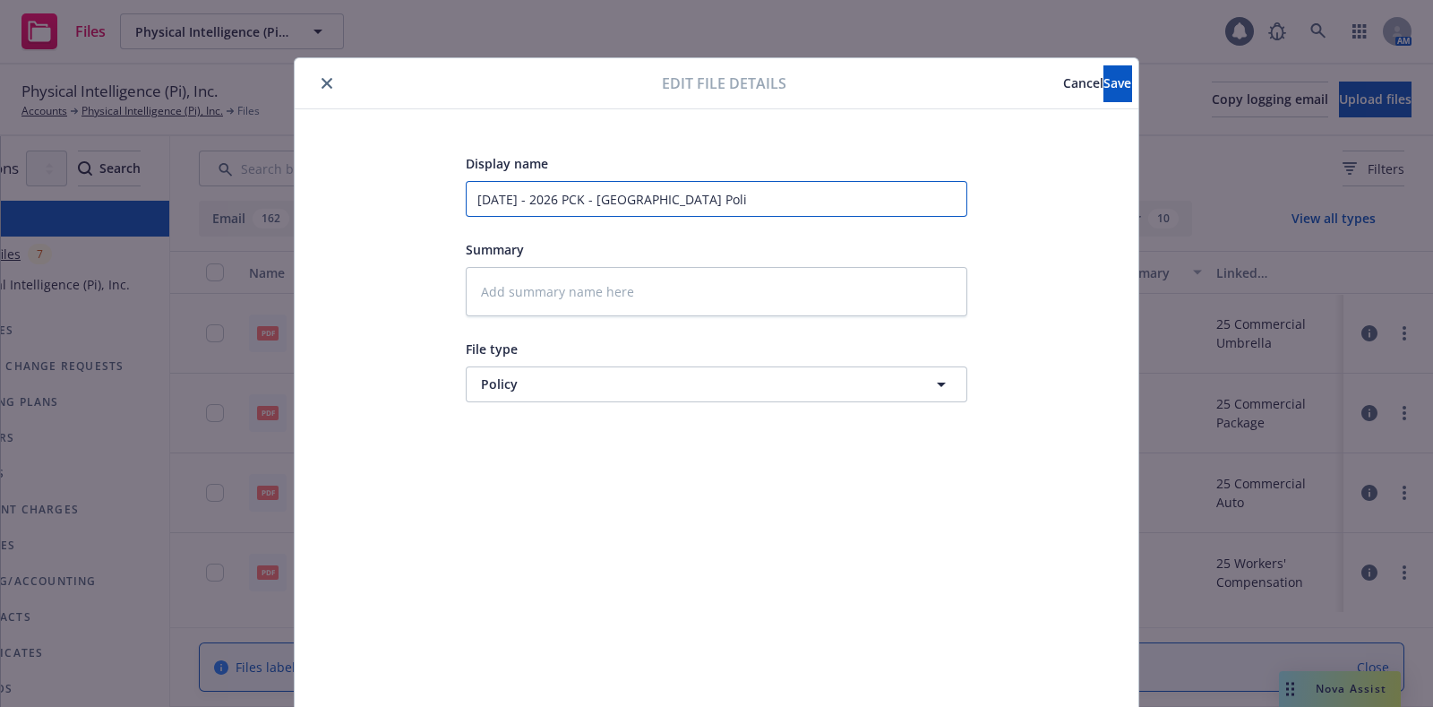
type input "8.8.2025 - 2026 PCK - Hartford Polic"
type textarea "x"
type input "8.8.2025 - 2026 PCK - Hartford Policy"
click at [1103, 92] on button "Save" at bounding box center [1117, 83] width 28 height 36
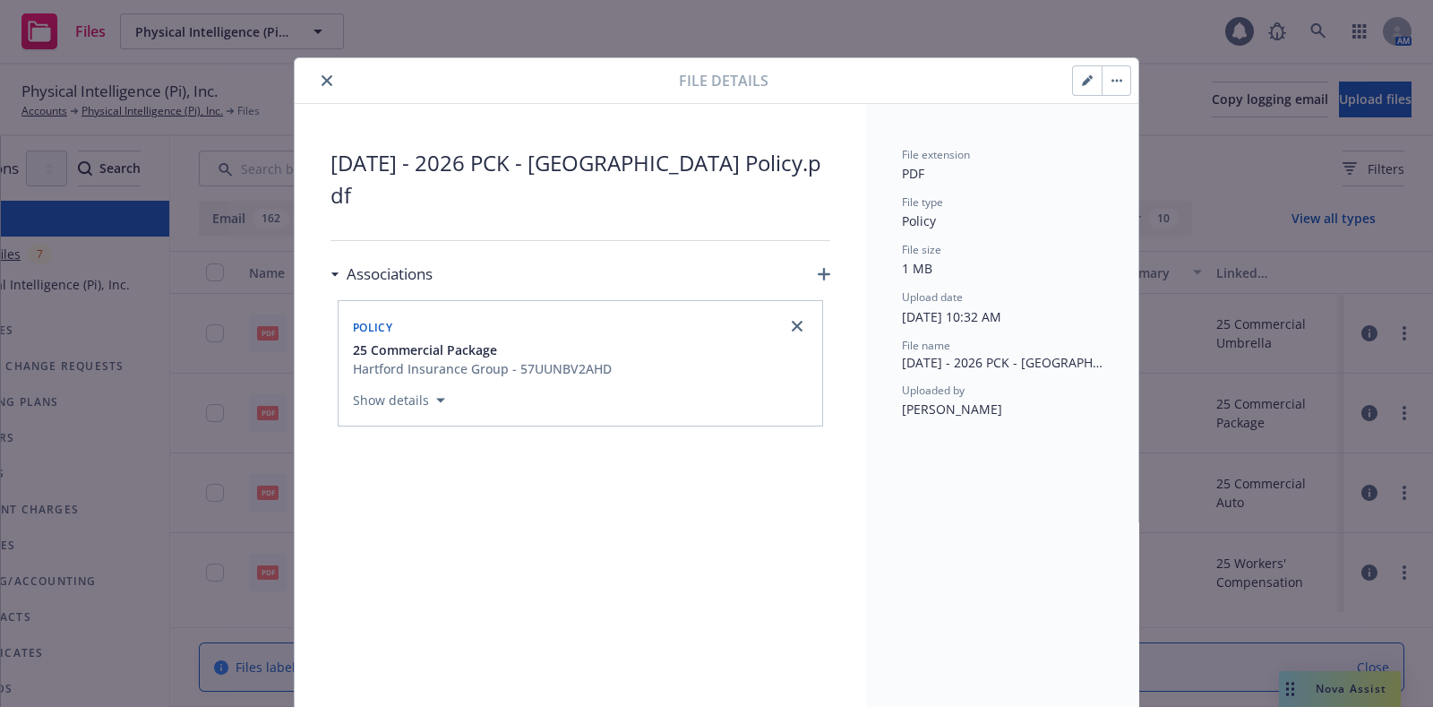
click at [316, 78] on button "close" at bounding box center [326, 80] width 21 height 21
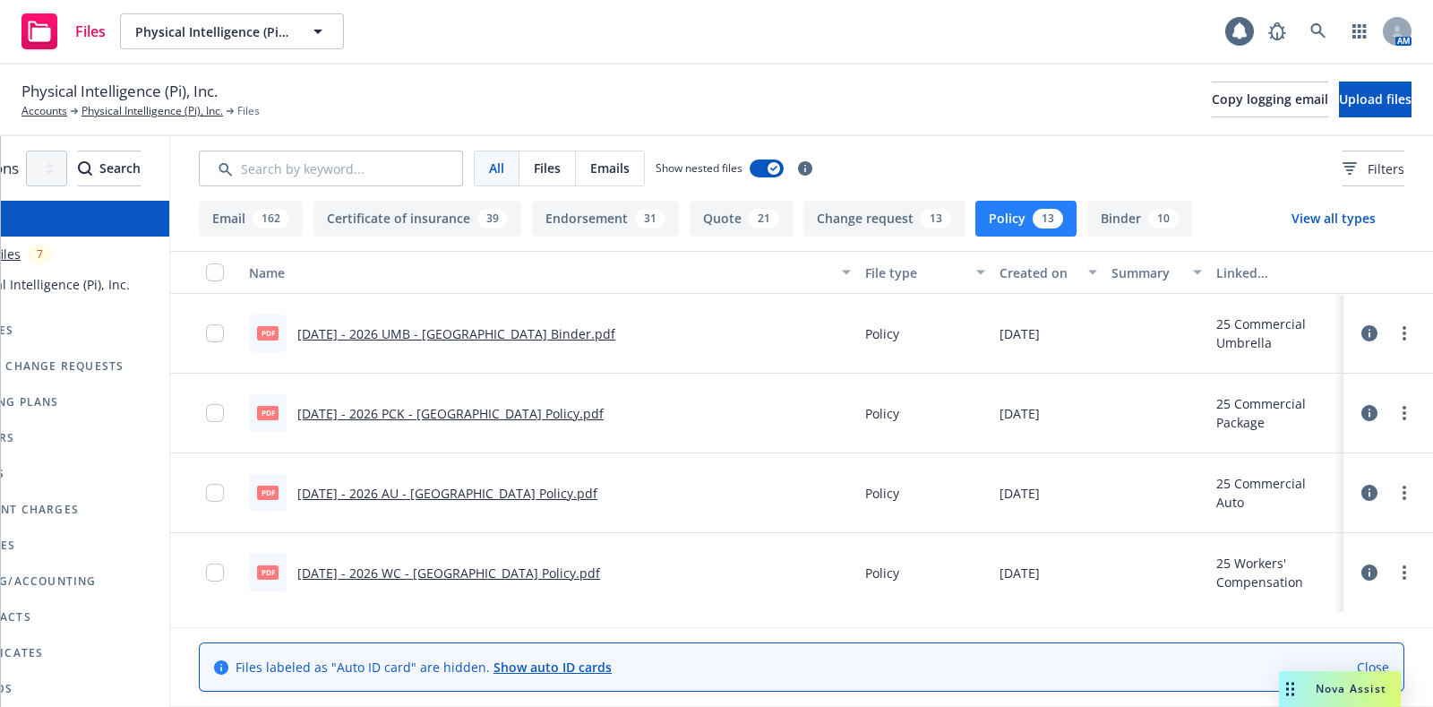
click at [1361, 336] on icon at bounding box center [1369, 333] width 16 height 16
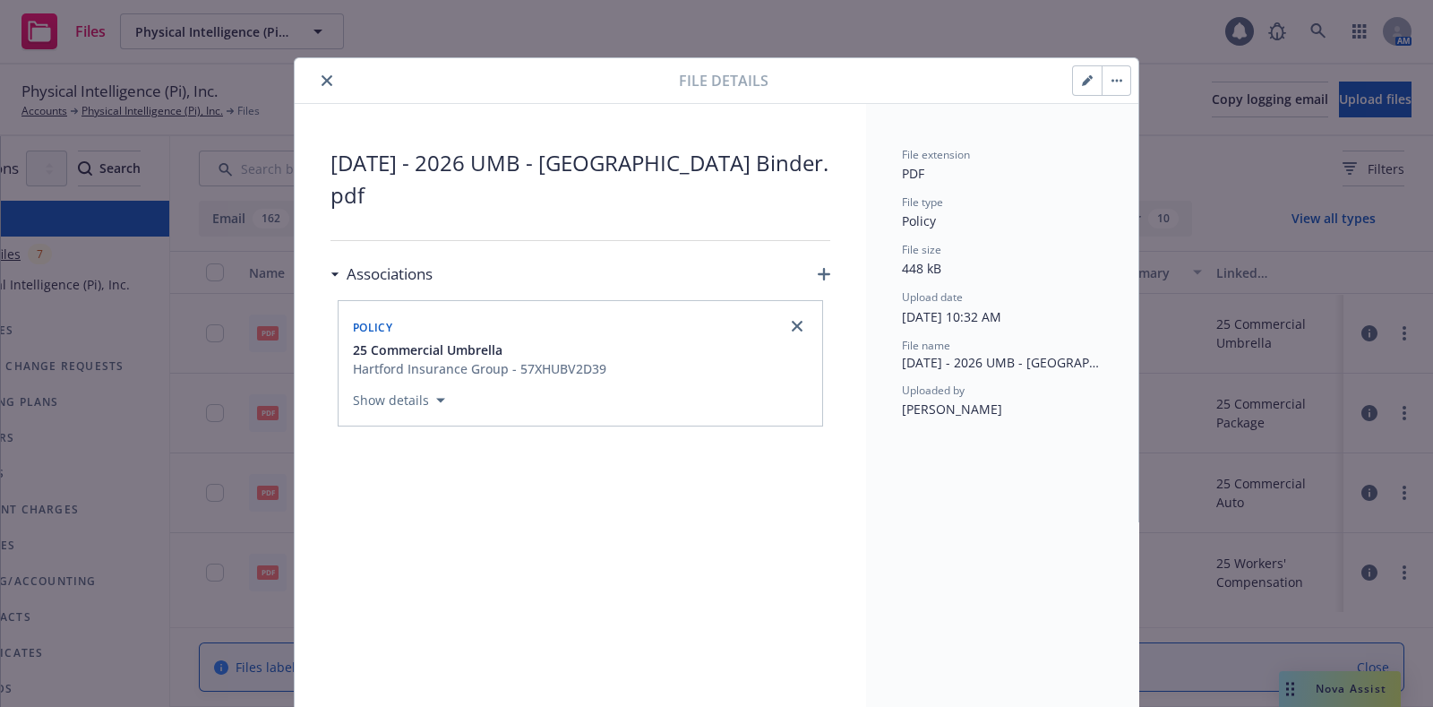
click at [1082, 80] on icon "button" at bounding box center [1086, 81] width 9 height 9
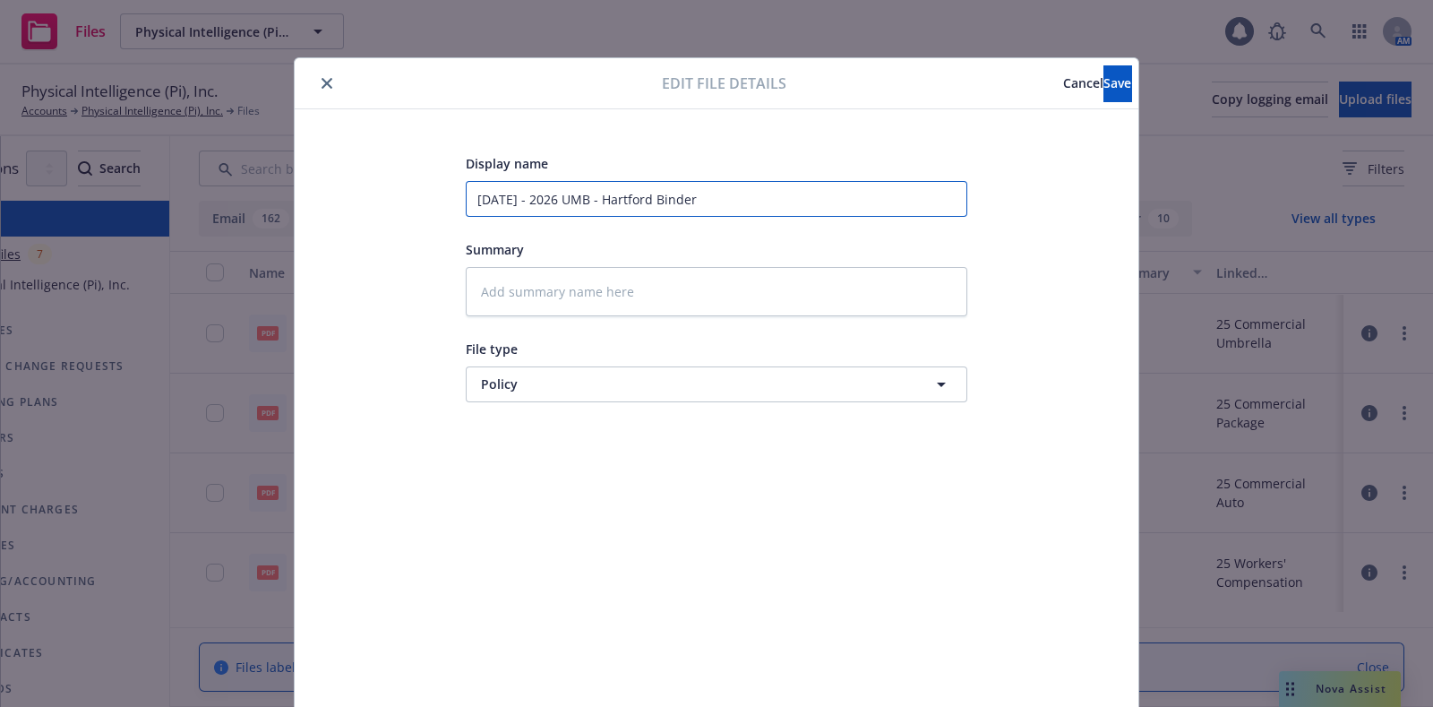
click at [694, 192] on input "8.8.2025 - 2026 UMB - Hartford Binder" at bounding box center [716, 199] width 501 height 36
click at [676, 195] on input "8.8.2025 - 2026 UMB - Hartford Binder" at bounding box center [716, 199] width 501 height 36
type textarea "x"
type input "8.8.2025 - 2026 UMB - Hartford P"
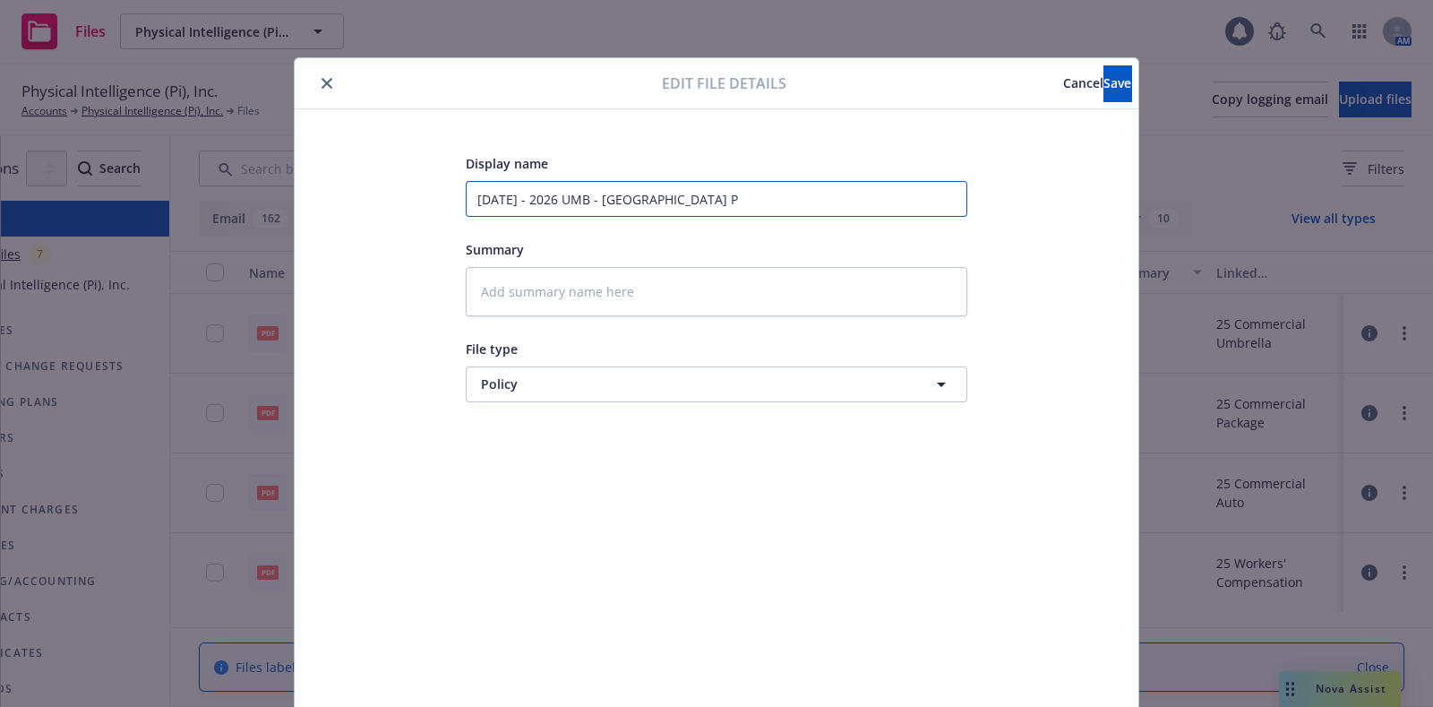
type textarea "x"
type input "8.8.2025 - 2026 UMB - Hartford Po"
type textarea "x"
type input "8.8.2025 - 2026 UMB - Hartford Pol"
type textarea "x"
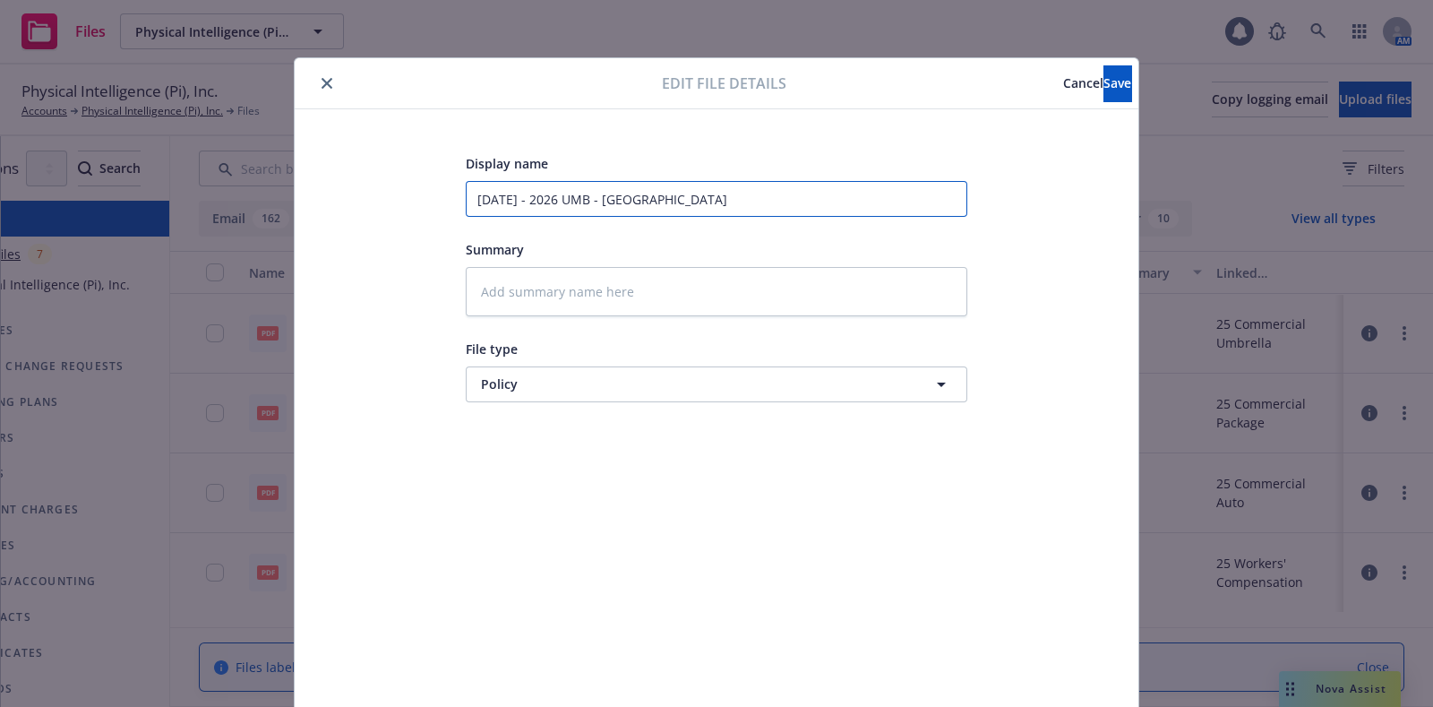
type input "8.8.2025 - 2026 UMB - Hartford Polo"
type textarea "x"
type input "8.8.2025 - 2026 UMB - Hartford Poloc"
type textarea "x"
type input "8.8.2025 - 2026 UMB - Hartford Polocy"
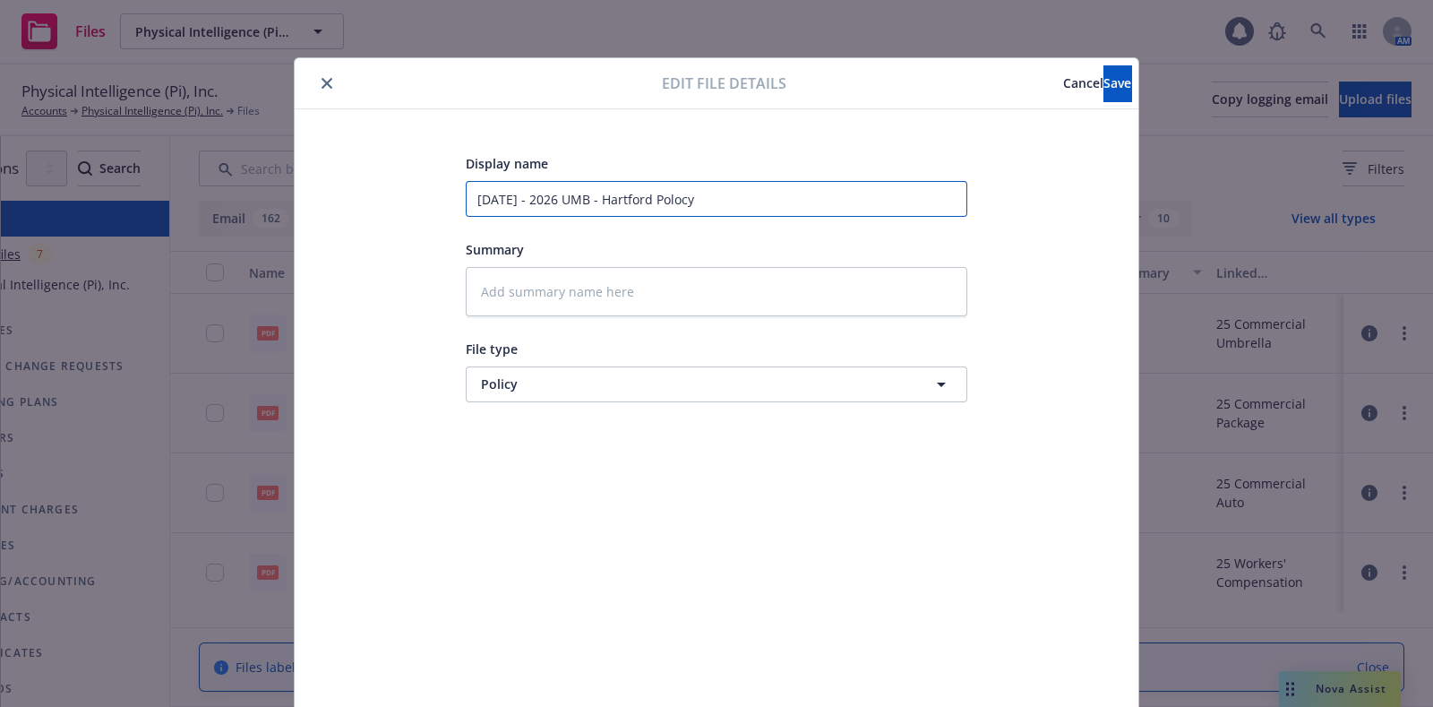
type textarea "x"
type input "8.8.2025 - 2026 UMB - Hartford Poloc"
type textarea "x"
type input "8.8.2025 - 2026 UMB - Hartford Polo"
type textarea "x"
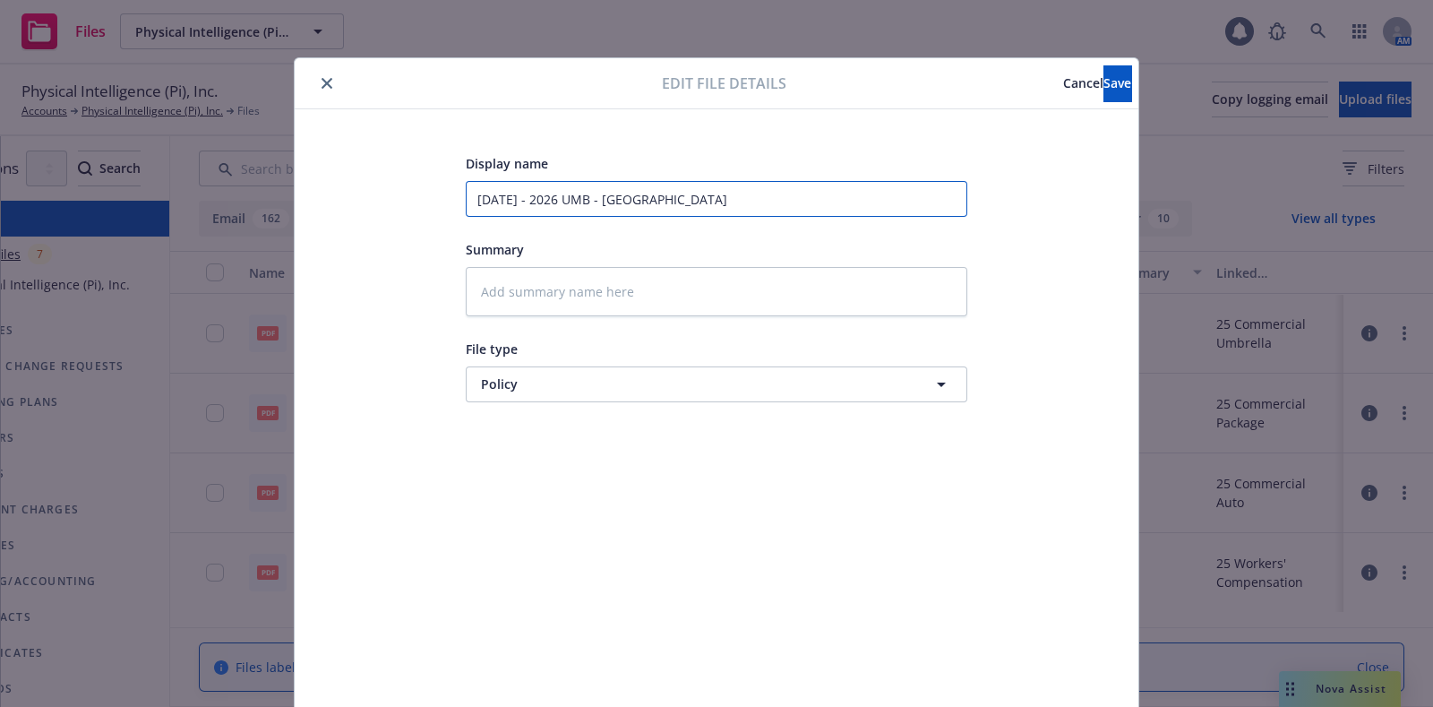
type input "8.8.2025 - 2026 UMB - Hartford Pol"
type textarea "x"
type input "8.8.2025 - 2026 UMB - Hartford Poli"
type textarea "x"
type input "8.8.2025 - 2026 UMB - Hartford Polic"
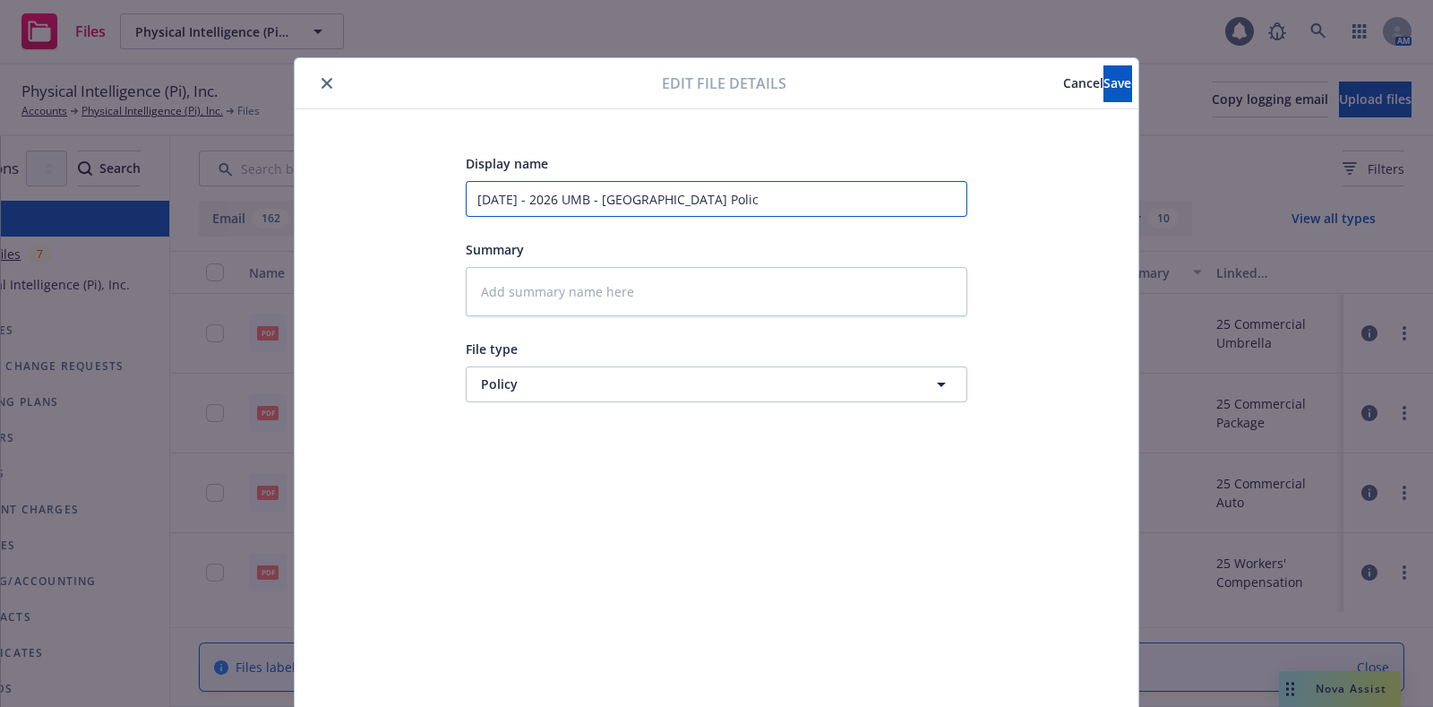
type textarea "x"
type input "8.8.2025 - 2026 UMB - Hartford Policy"
click at [1108, 80] on button "Save" at bounding box center [1117, 83] width 28 height 36
type textarea "x"
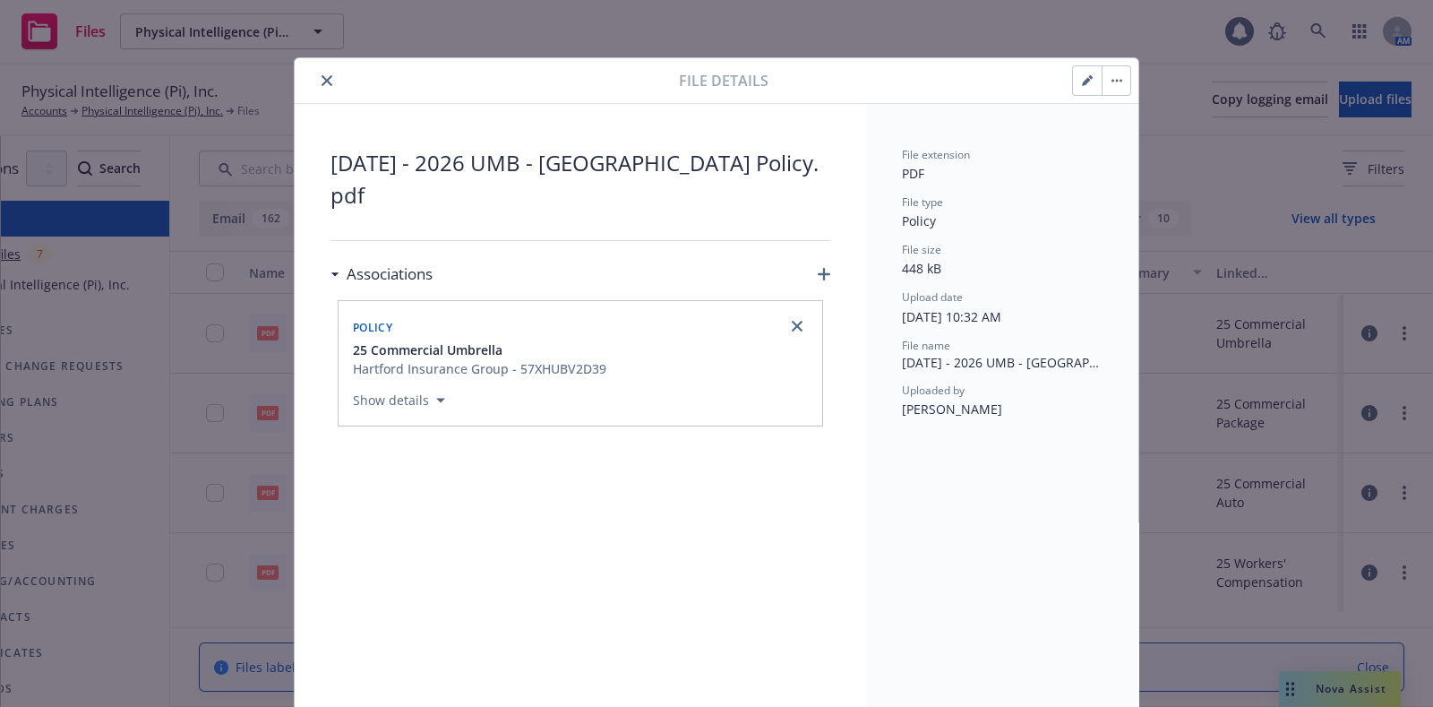
click at [322, 73] on button "close" at bounding box center [326, 80] width 21 height 21
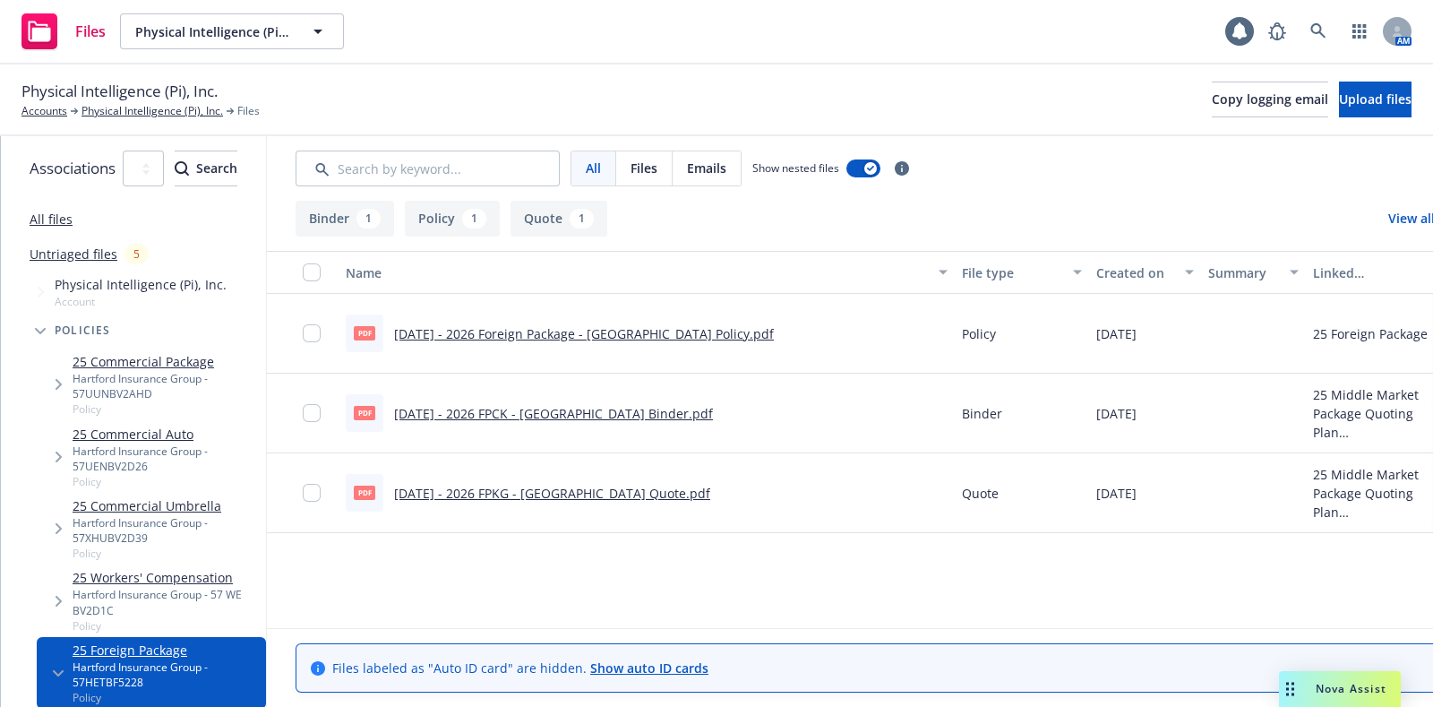
scroll to position [0, 174]
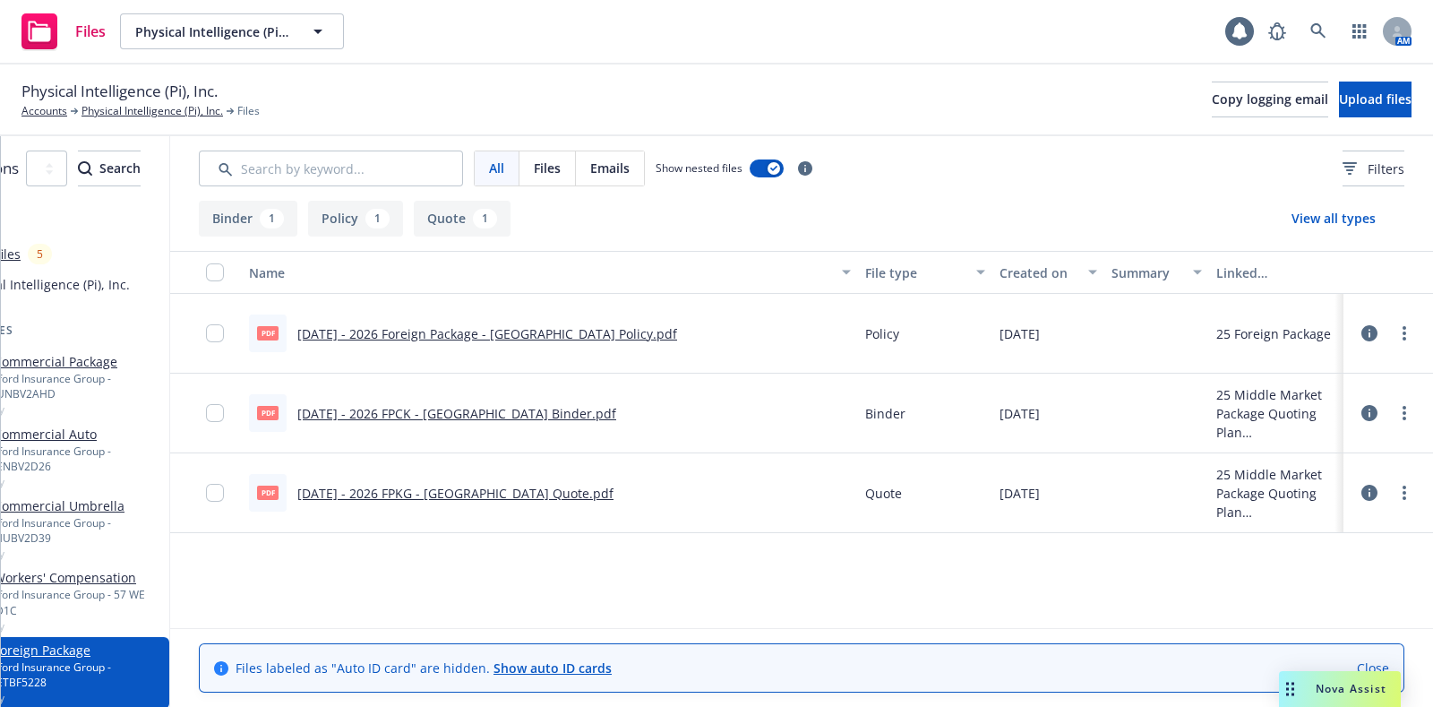
click at [1368, 345] on button at bounding box center [1369, 333] width 16 height 36
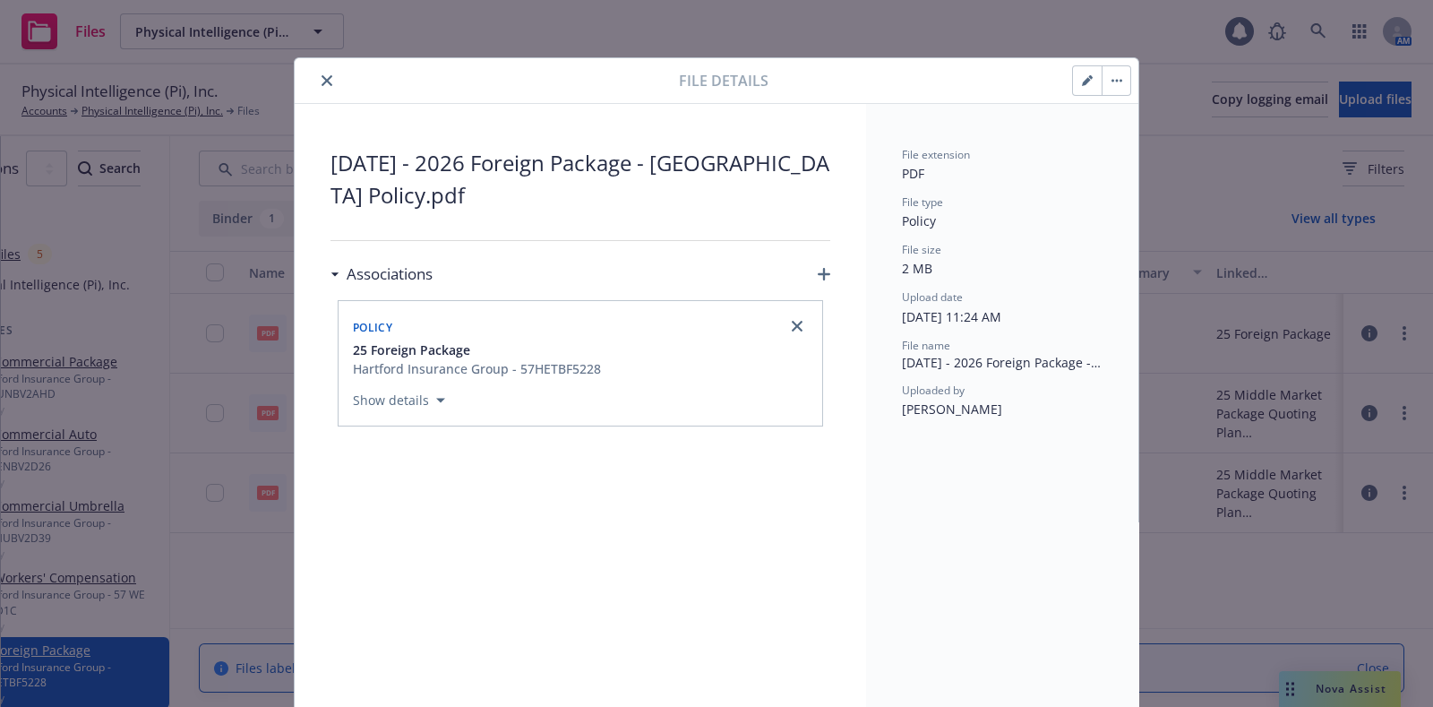
click at [313, 60] on div "File details" at bounding box center [717, 81] width 844 height 46
click at [316, 73] on button "close" at bounding box center [326, 80] width 21 height 21
